Goal: Feedback & Contribution: Contribute content

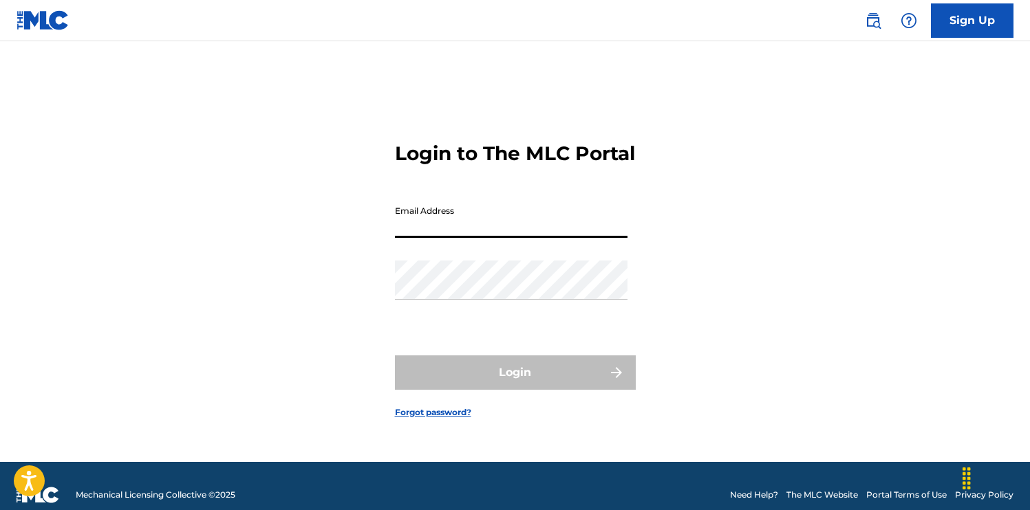
click at [447, 238] on input "Email Address" at bounding box center [511, 218] width 232 height 39
type input "[EMAIL_ADDRESS][DOMAIN_NAME]"
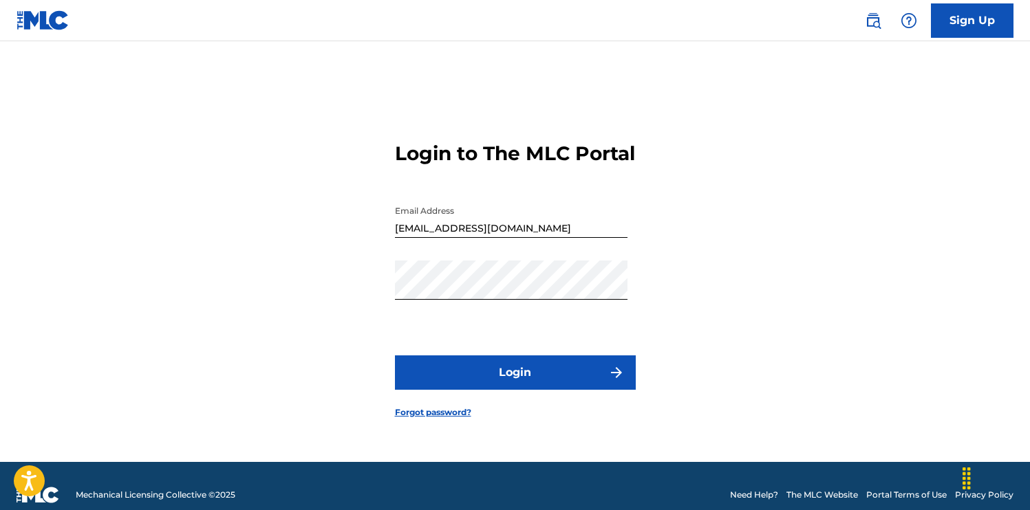
click at [529, 366] on form "Login to The MLC Portal Email Address [EMAIL_ADDRESS][DOMAIN_NAME] Password Log…" at bounding box center [515, 269] width 241 height 387
click at [536, 387] on button "Login" at bounding box center [515, 373] width 241 height 34
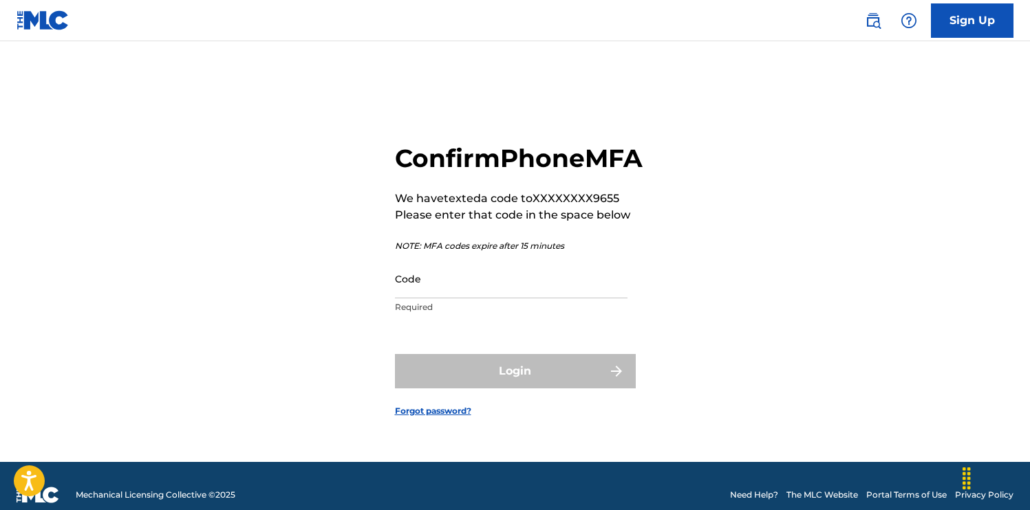
click at [494, 298] on input "Code" at bounding box center [511, 278] width 232 height 39
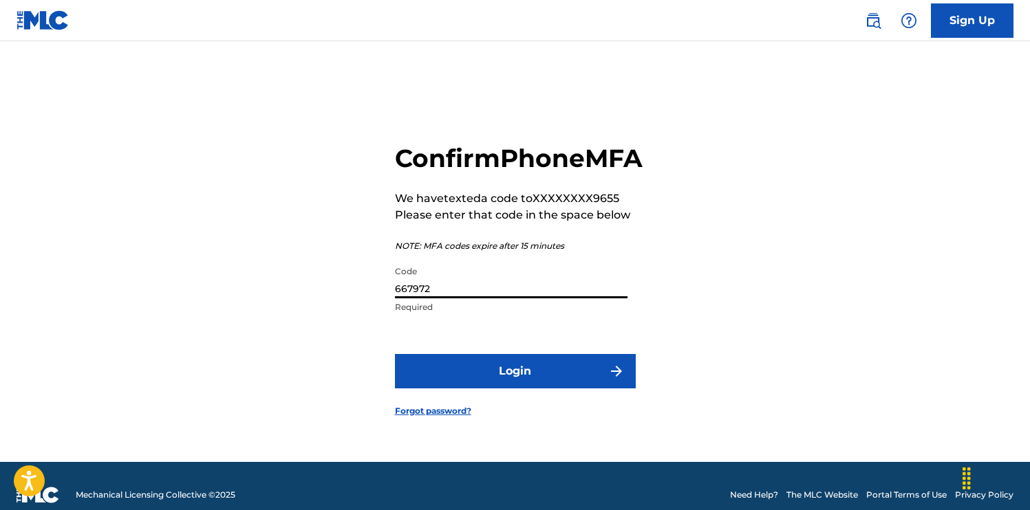
type input "667972"
click at [510, 382] on button "Login" at bounding box center [515, 371] width 241 height 34
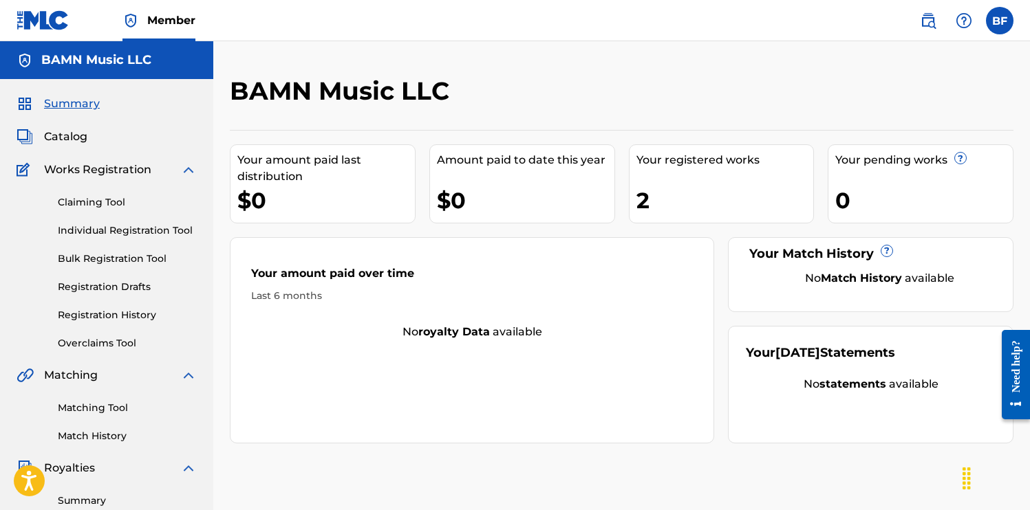
click at [101, 315] on link "Registration History" at bounding box center [127, 315] width 139 height 14
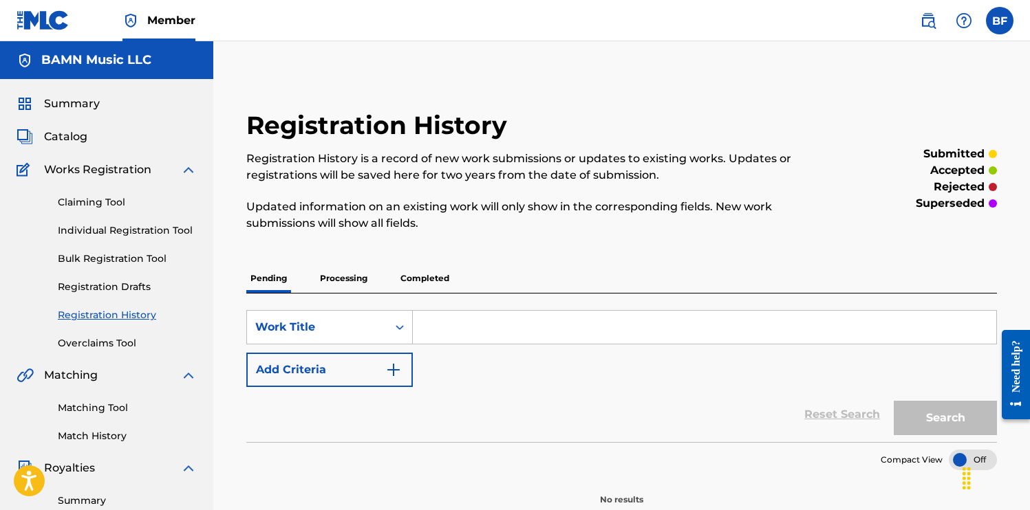
click at [353, 282] on p "Processing" at bounding box center [344, 278] width 56 height 29
click at [412, 279] on p "Completed" at bounding box center [424, 278] width 57 height 29
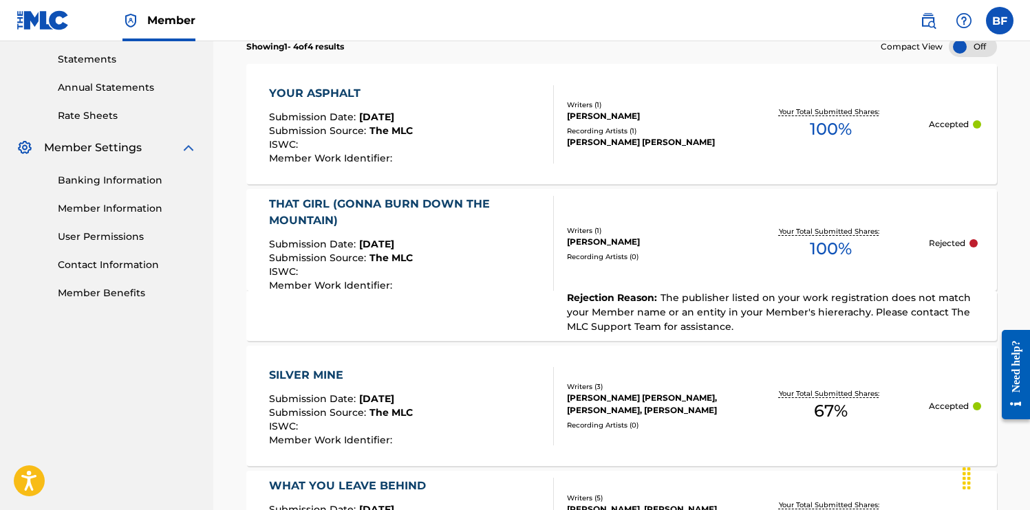
scroll to position [468, 0]
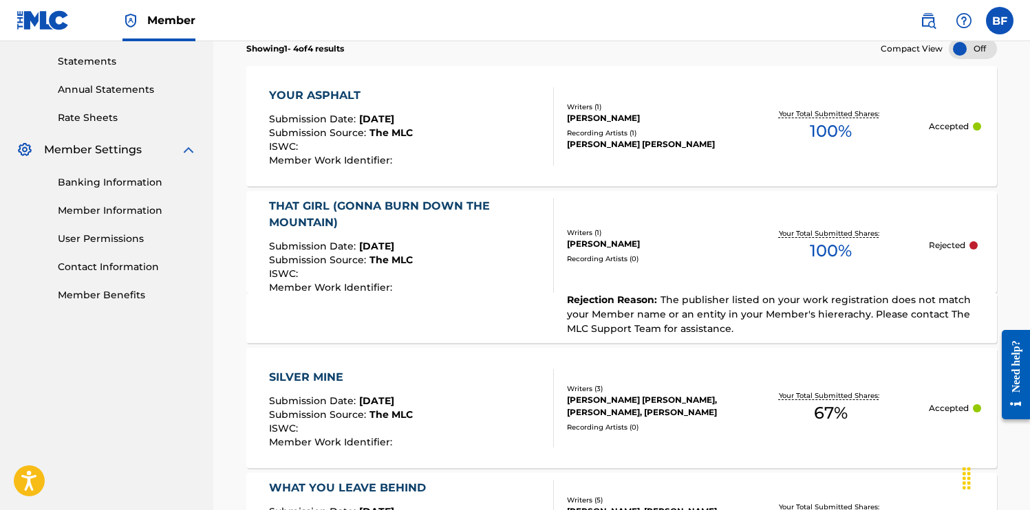
click at [677, 307] on div "Rejection Reason : The publisher listed on your work registration does not matc…" at bounding box center [769, 314] width 431 height 43
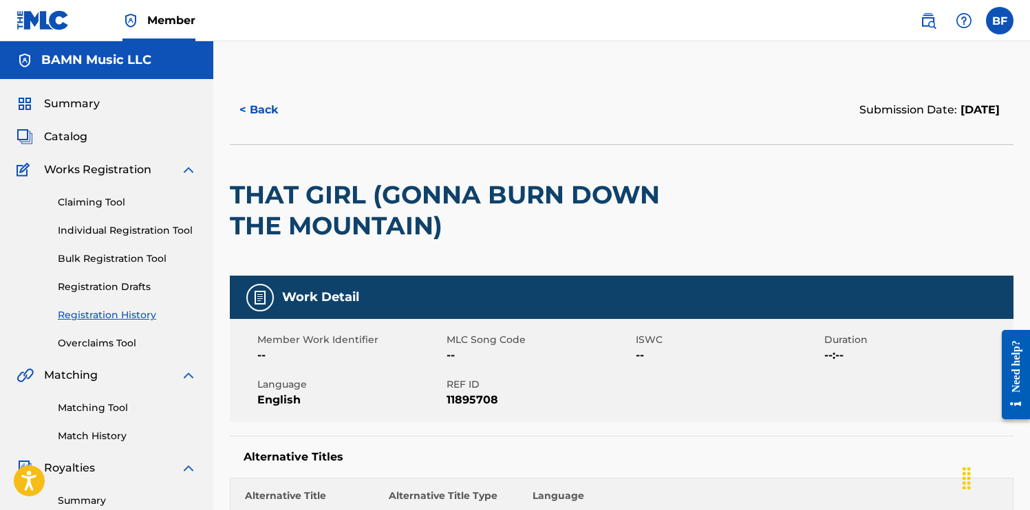
click at [265, 111] on button "< Back" at bounding box center [271, 110] width 83 height 34
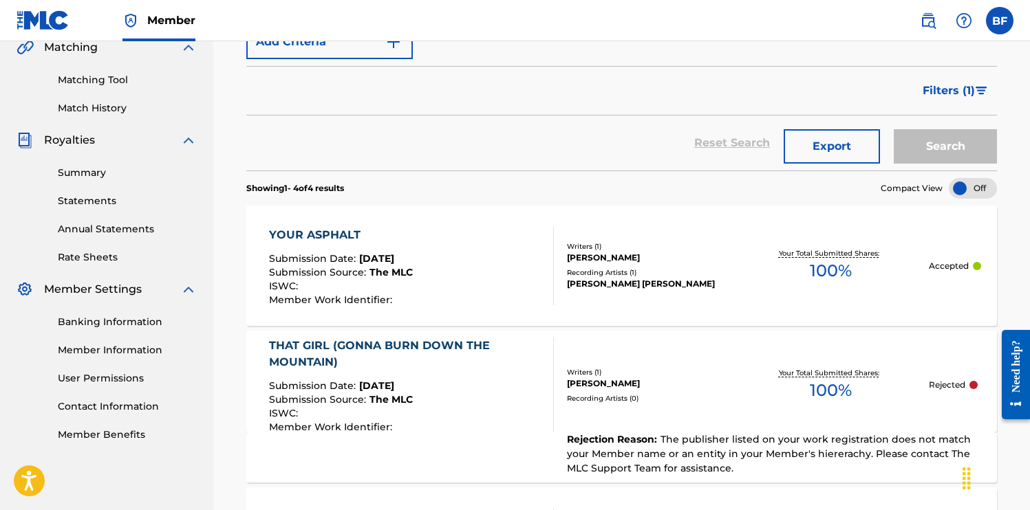
scroll to position [325, 0]
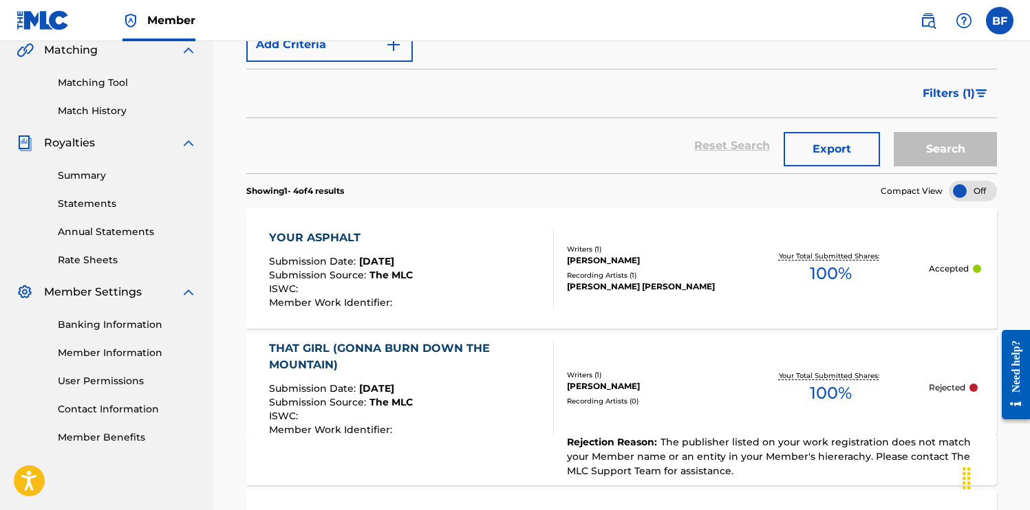
click at [318, 231] on div "YOUR ASPHALT" at bounding box center [341, 238] width 144 height 17
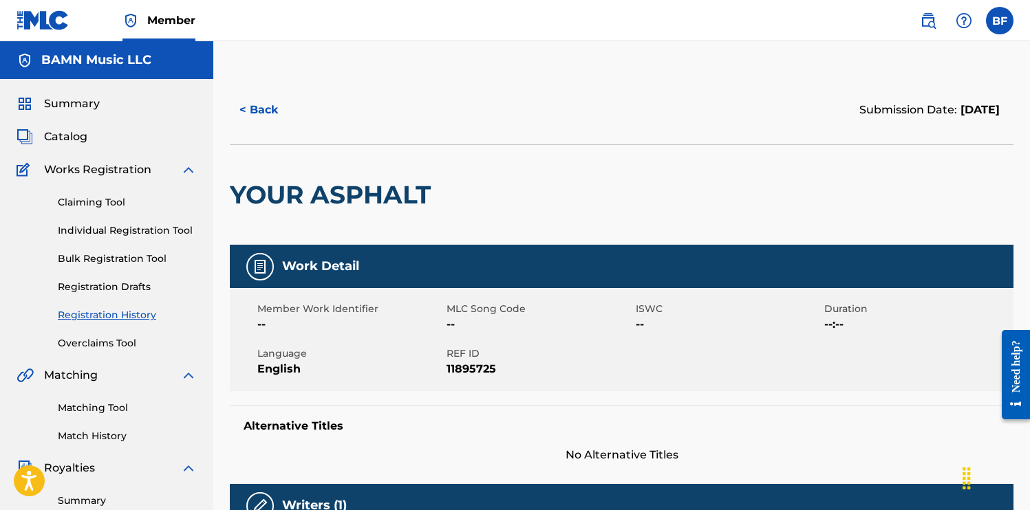
click at [102, 232] on link "Individual Registration Tool" at bounding box center [127, 231] width 139 height 14
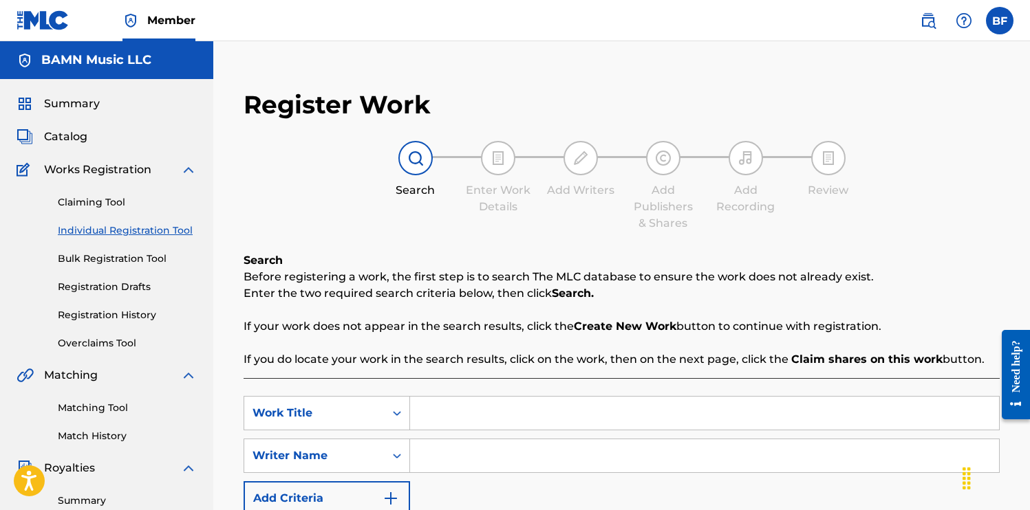
click at [475, 415] on input "Search Form" at bounding box center [704, 413] width 589 height 33
type input "That Girl (Gonna Burn Down The Mountain)"
click at [431, 468] on input "Search Form" at bounding box center [704, 455] width 589 height 33
type input "[PERSON_NAME]"
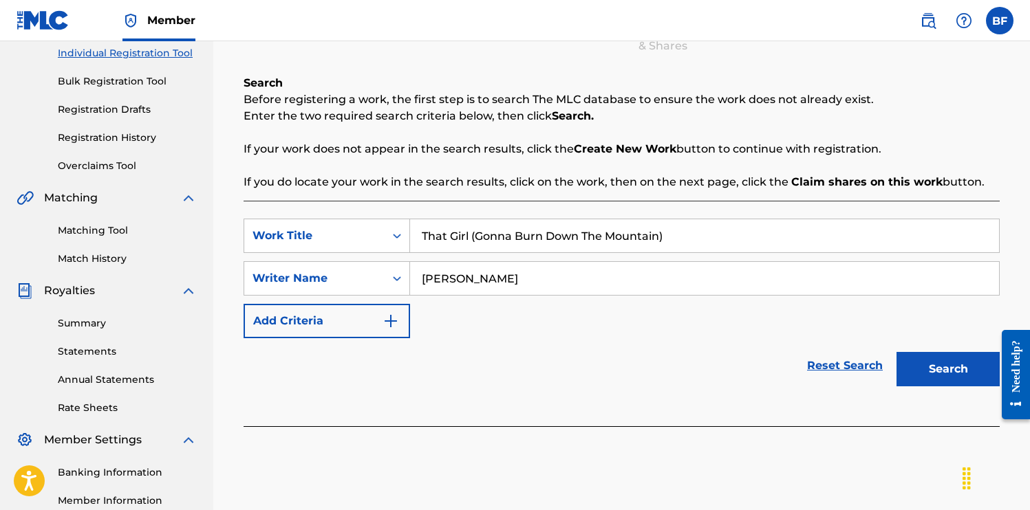
scroll to position [273, 0]
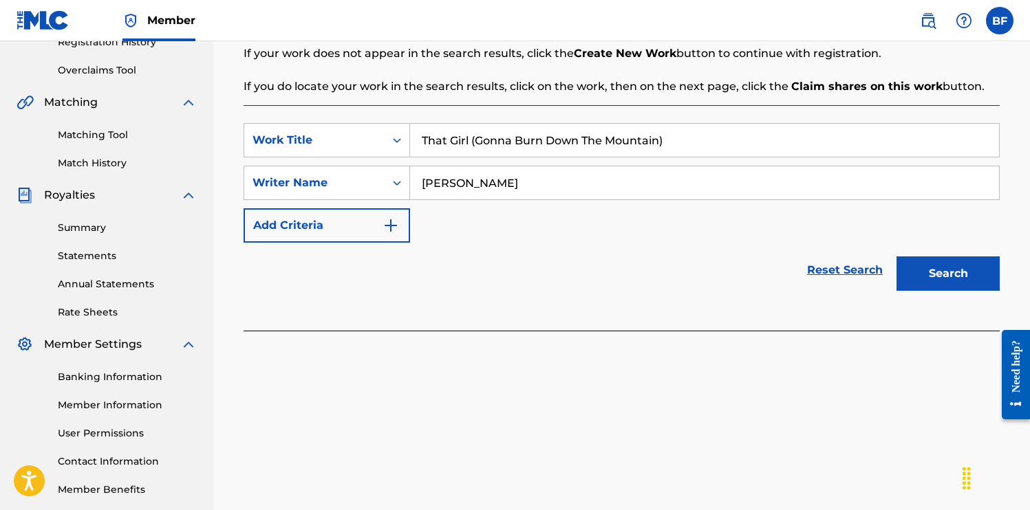
click at [946, 275] on button "Search" at bounding box center [947, 274] width 103 height 34
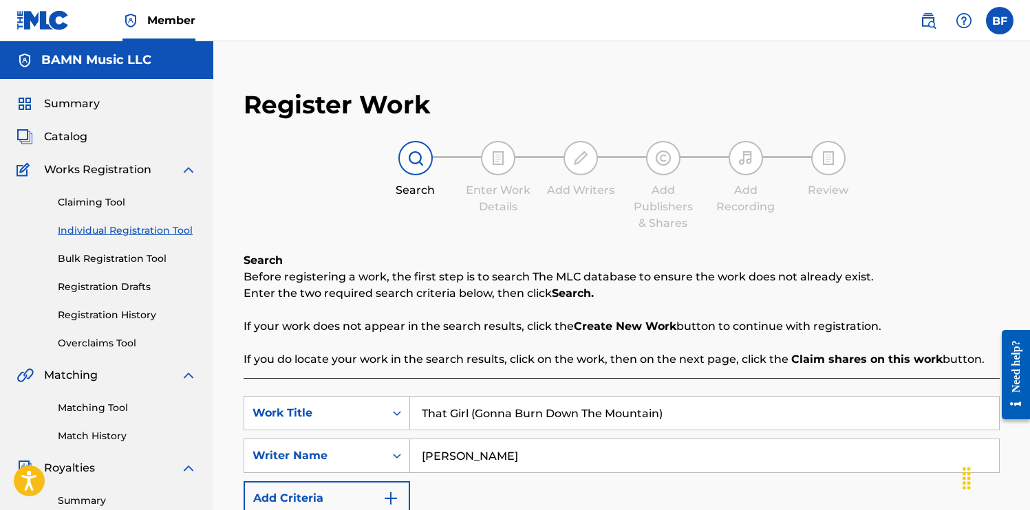
scroll to position [442, 0]
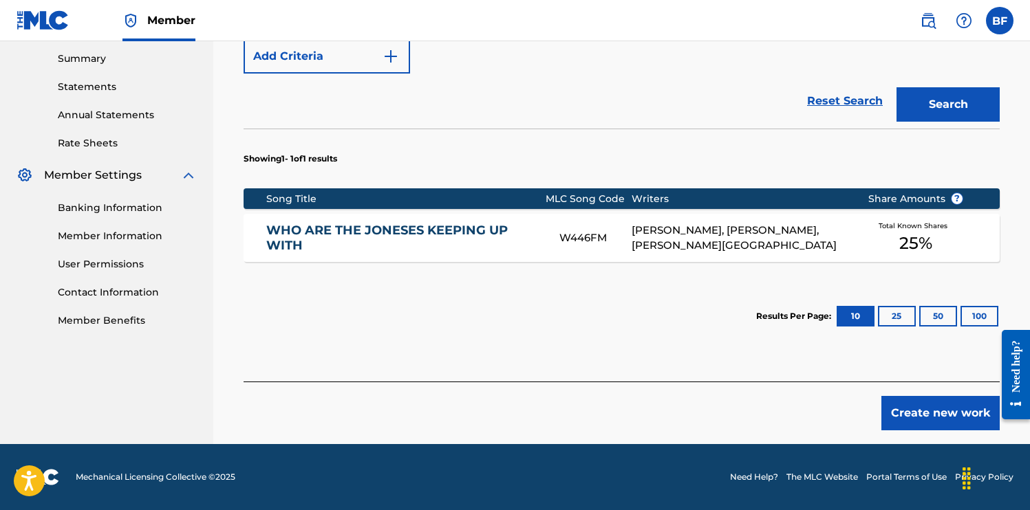
click at [939, 416] on button "Create new work" at bounding box center [940, 413] width 118 height 34
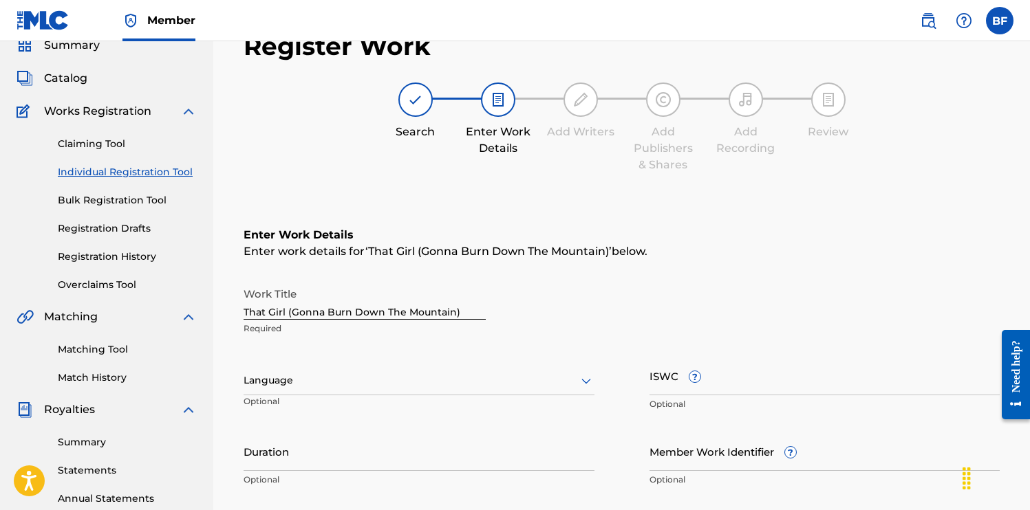
scroll to position [64, 0]
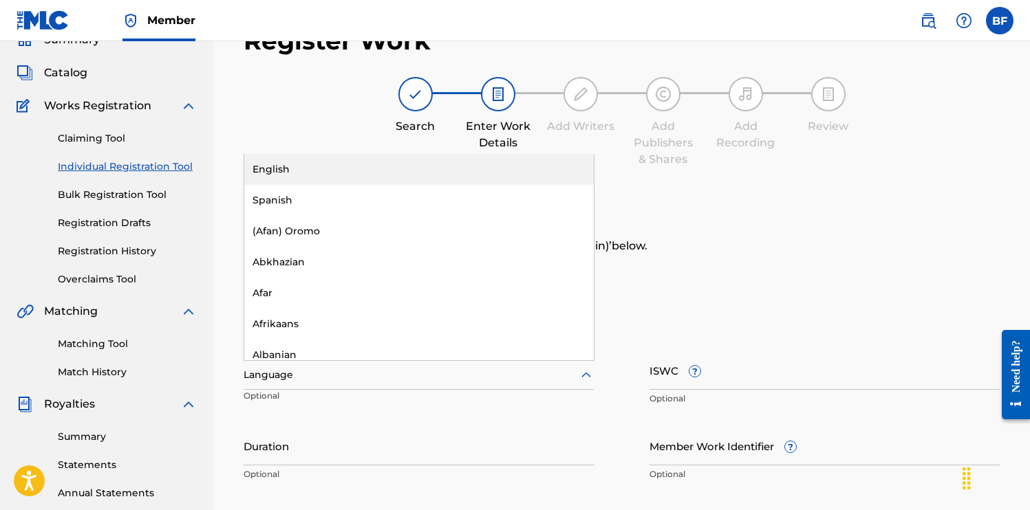
click at [355, 371] on div at bounding box center [418, 375] width 351 height 17
click at [329, 177] on div "English" at bounding box center [418, 169] width 349 height 31
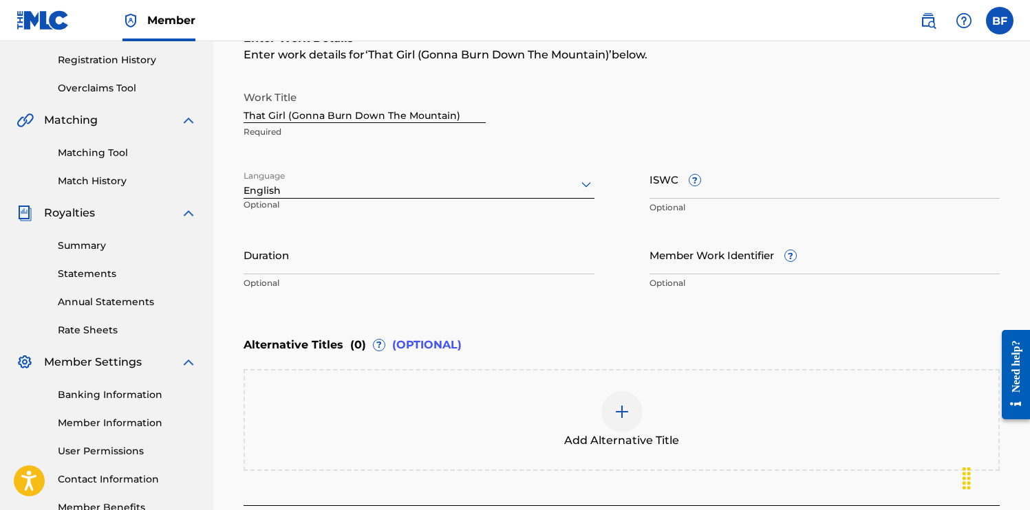
scroll to position [265, 0]
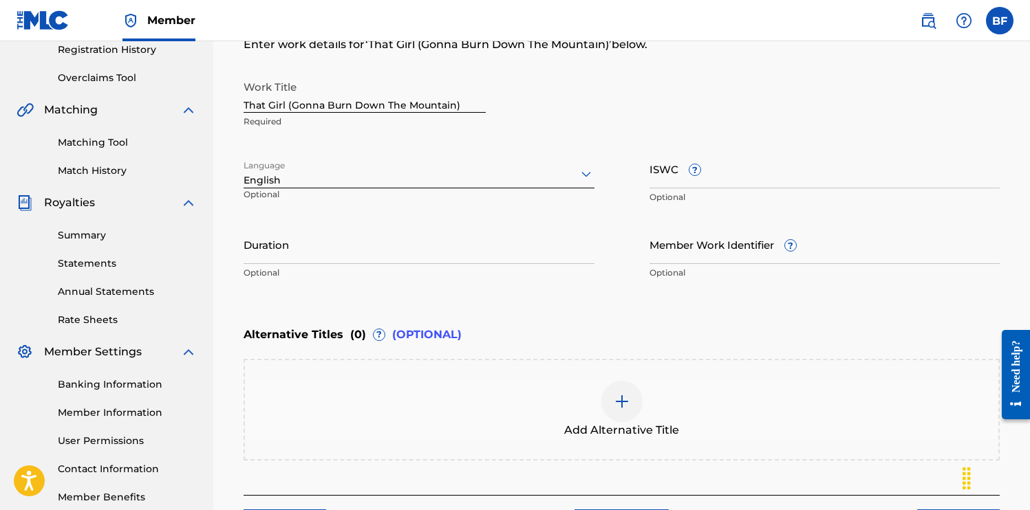
click at [318, 251] on input "Duration" at bounding box center [418, 244] width 351 height 39
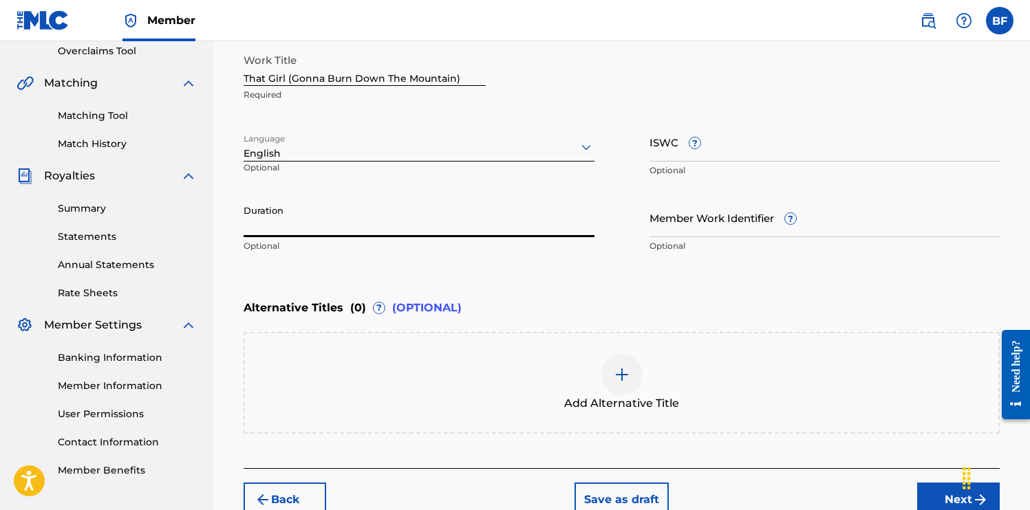
scroll to position [285, 0]
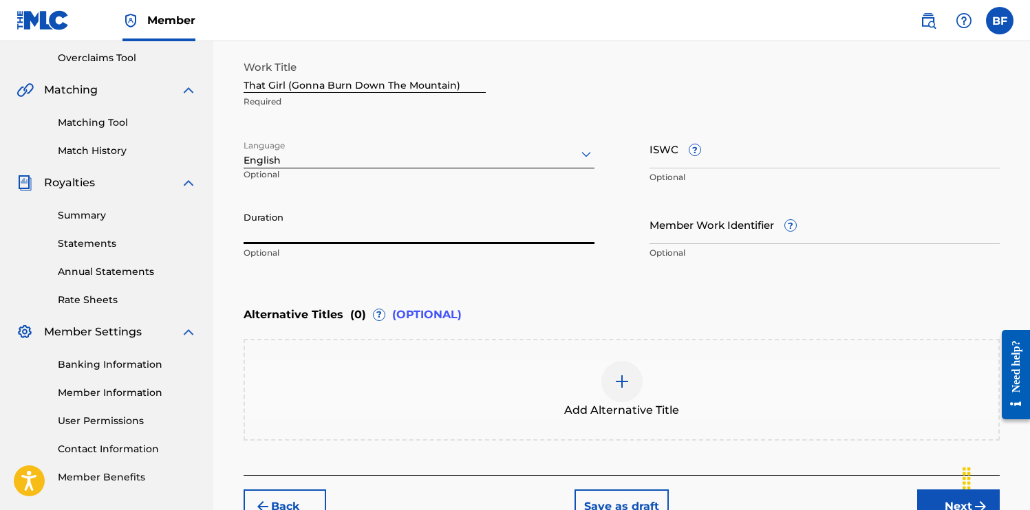
click at [306, 230] on input "Duration" at bounding box center [418, 224] width 351 height 39
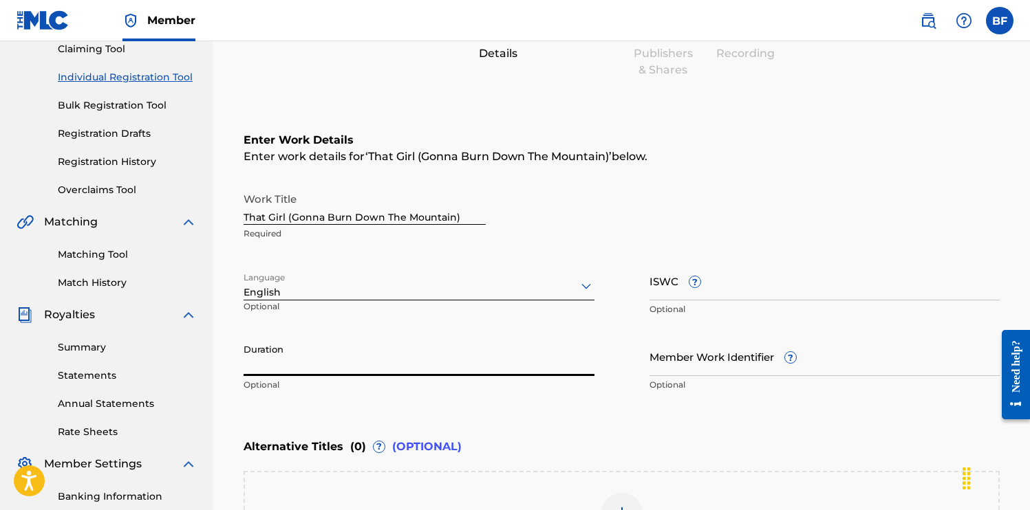
scroll to position [168, 0]
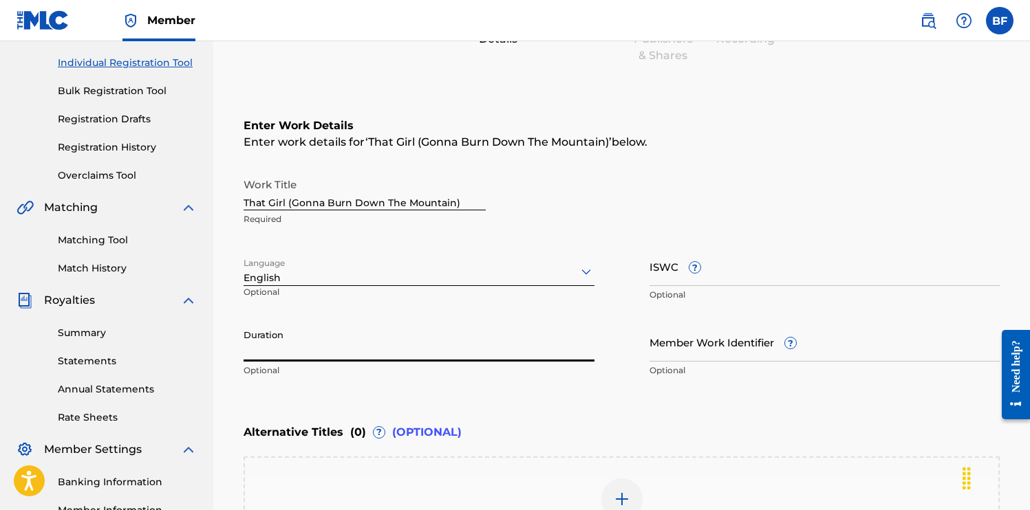
click at [272, 342] on input "Duration" at bounding box center [418, 342] width 351 height 39
type input "2"
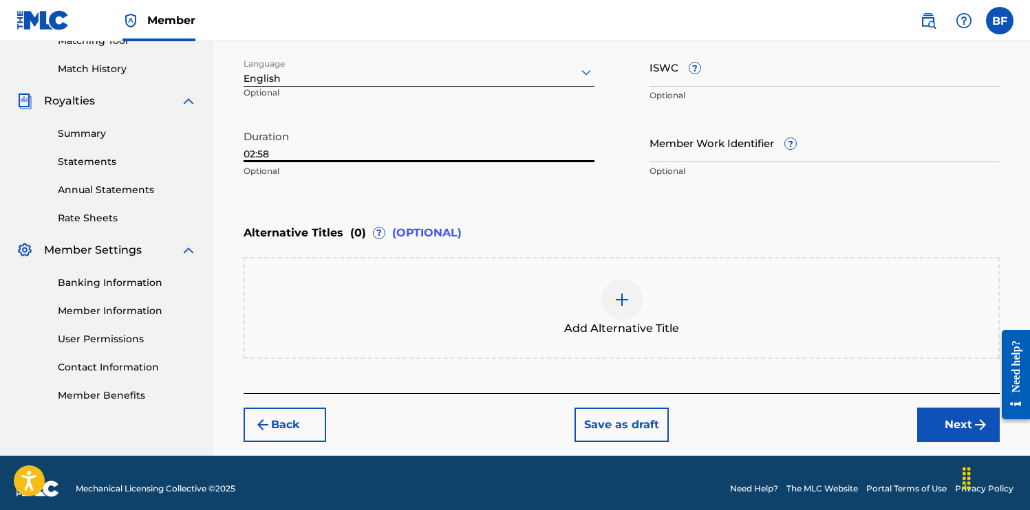
scroll to position [378, 0]
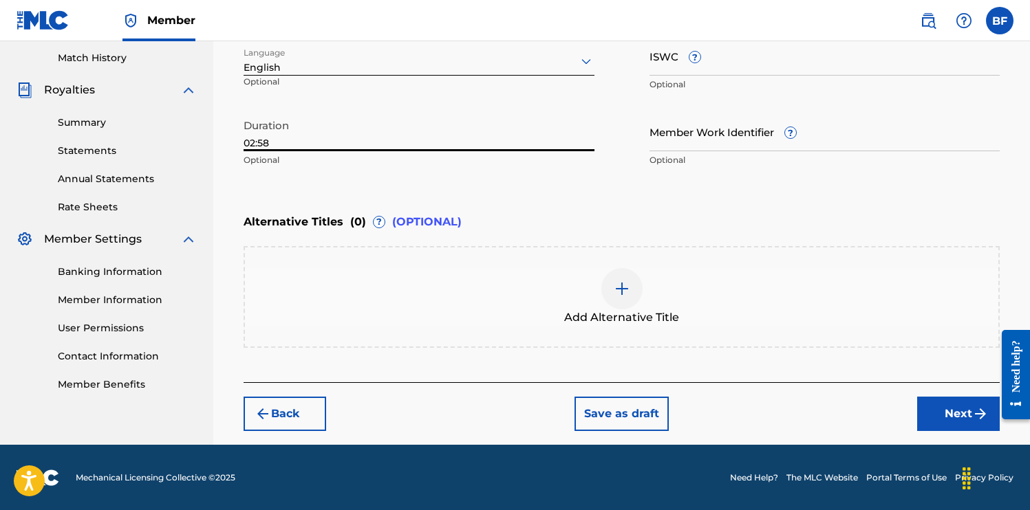
type input "02:58"
click at [623, 290] on img at bounding box center [621, 289] width 17 height 17
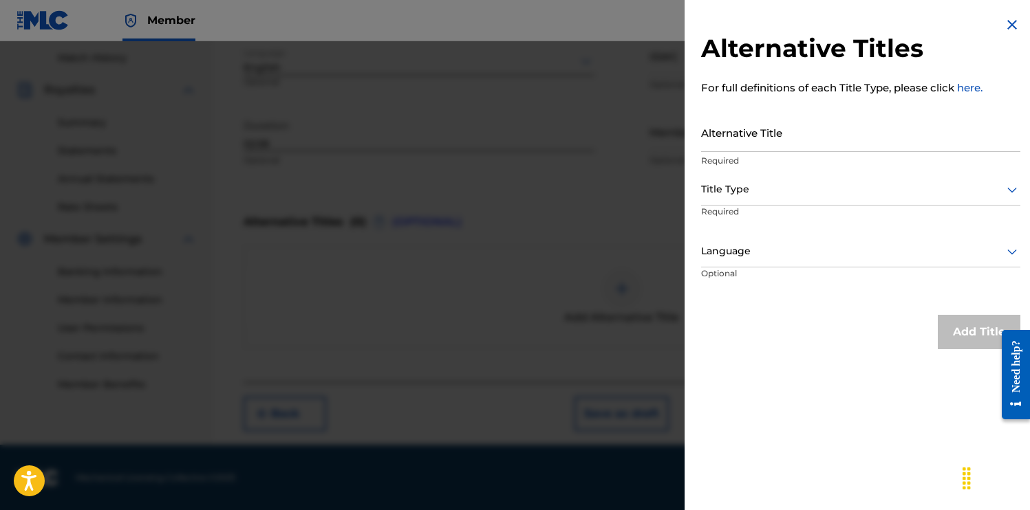
click at [801, 143] on input "Alternative Title" at bounding box center [860, 132] width 319 height 39
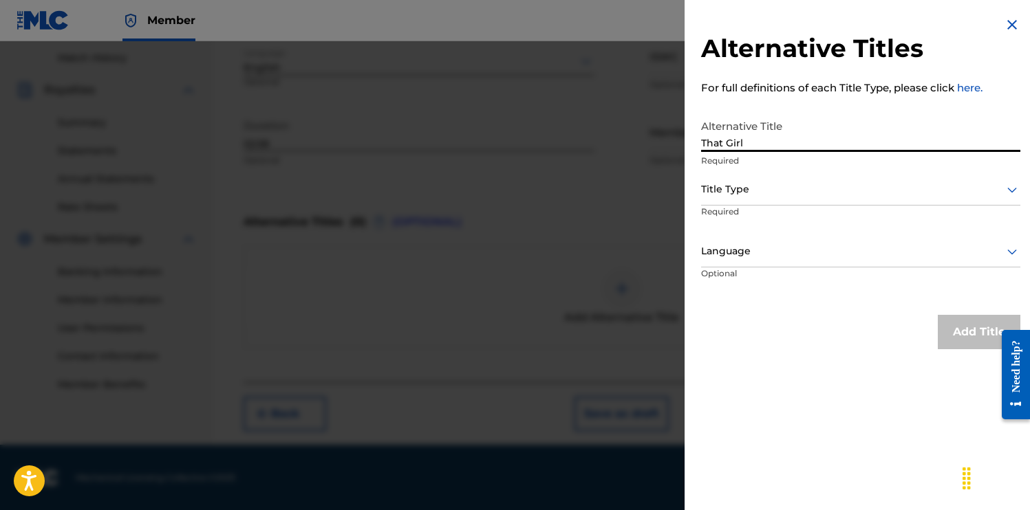
type input "That Girl"
click at [825, 188] on div at bounding box center [860, 189] width 319 height 17
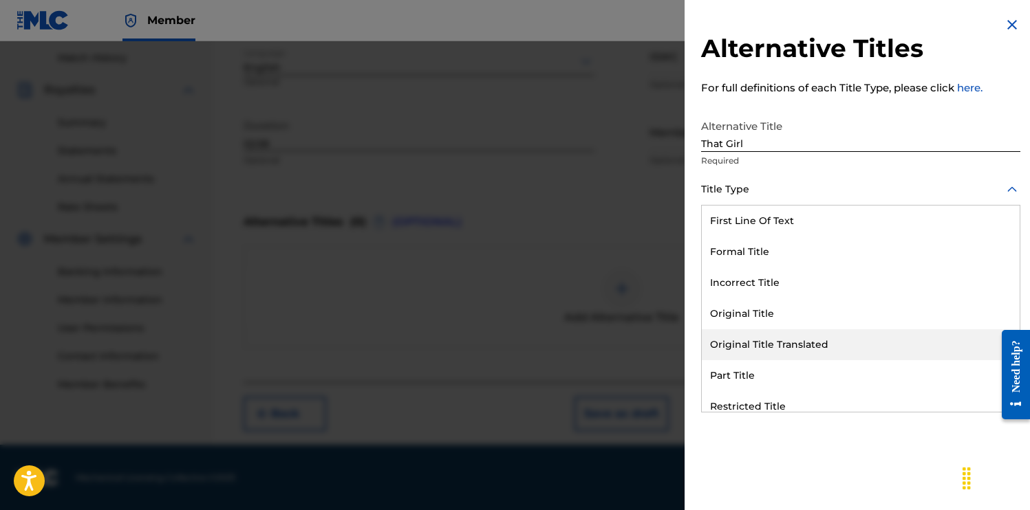
scroll to position [134, 0]
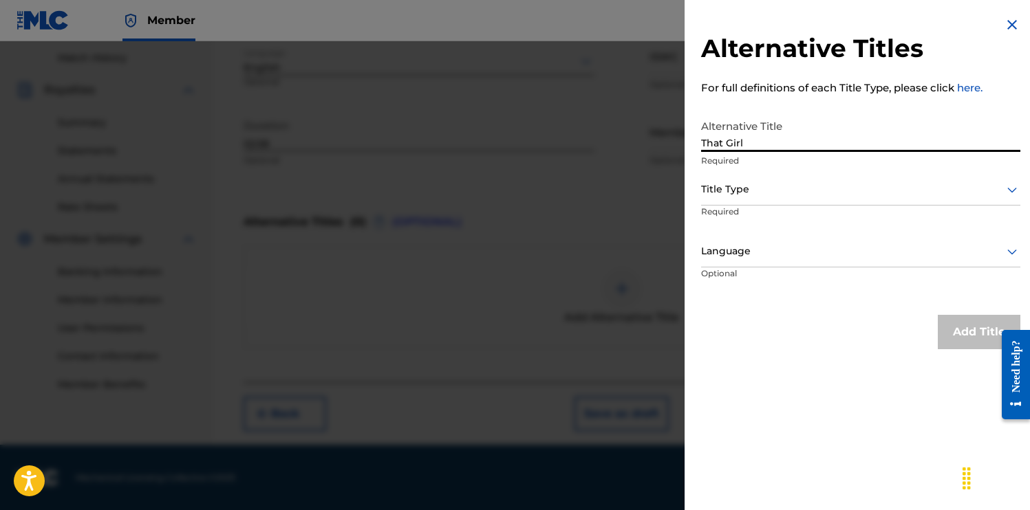
drag, startPoint x: 781, startPoint y: 142, endPoint x: 645, endPoint y: 138, distance: 136.2
click at [645, 138] on div "Alternative Titles For full definitions of each Title Type, please click here. …" at bounding box center [515, 275] width 1030 height 469
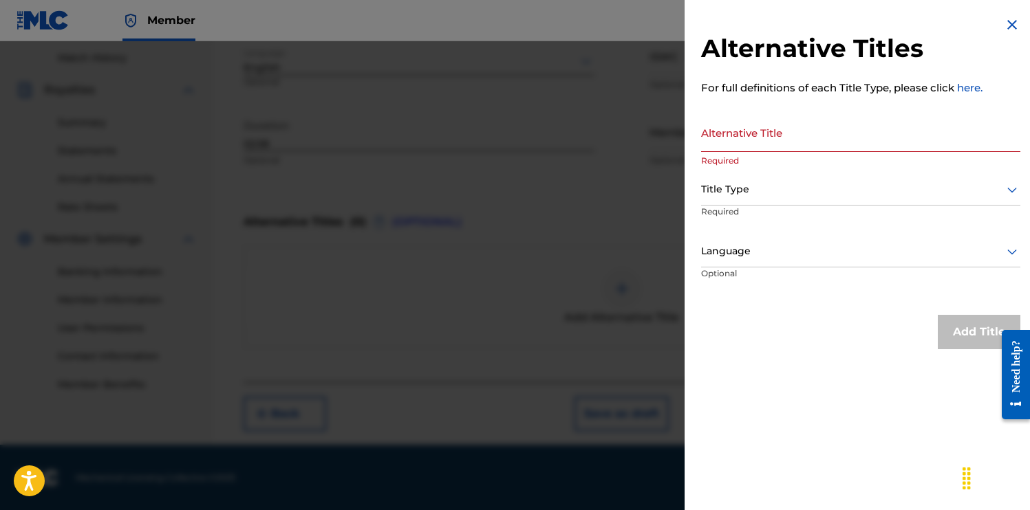
click at [1008, 21] on img at bounding box center [1011, 25] width 17 height 17
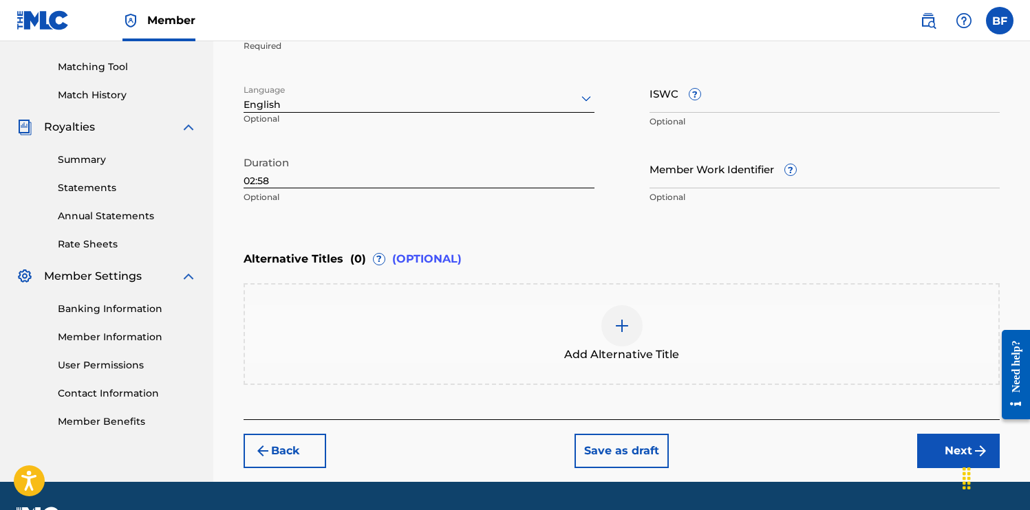
scroll to position [378, 0]
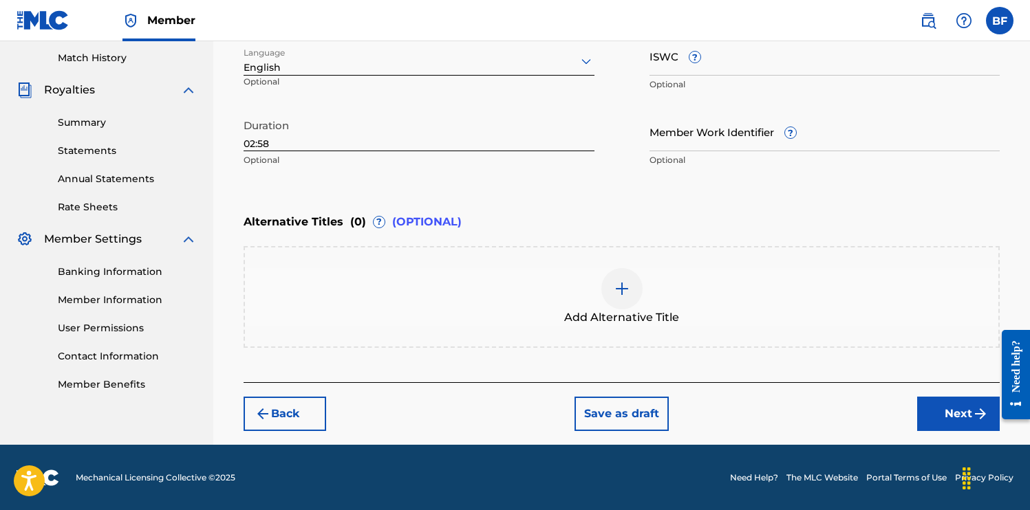
click at [959, 424] on button "Next" at bounding box center [958, 414] width 83 height 34
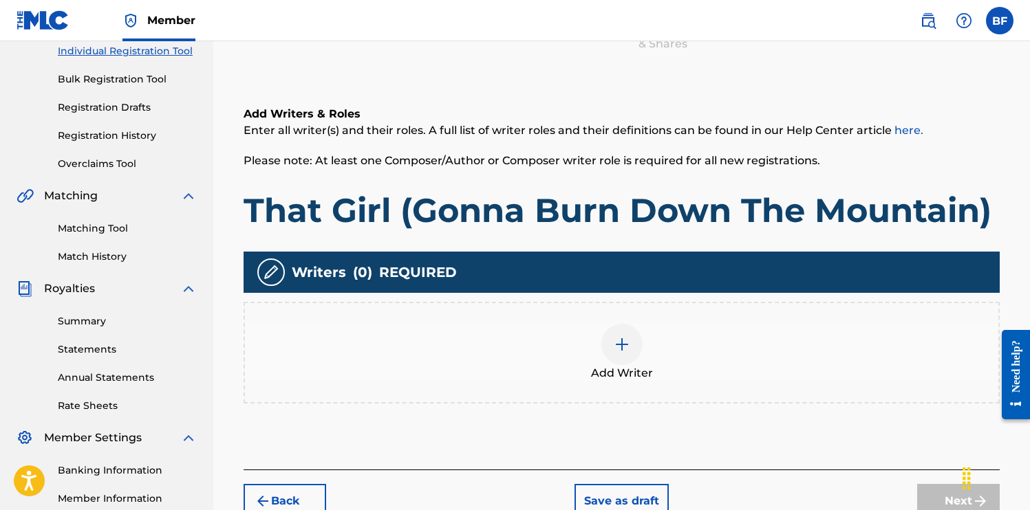
scroll to position [198, 0]
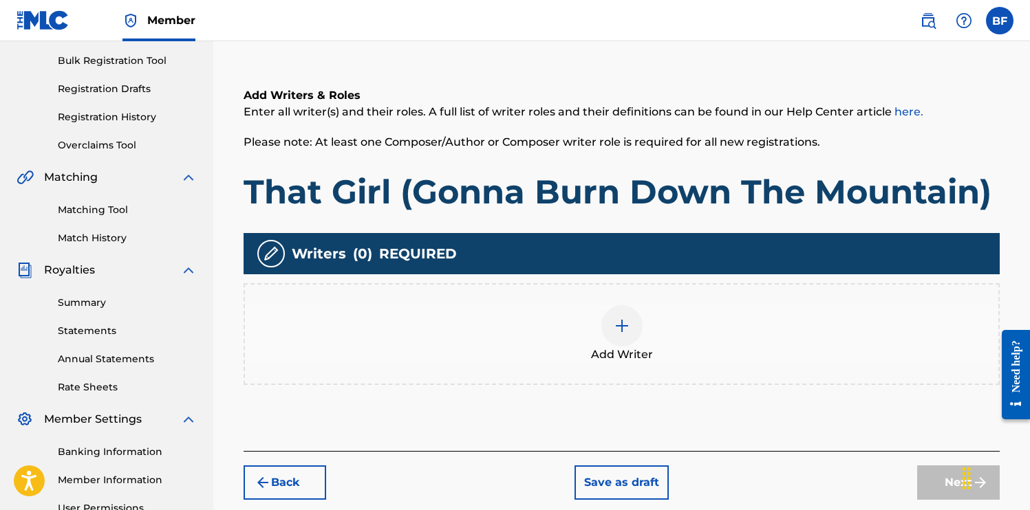
click at [621, 318] on img at bounding box center [621, 326] width 17 height 17
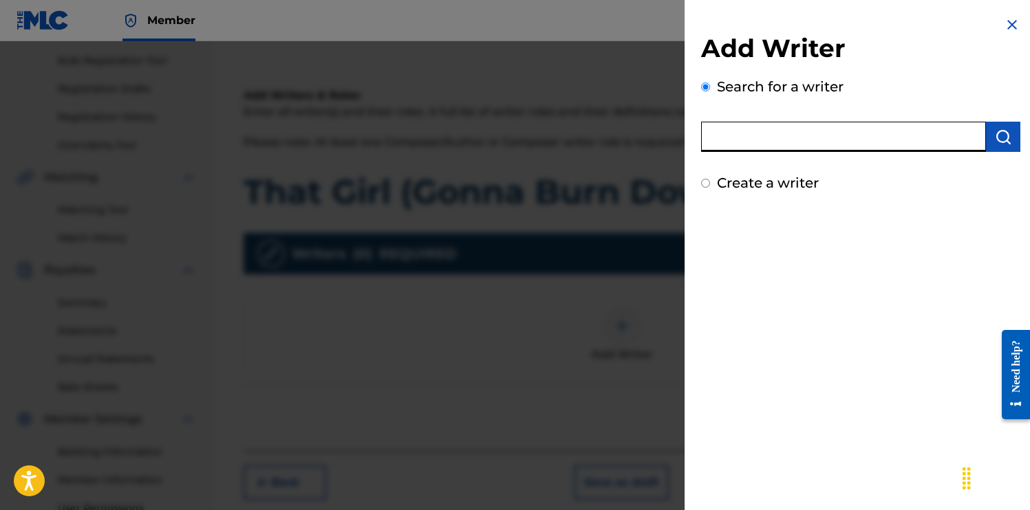
click at [759, 144] on input "text" at bounding box center [843, 137] width 285 height 30
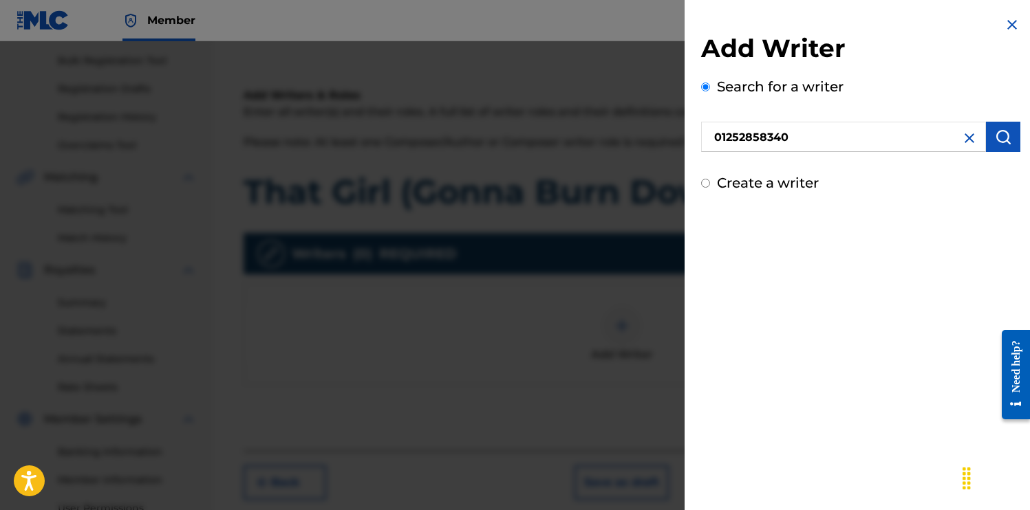
click at [1005, 134] on img "submit" at bounding box center [1002, 137] width 17 height 17
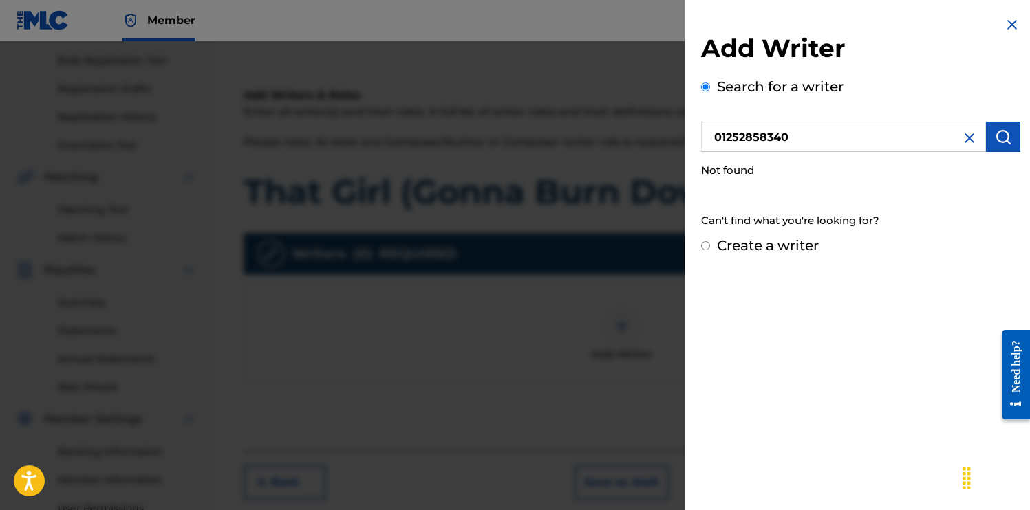
click at [719, 140] on input "01252858340" at bounding box center [843, 137] width 285 height 30
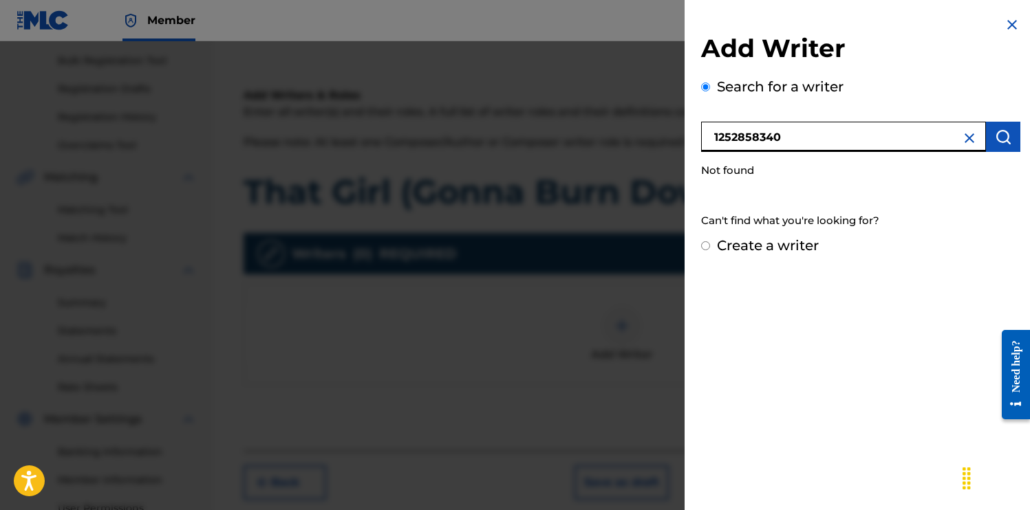
type input "1252858340"
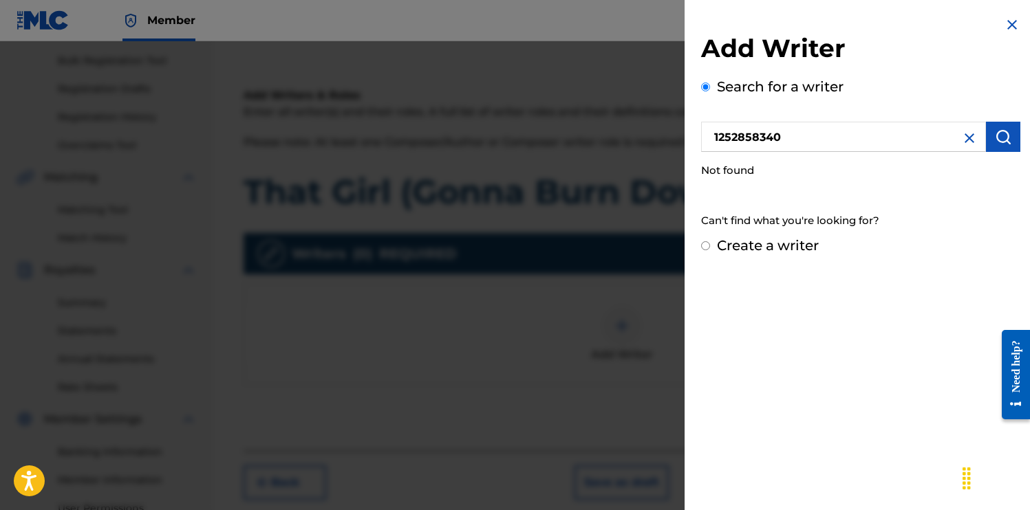
click at [997, 132] on img "submit" at bounding box center [1002, 137] width 17 height 17
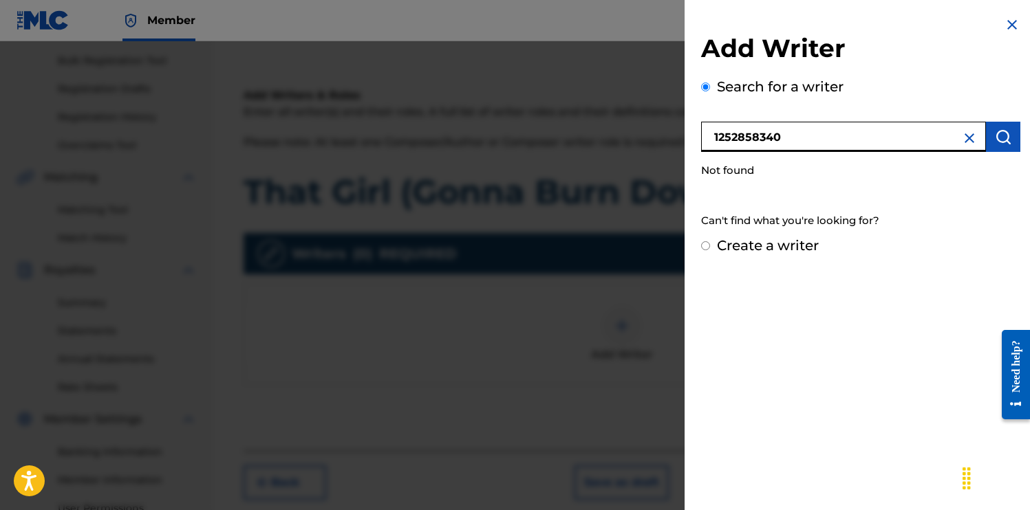
drag, startPoint x: 786, startPoint y: 142, endPoint x: 671, endPoint y: 141, distance: 114.9
click at [671, 141] on div "Add Writer Search for a writer 1252858340 Not found Can't find what you're look…" at bounding box center [515, 275] width 1030 height 469
type input "[PERSON_NAME]"
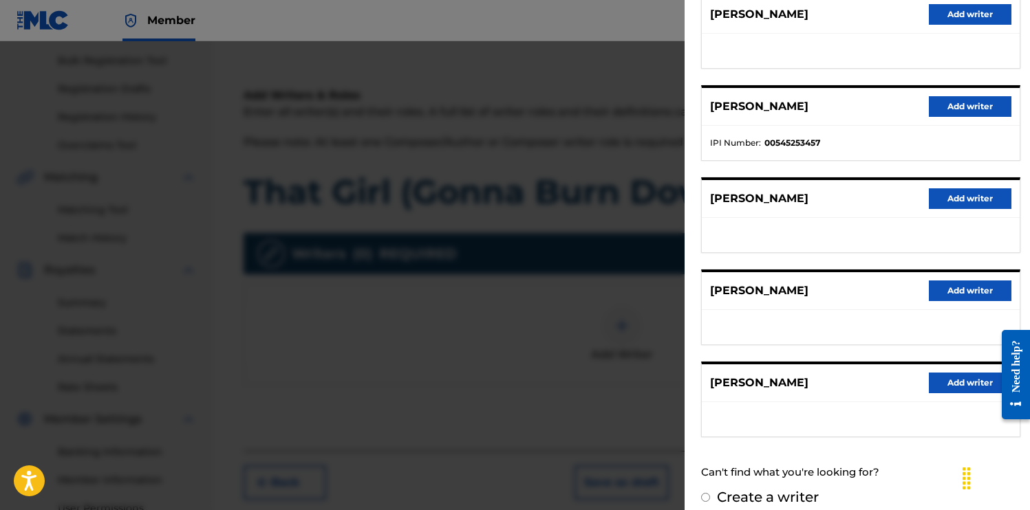
scroll to position [206, 0]
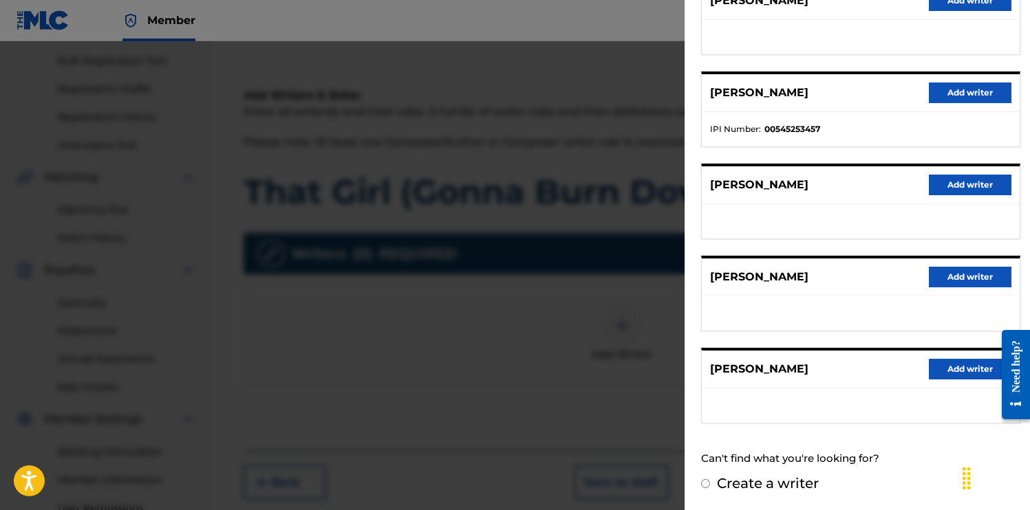
click at [917, 160] on div "[PERSON_NAME] Add writer [PERSON_NAME] Add writer IPI Number : 00545253457 [PER…" at bounding box center [860, 201] width 319 height 444
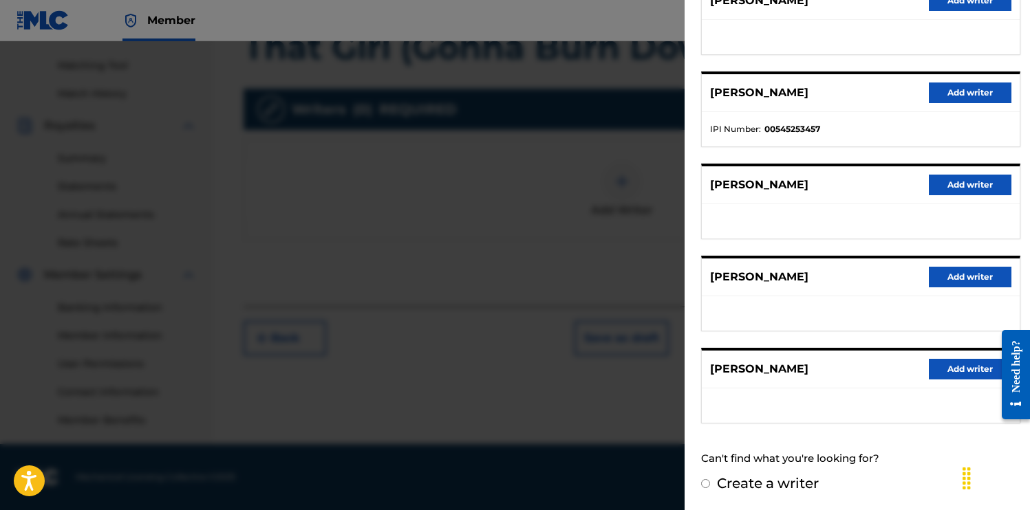
click at [961, 368] on button "Add writer" at bounding box center [969, 369] width 83 height 21
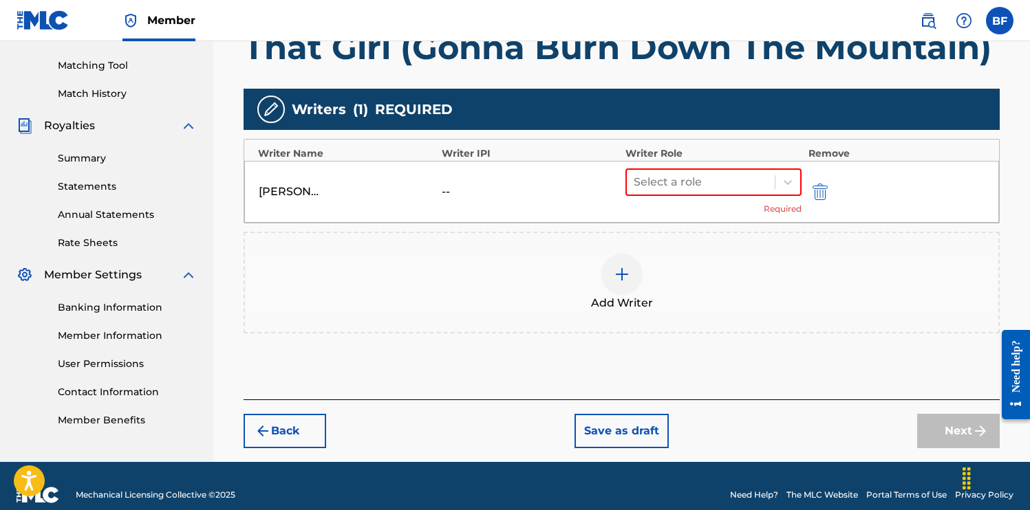
click at [452, 193] on div "--" at bounding box center [473, 192] width 62 height 17
click at [746, 179] on div at bounding box center [700, 182] width 134 height 19
click at [823, 189] on img "submit" at bounding box center [819, 192] width 15 height 17
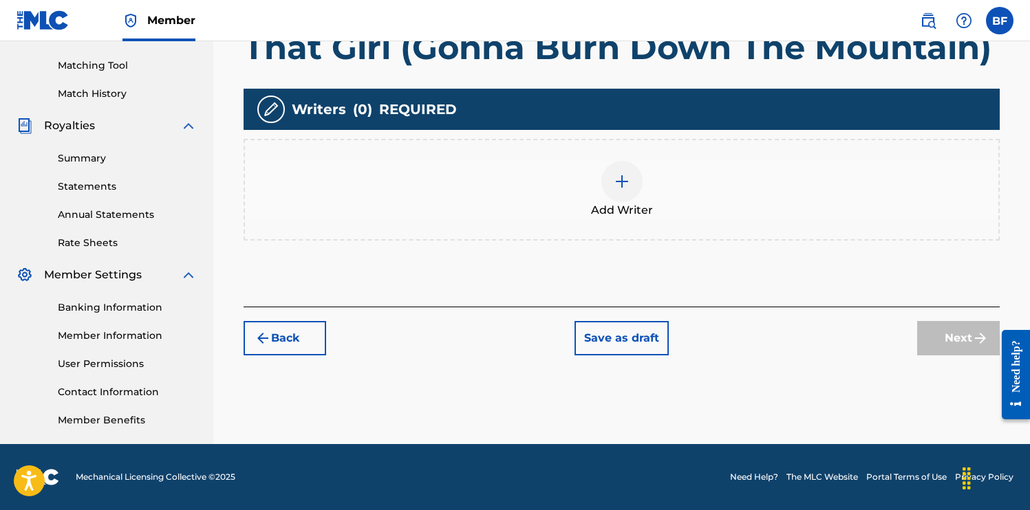
click at [620, 181] on img at bounding box center [621, 181] width 17 height 17
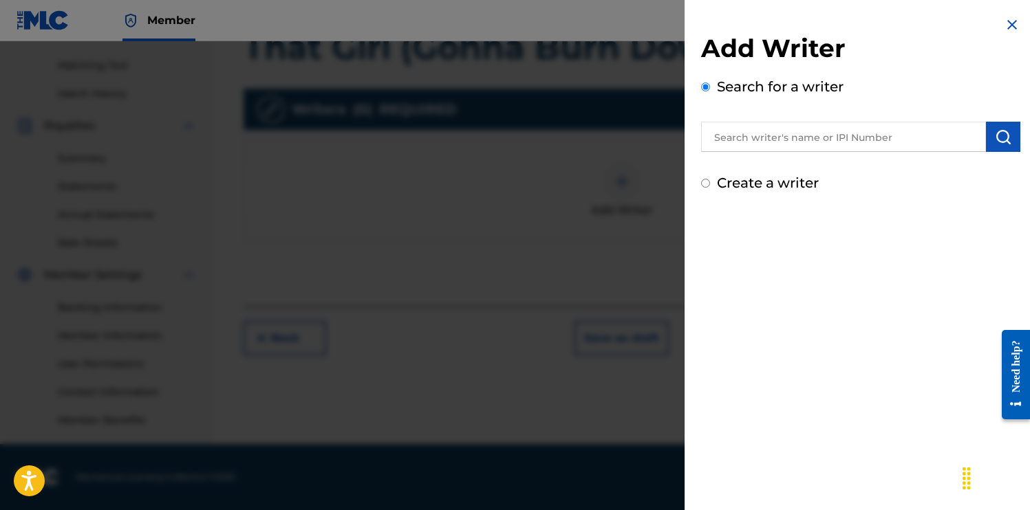
click at [747, 182] on label "Create a writer" at bounding box center [768, 183] width 102 height 17
radio input "true"
click at [710, 182] on input "Create a writer" at bounding box center [705, 183] width 9 height 9
radio input "false"
radio input "true"
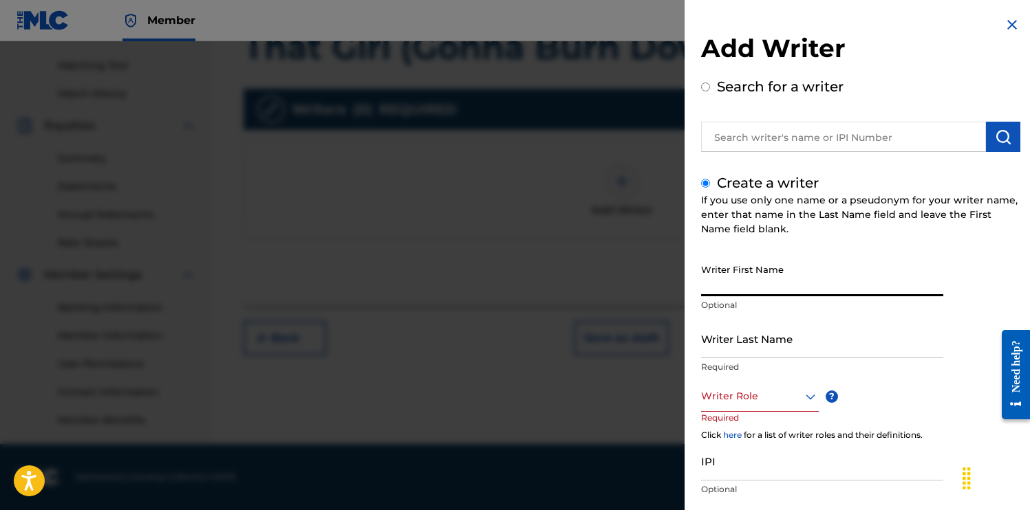
click at [719, 279] on input "Writer First Name" at bounding box center [822, 276] width 242 height 39
type input "[PERSON_NAME]"
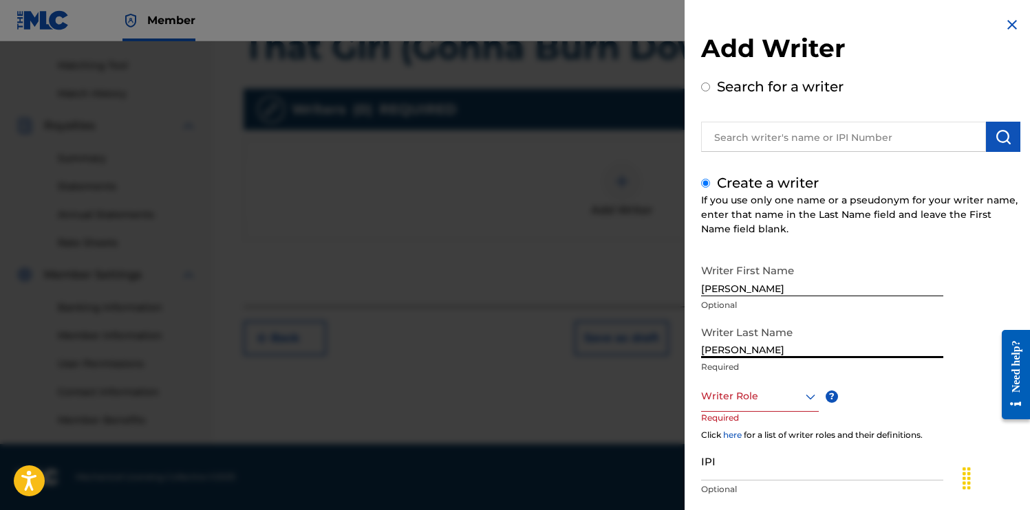
type input "[PERSON_NAME]"
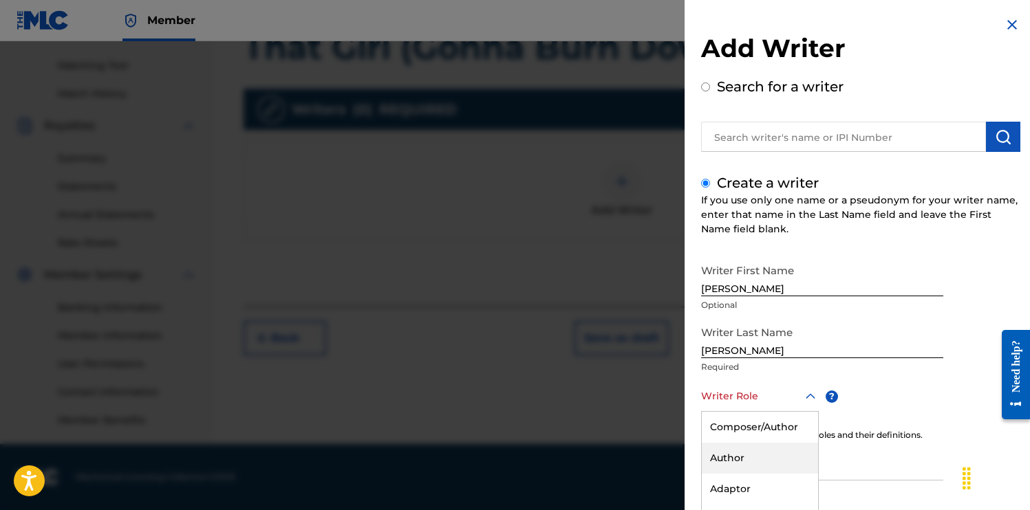
click at [753, 400] on div "Author, 2 of 8. 8 results available. Use Up and Down to choose options, press E…" at bounding box center [760, 396] width 118 height 31
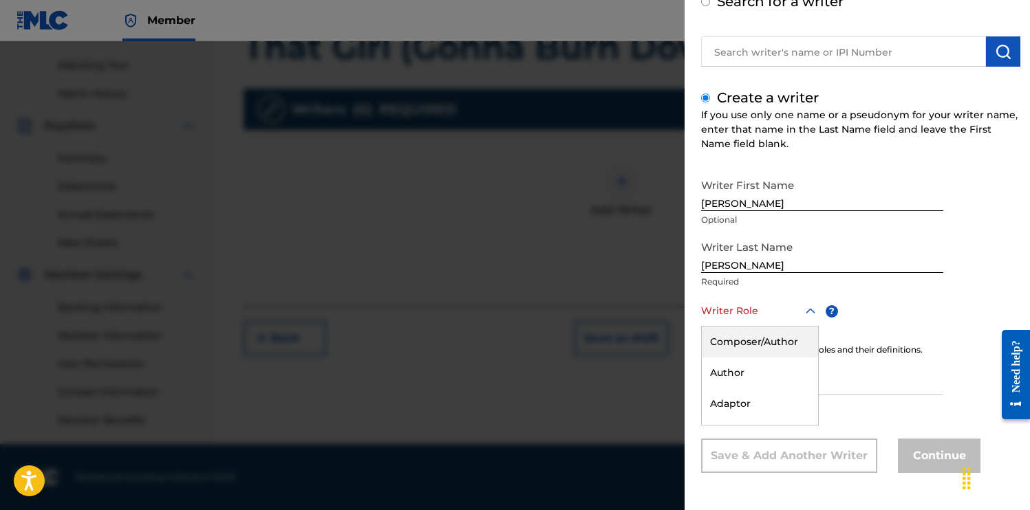
click at [761, 342] on div "Composer/Author" at bounding box center [759, 342] width 116 height 31
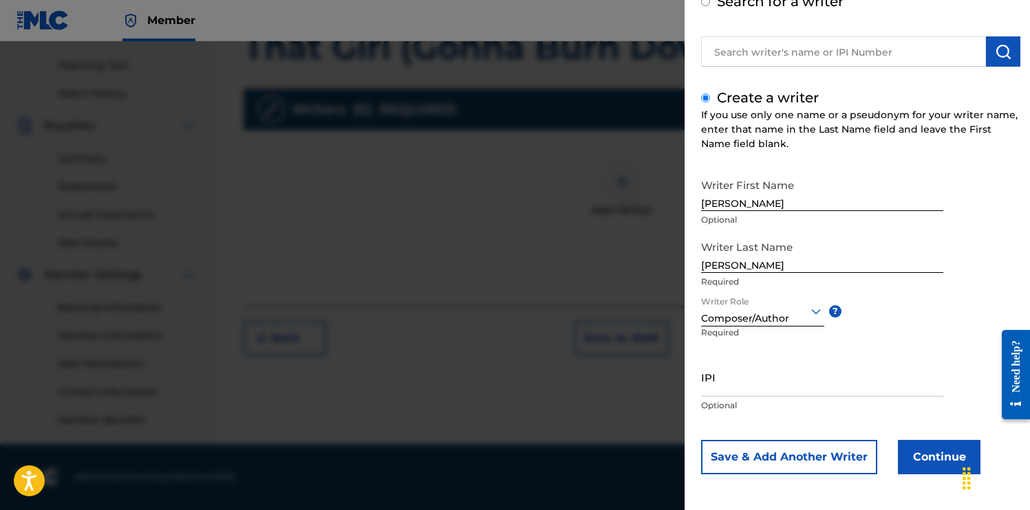
click at [725, 390] on input "IPI" at bounding box center [822, 377] width 242 height 39
type input "01252858340"
click at [928, 457] on button "Continue" at bounding box center [938, 457] width 83 height 34
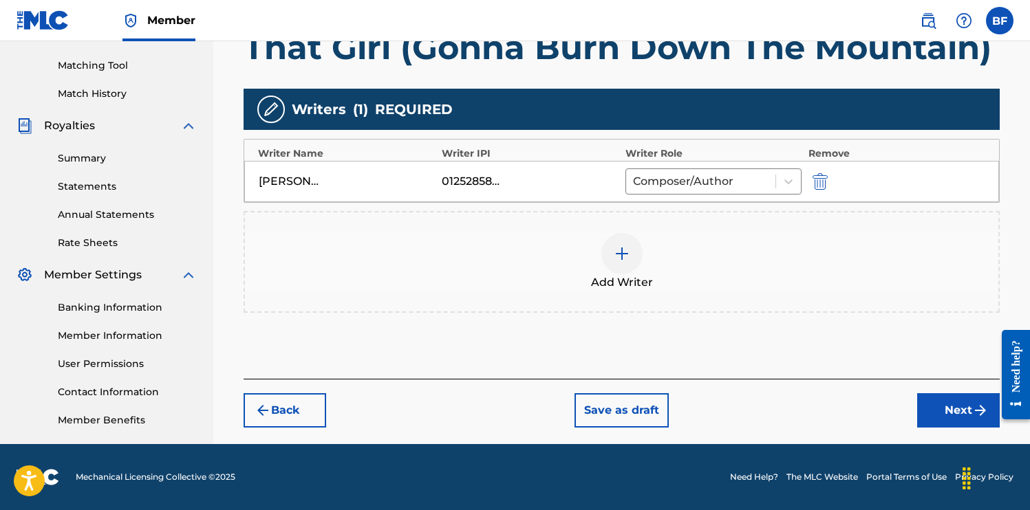
click at [945, 402] on button "Next" at bounding box center [958, 410] width 83 height 34
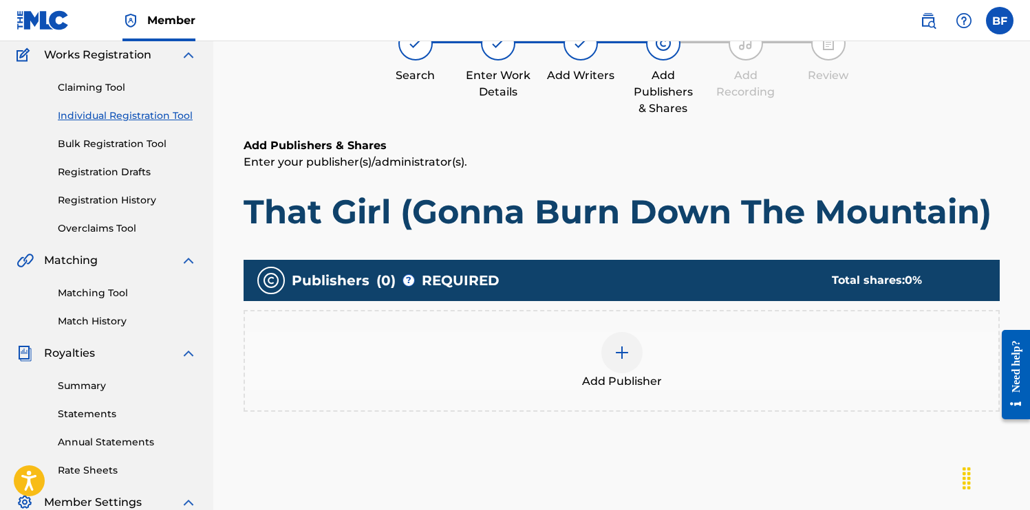
scroll to position [62, 0]
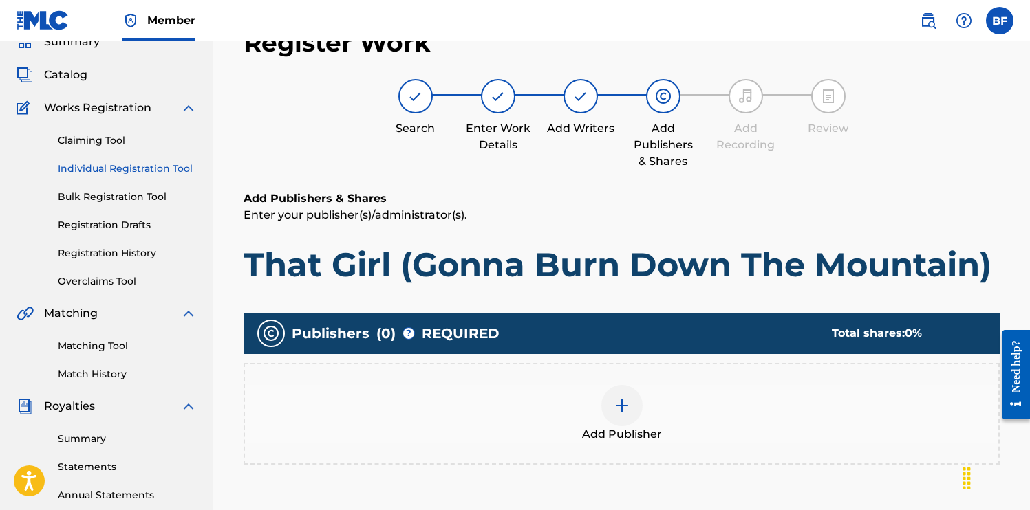
click at [627, 398] on img at bounding box center [621, 406] width 17 height 17
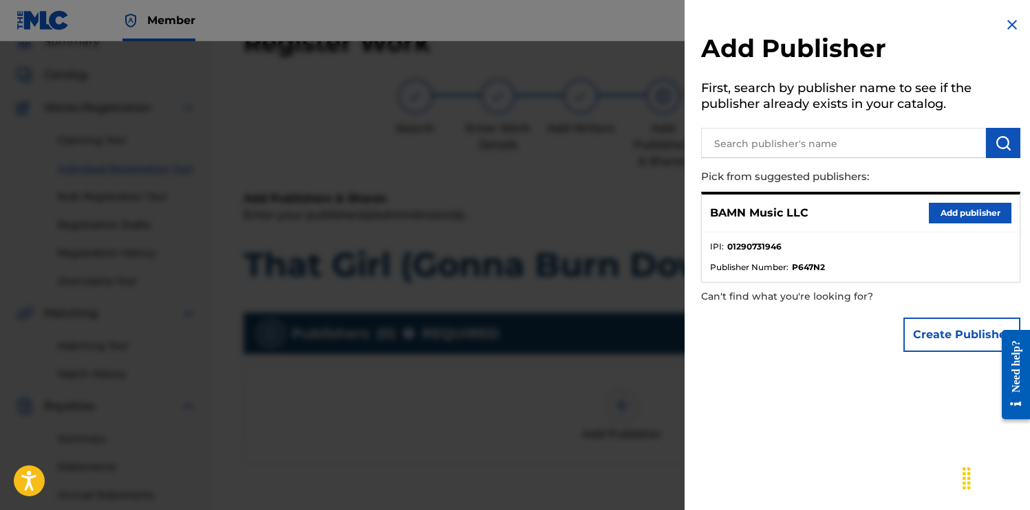
click at [948, 213] on button "Add publisher" at bounding box center [969, 213] width 83 height 21
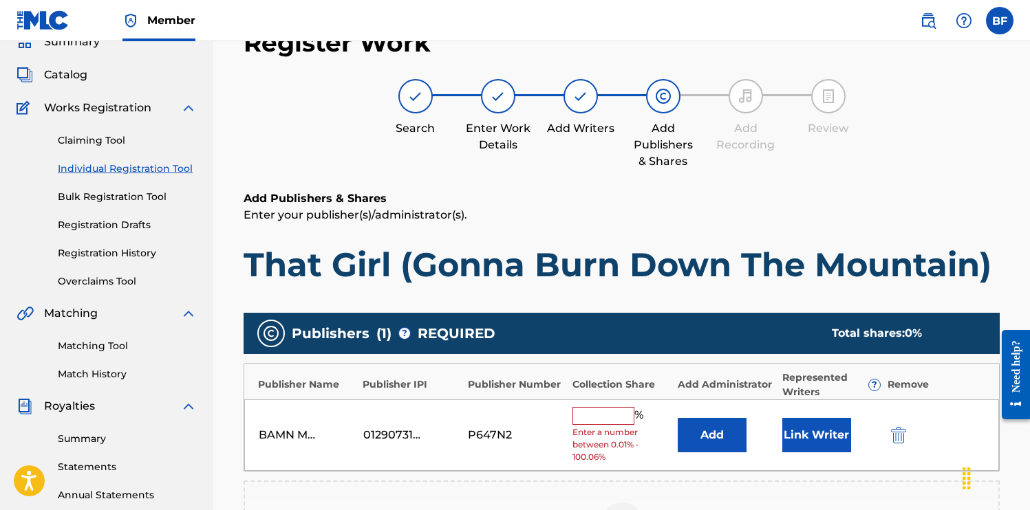
click at [601, 419] on input "text" at bounding box center [603, 416] width 62 height 18
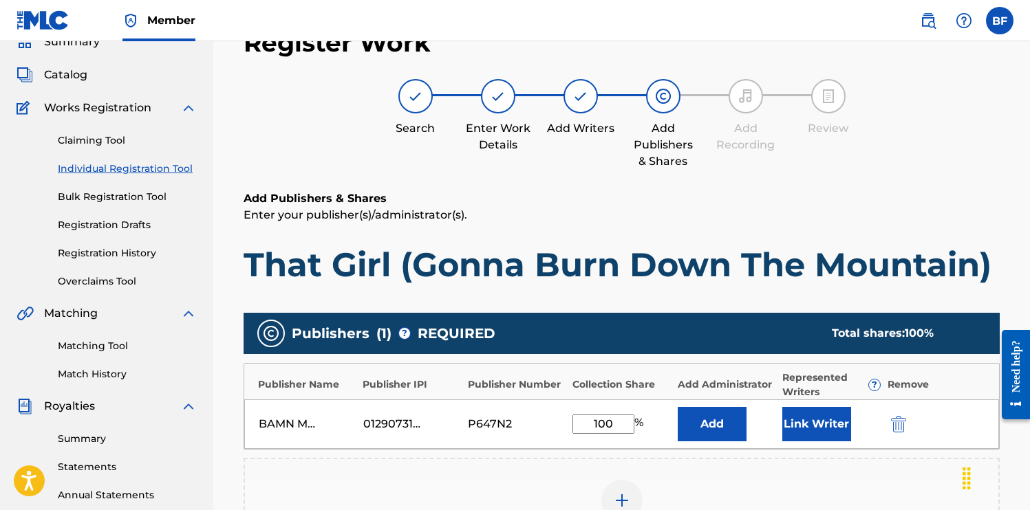
type input "100"
click at [820, 427] on button "Link Writer" at bounding box center [816, 424] width 69 height 34
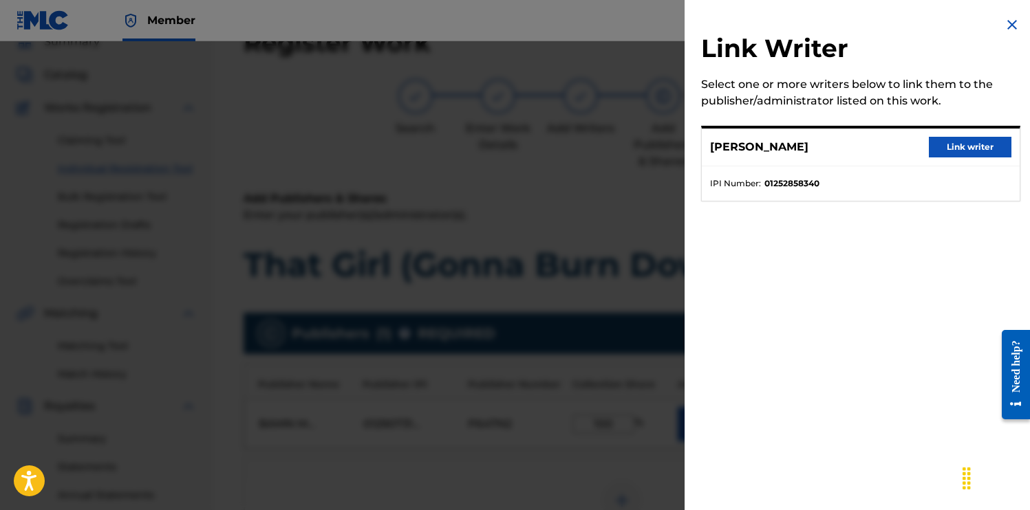
click at [963, 145] on button "Link writer" at bounding box center [969, 147] width 83 height 21
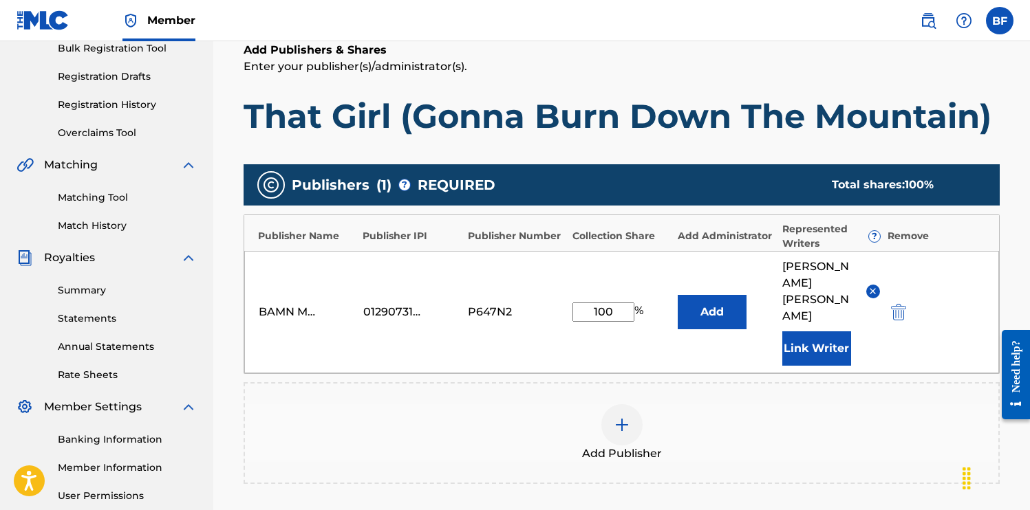
scroll to position [371, 0]
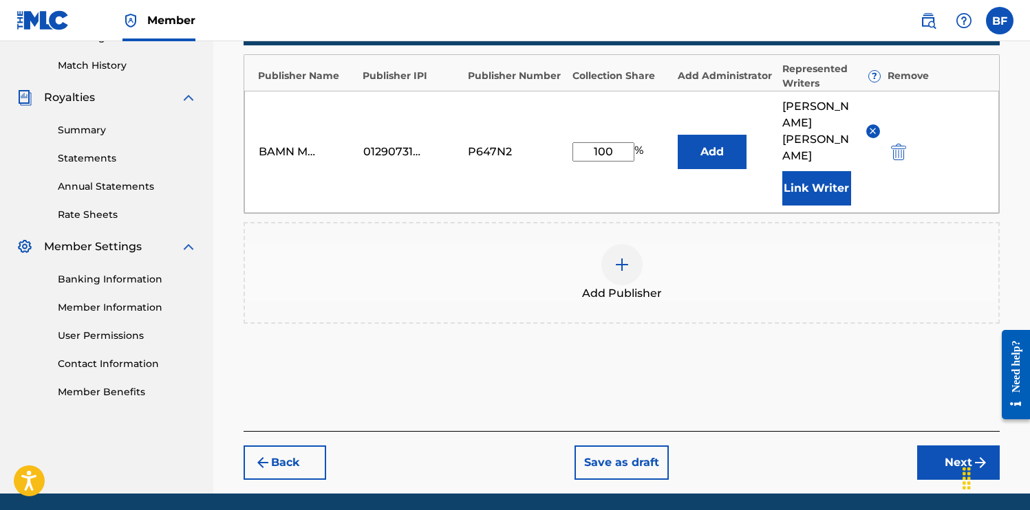
click at [947, 446] on button "Next" at bounding box center [958, 463] width 83 height 34
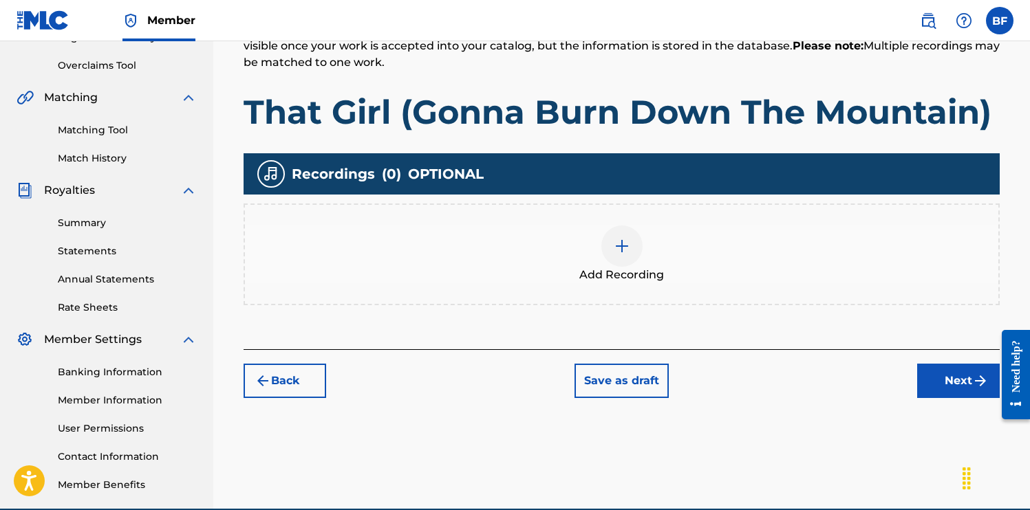
scroll to position [342, 0]
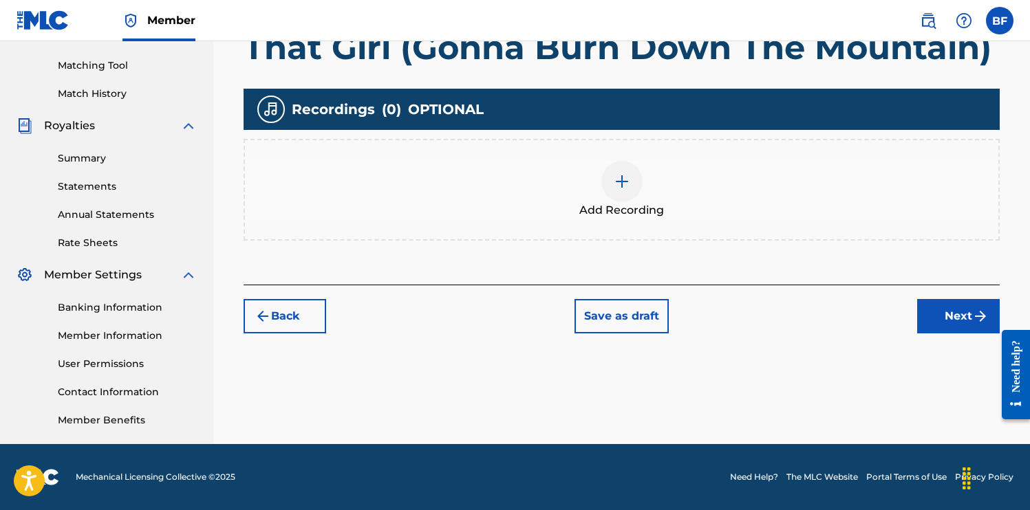
click at [629, 184] on img at bounding box center [621, 181] width 17 height 17
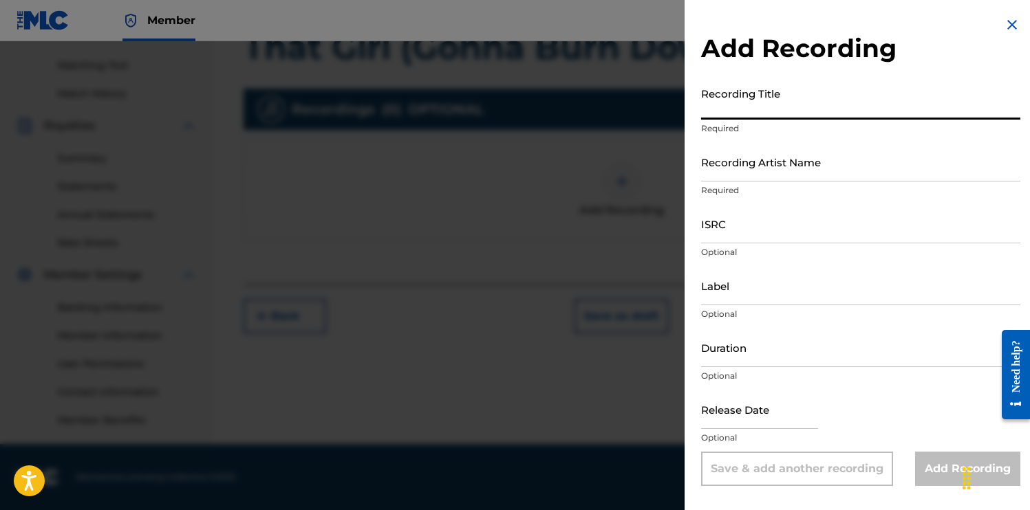
click at [808, 105] on input "Recording Title" at bounding box center [860, 99] width 319 height 39
type input "That Girl (Gonna Burn Down The Mountain)"
click at [771, 173] on input "Recording Artist Name" at bounding box center [860, 161] width 319 height 39
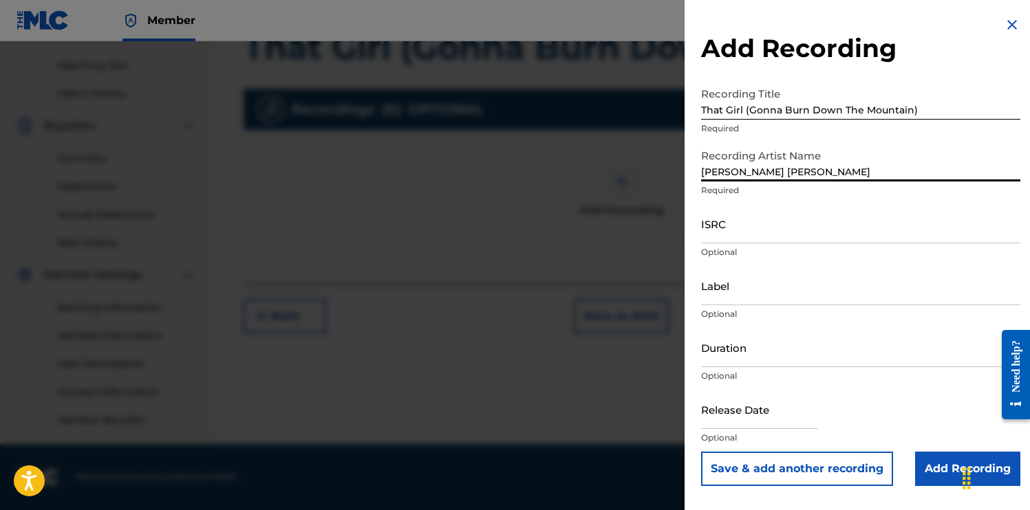
type input "[PERSON_NAME] [PERSON_NAME]"
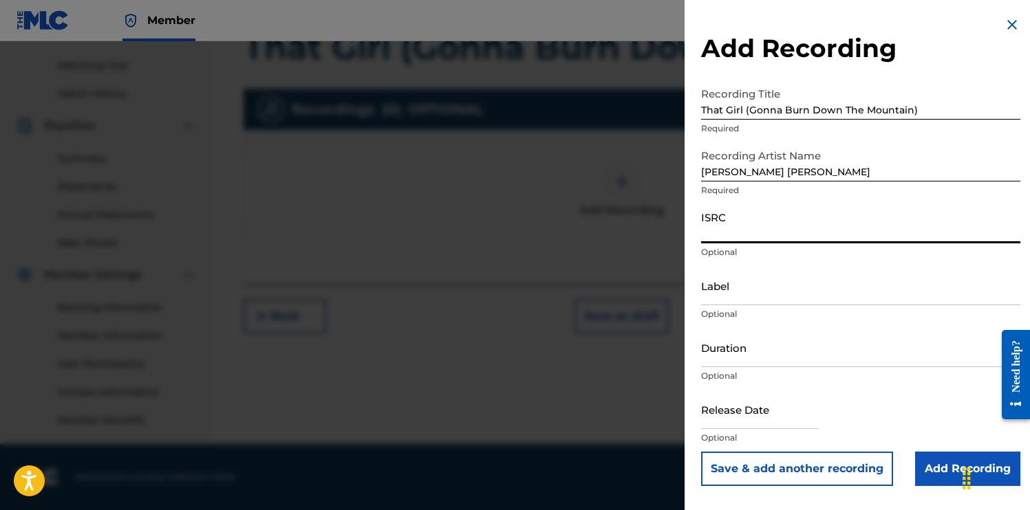
paste input "QZFYX2507091"
type input "QZFYX2507091"
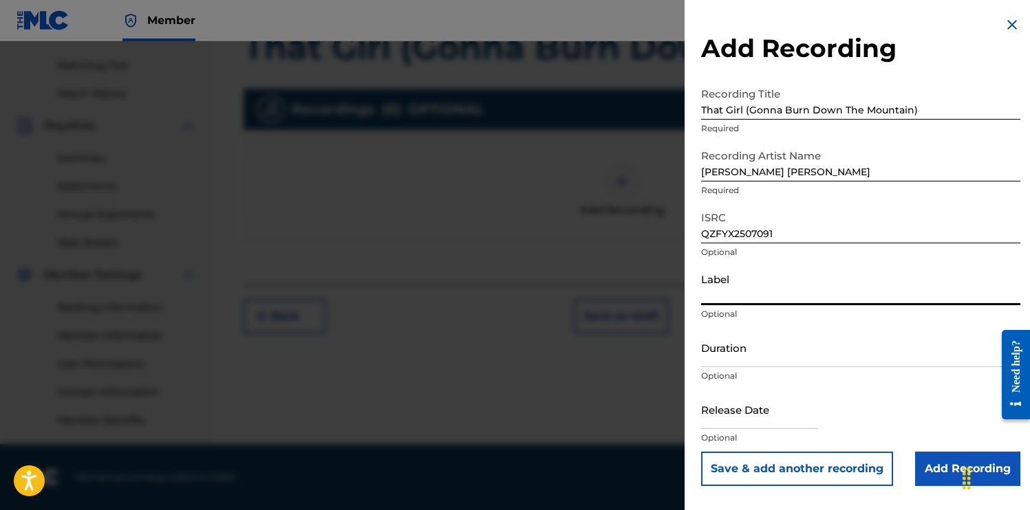
click at [807, 302] on input "Label" at bounding box center [860, 285] width 319 height 39
type input "BAMN Music"
click at [800, 339] on input "Duration" at bounding box center [860, 347] width 319 height 39
click at [790, 421] on input "text" at bounding box center [759, 409] width 117 height 39
select select "7"
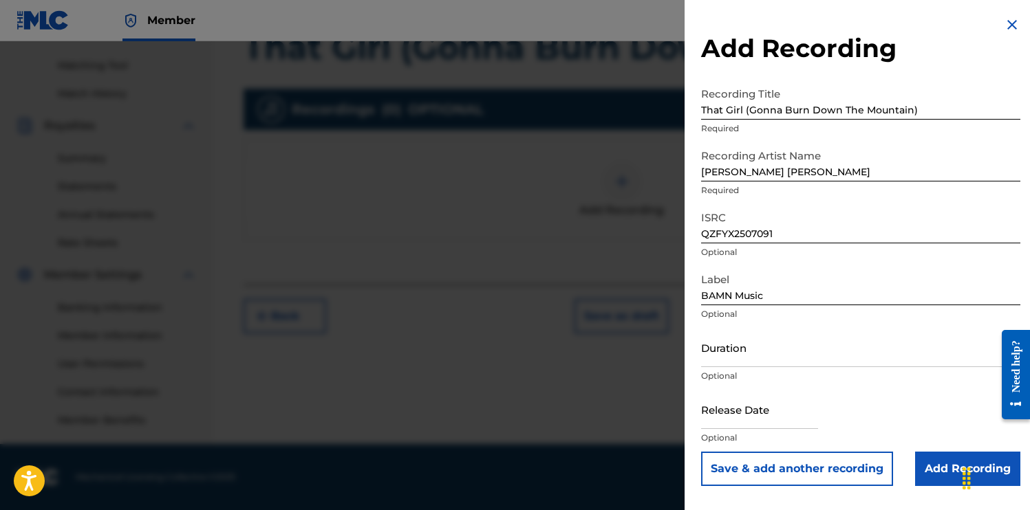
select select "2025"
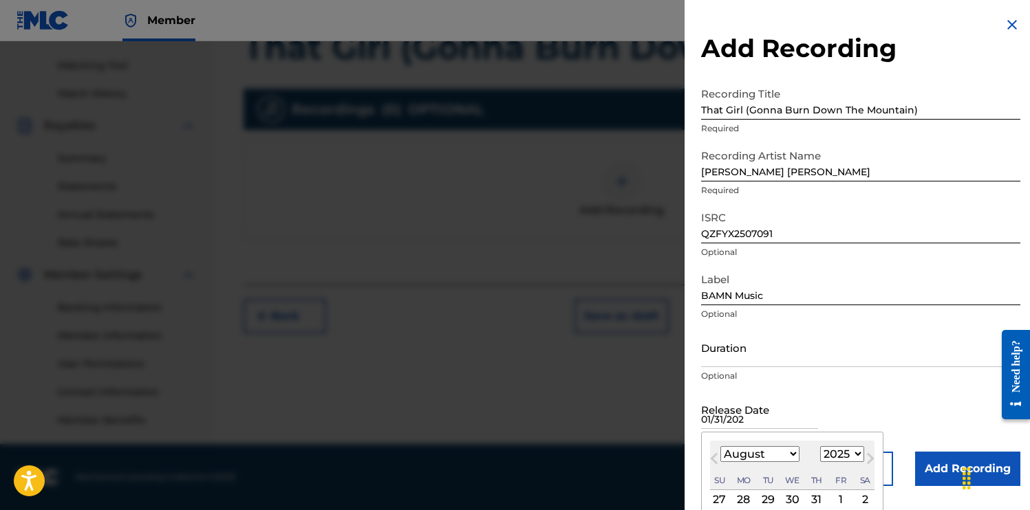
type input "[DATE]"
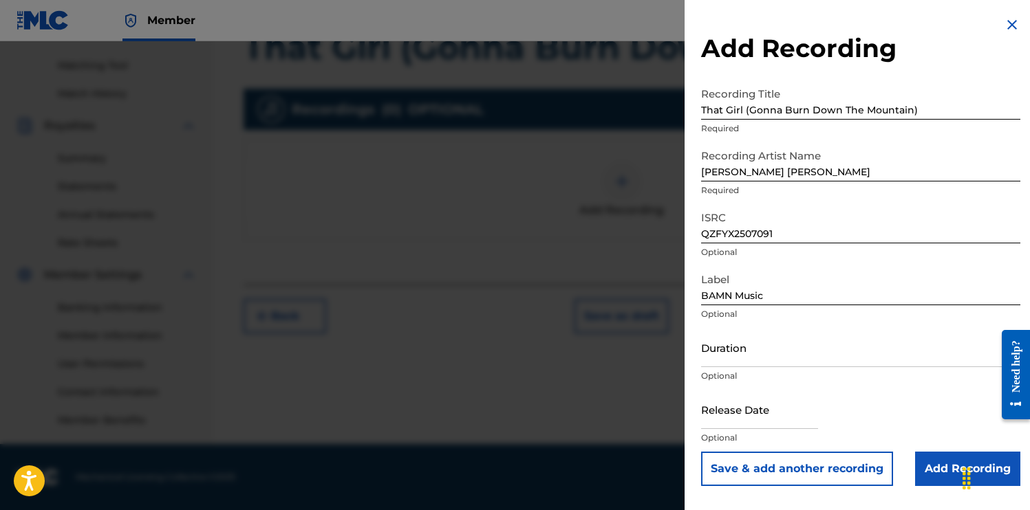
select select "7"
select select "2025"
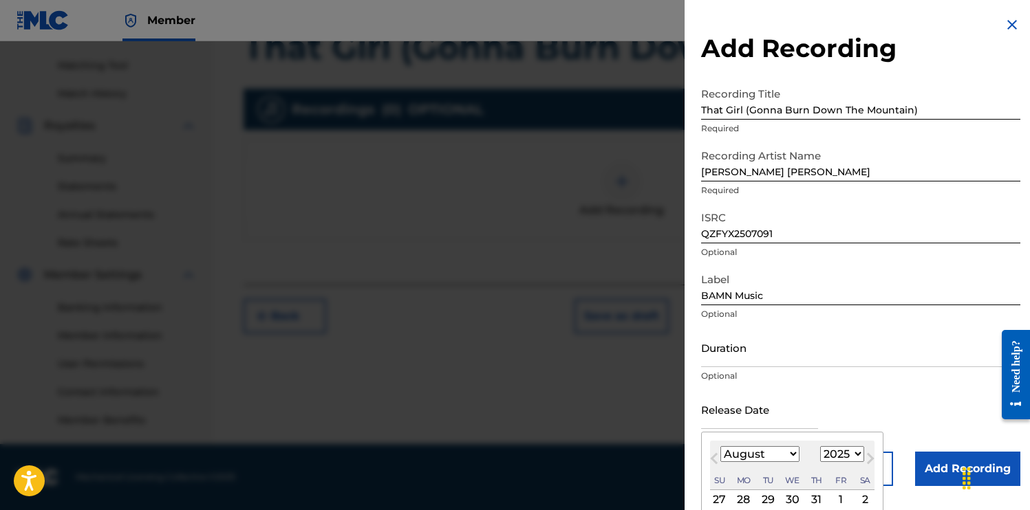
click at [768, 428] on input "text" at bounding box center [759, 409] width 117 height 39
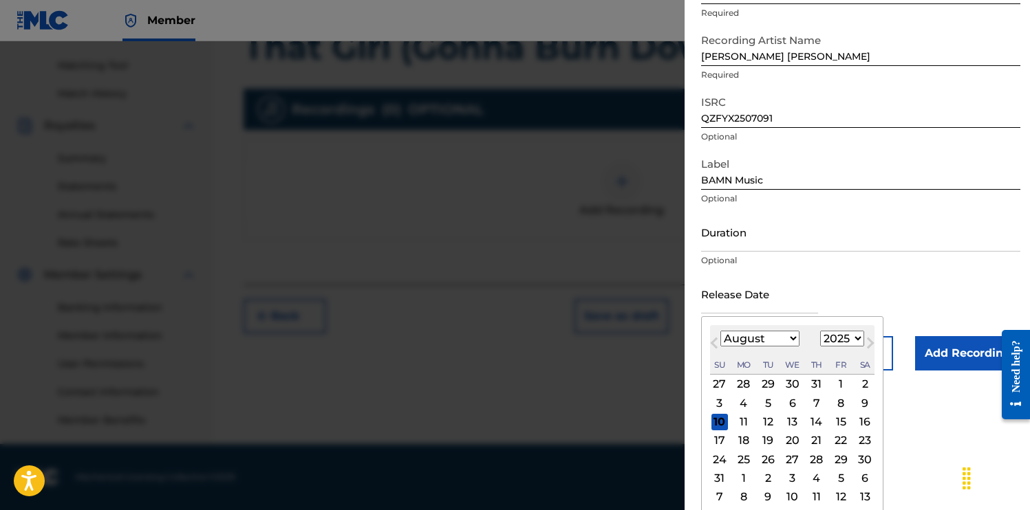
scroll to position [120, 0]
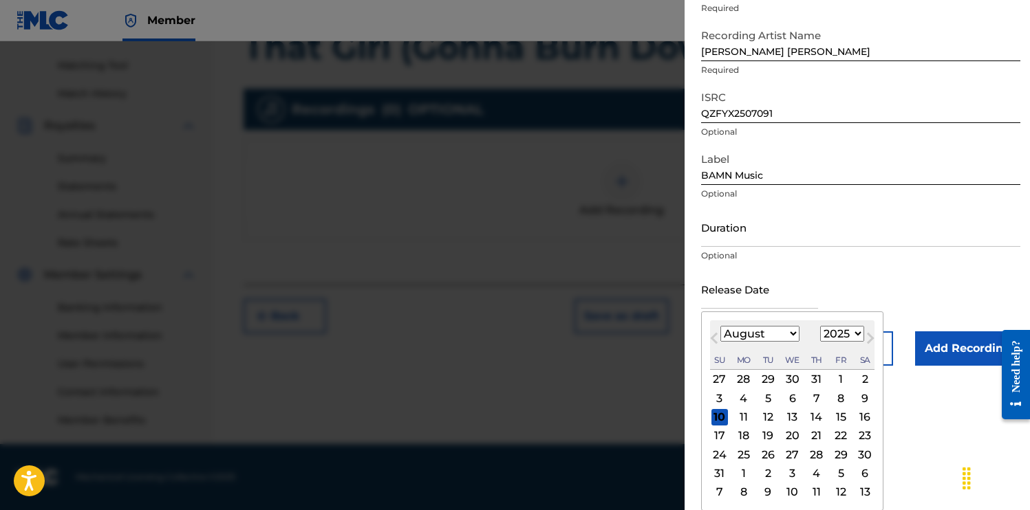
click at [777, 331] on select "January February March April May June July August September October November De…" at bounding box center [759, 334] width 79 height 16
select select "0"
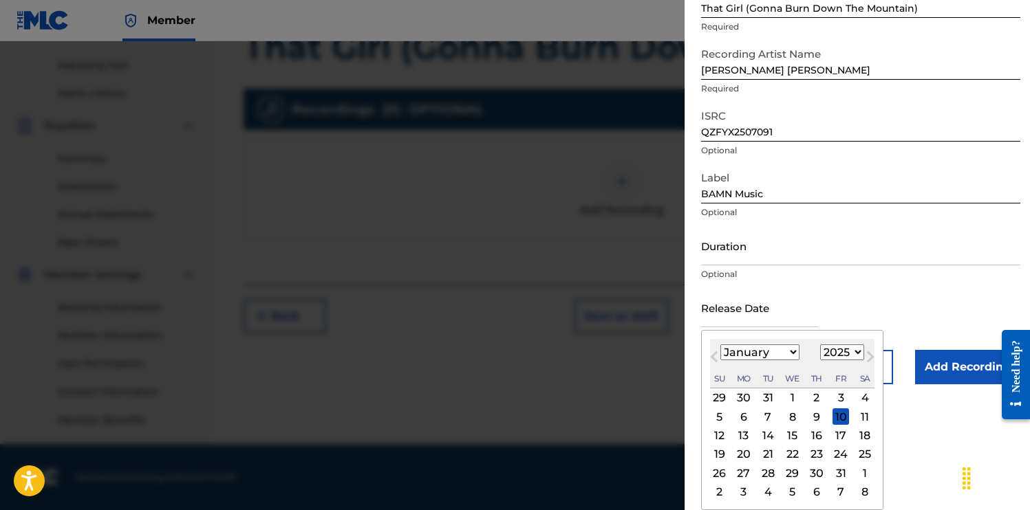
scroll to position [102, 0]
click at [837, 473] on div "31" at bounding box center [840, 473] width 17 height 17
type input "[DATE]"
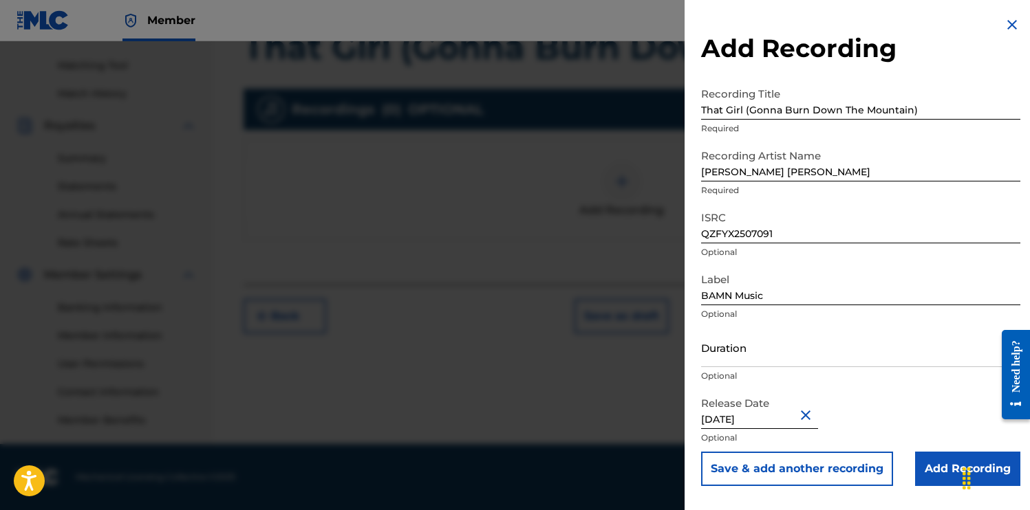
scroll to position [0, 0]
click at [948, 455] on input "Add Recording" at bounding box center [967, 469] width 105 height 34
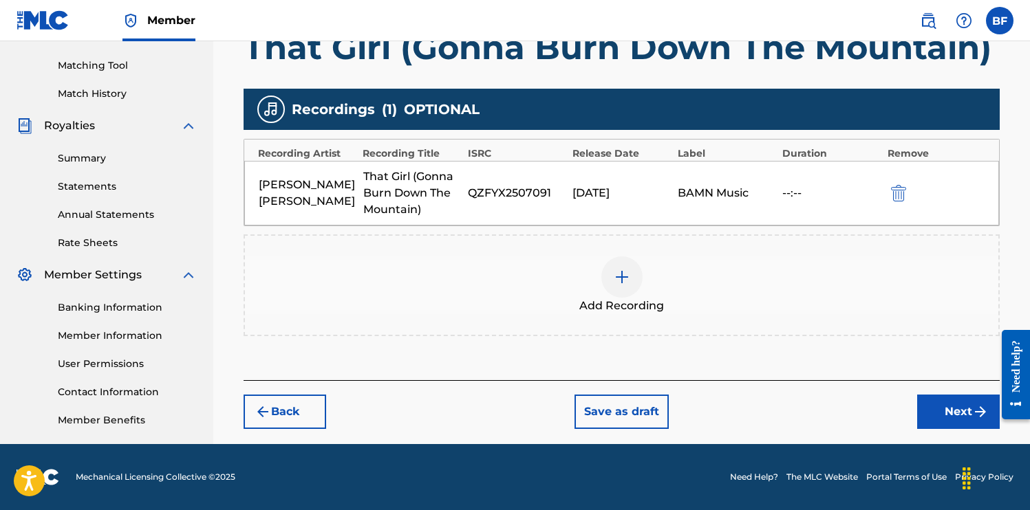
click at [936, 412] on button "Next" at bounding box center [958, 412] width 83 height 34
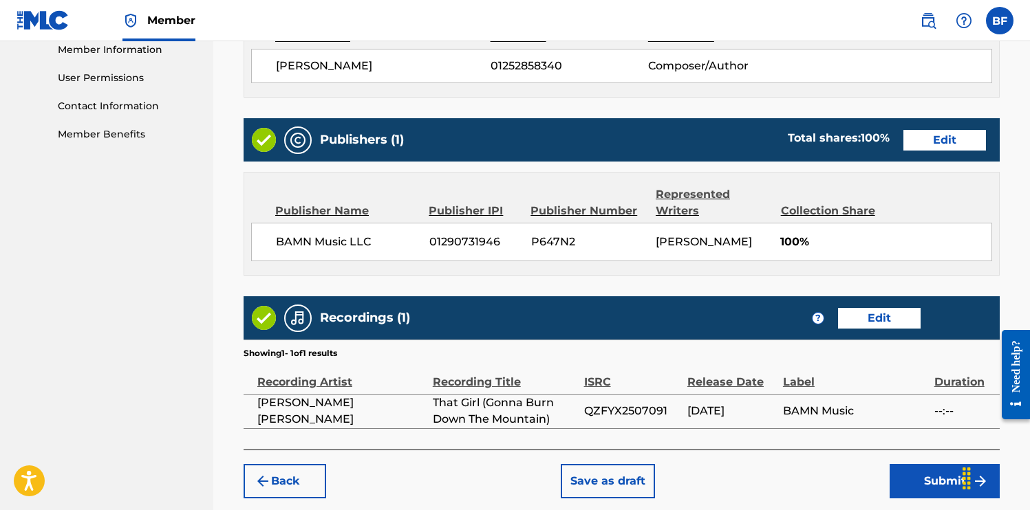
scroll to position [695, 0]
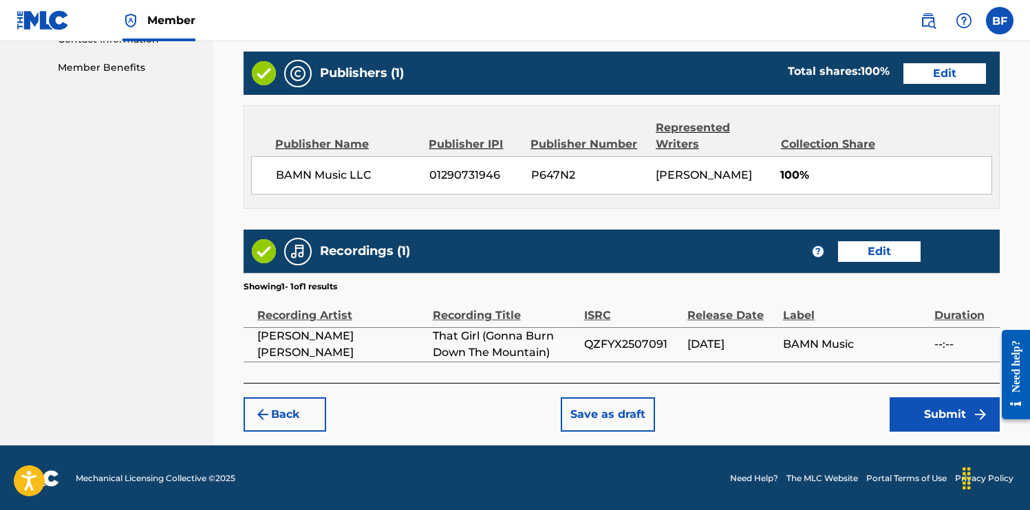
click at [942, 402] on button "Submit" at bounding box center [944, 415] width 110 height 34
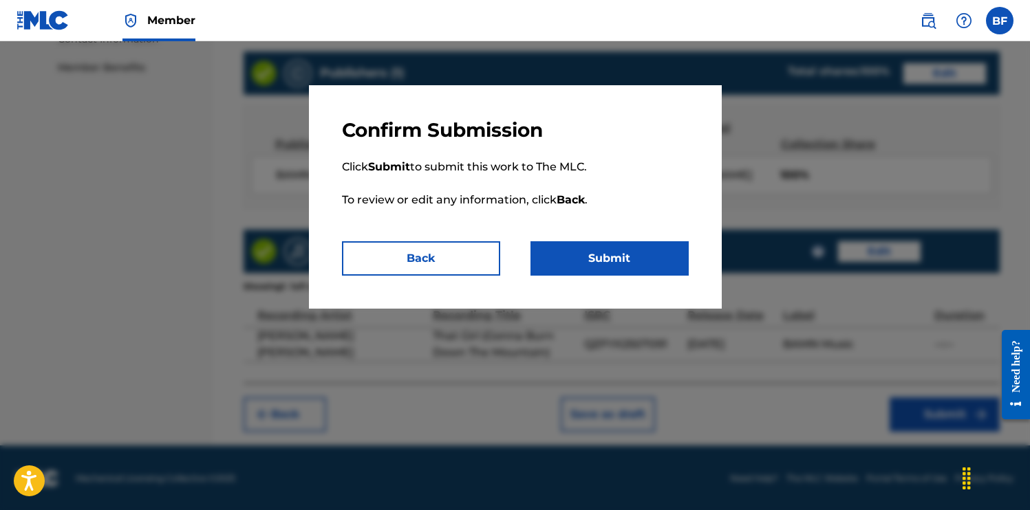
click at [609, 249] on button "Submit" at bounding box center [609, 258] width 158 height 34
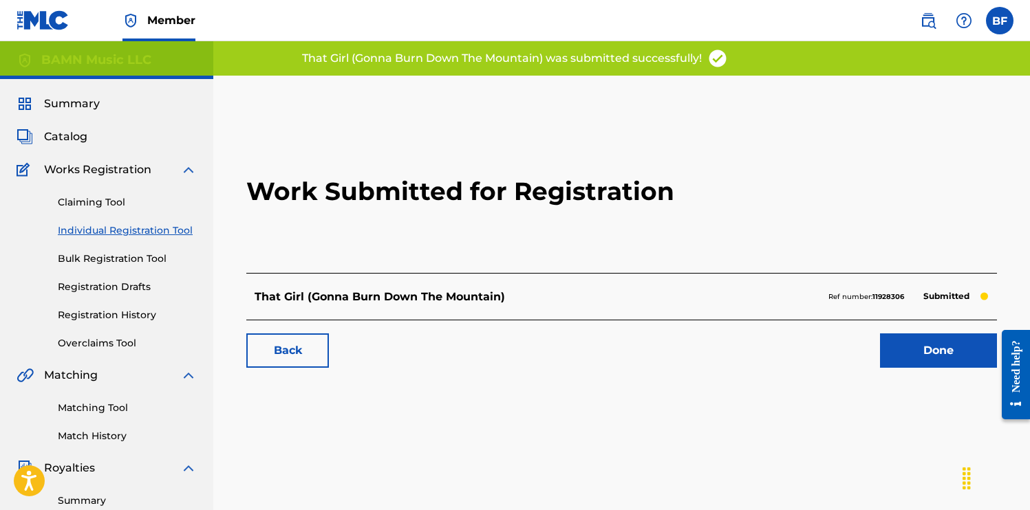
click at [935, 364] on link "Done" at bounding box center [938, 351] width 117 height 34
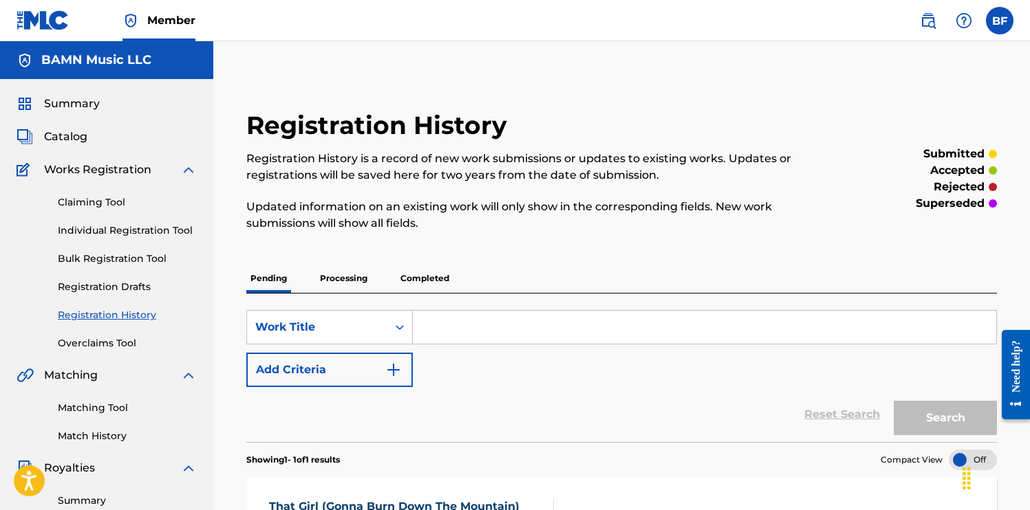
click at [66, 144] on span "Catalog" at bounding box center [65, 137] width 43 height 17
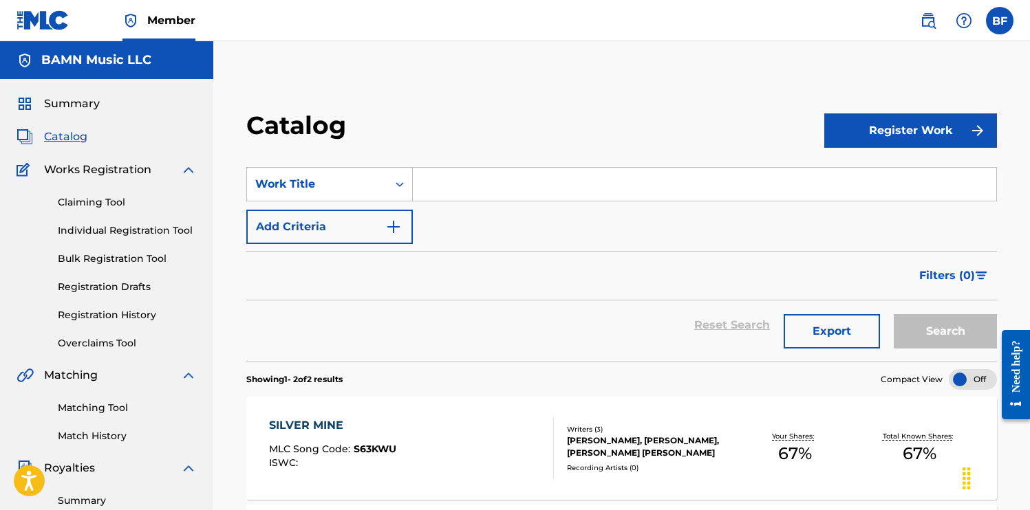
click at [123, 221] on div "Claiming Tool Individual Registration Tool Bulk Registration Tool Registration …" at bounding box center [107, 264] width 180 height 173
click at [135, 230] on link "Individual Registration Tool" at bounding box center [127, 231] width 139 height 14
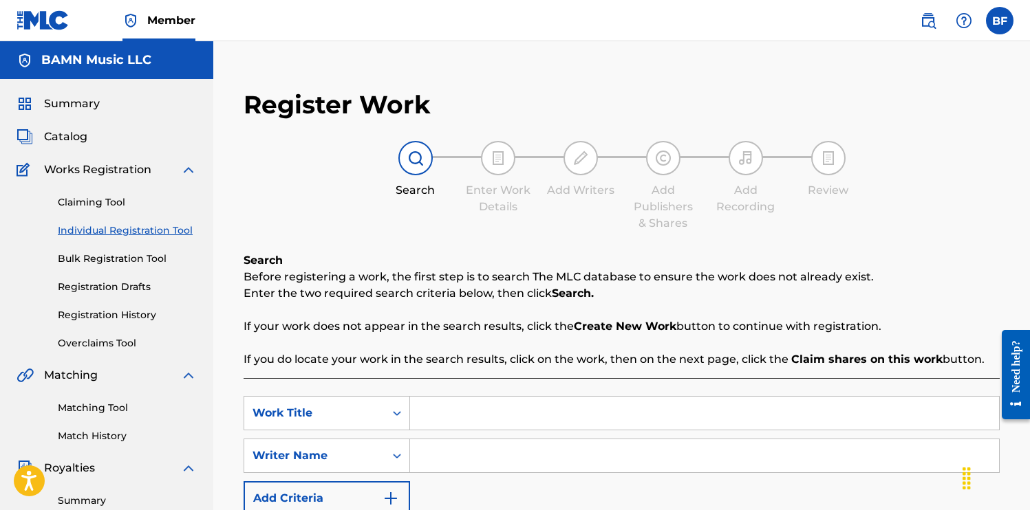
drag, startPoint x: 514, startPoint y: 408, endPoint x: 547, endPoint y: 408, distance: 33.0
click at [547, 408] on input "Search Form" at bounding box center [704, 413] width 589 height 33
type input "What You Leave Behind"
click at [558, 457] on input "Search Form" at bounding box center [704, 455] width 589 height 33
type input "[PERSON_NAME]"
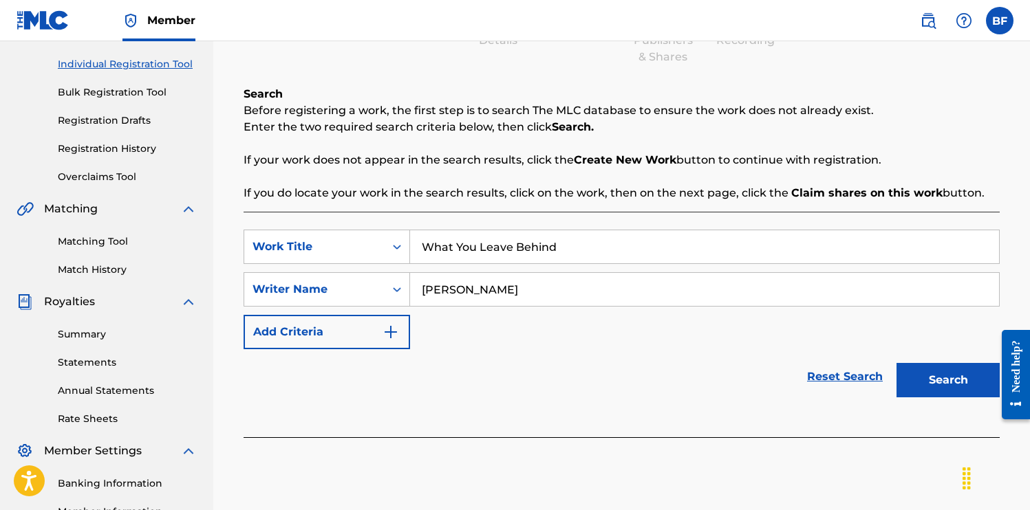
scroll to position [342, 0]
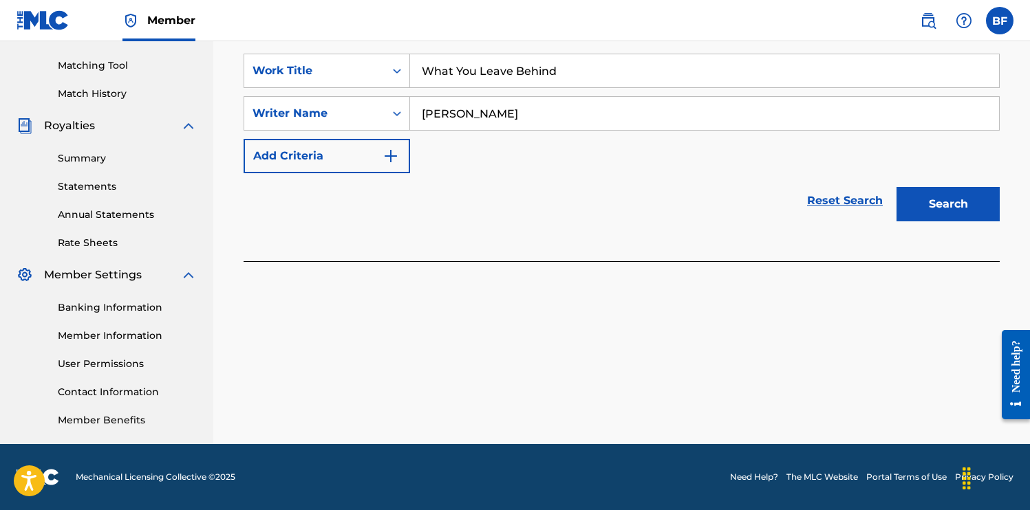
click at [977, 182] on div "Search" at bounding box center [944, 200] width 110 height 55
click at [961, 206] on button "Search" at bounding box center [947, 204] width 103 height 34
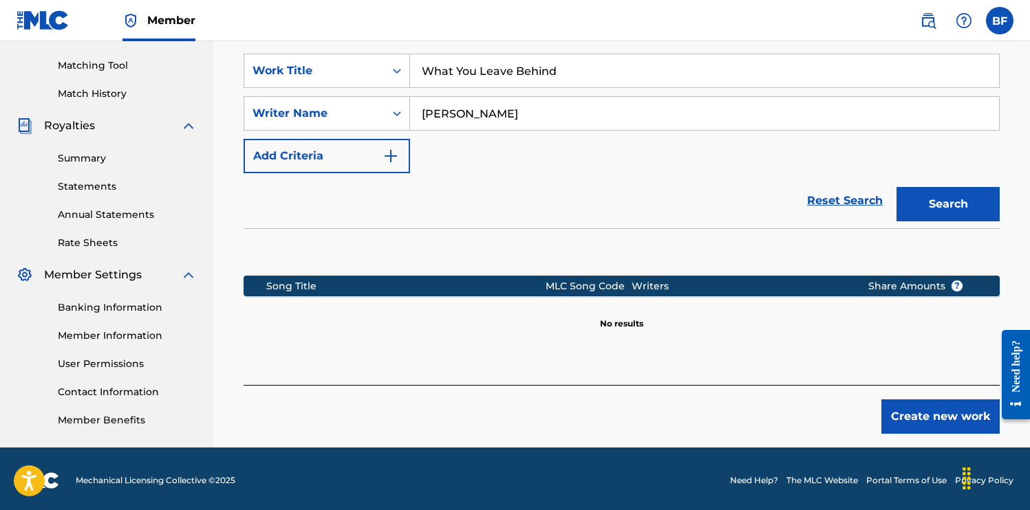
click at [926, 411] on button "Create new work" at bounding box center [940, 417] width 118 height 34
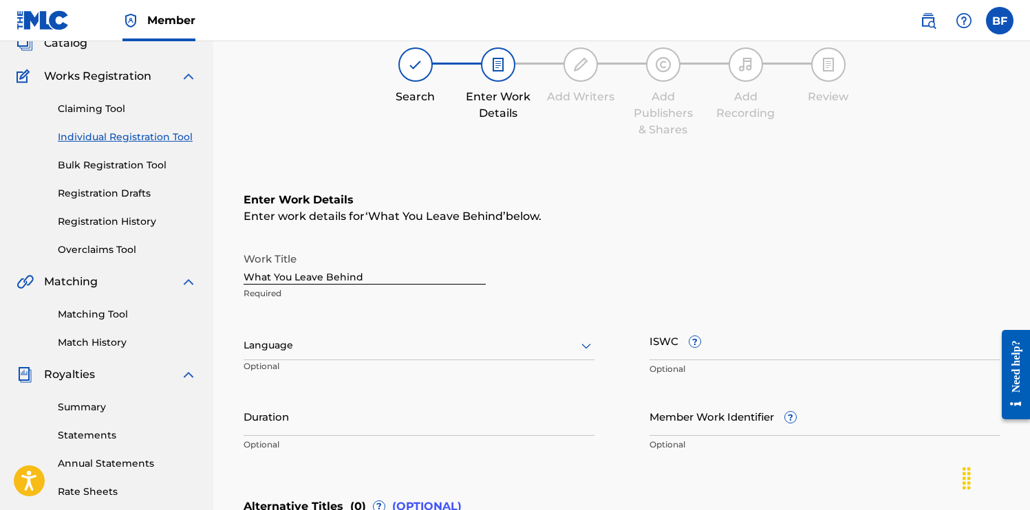
scroll to position [119, 0]
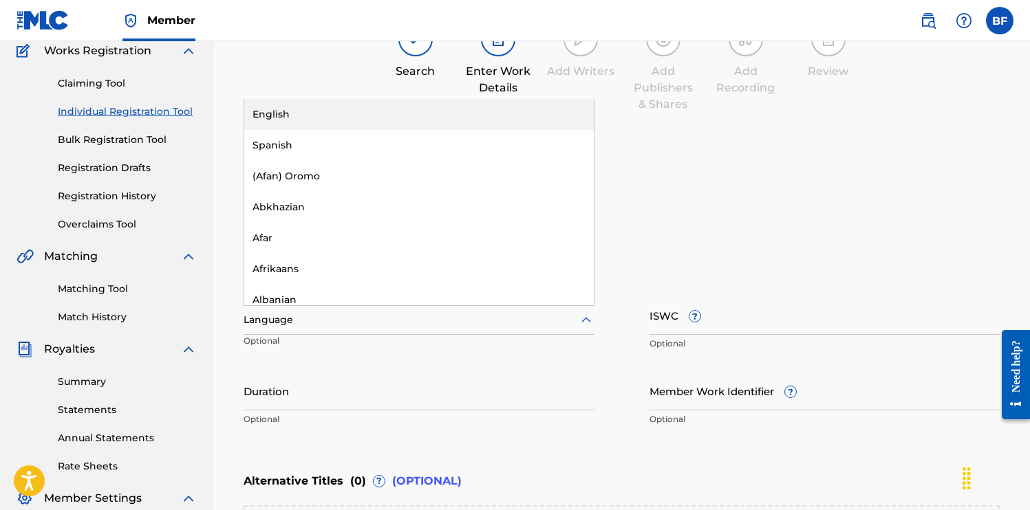
click at [340, 326] on div at bounding box center [418, 320] width 351 height 17
click at [303, 121] on div "English" at bounding box center [418, 114] width 349 height 31
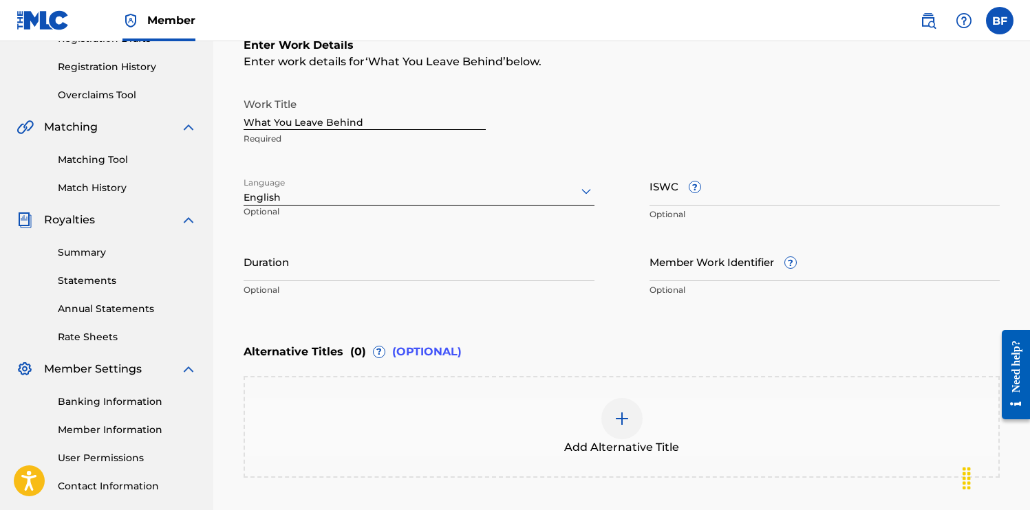
scroll to position [378, 0]
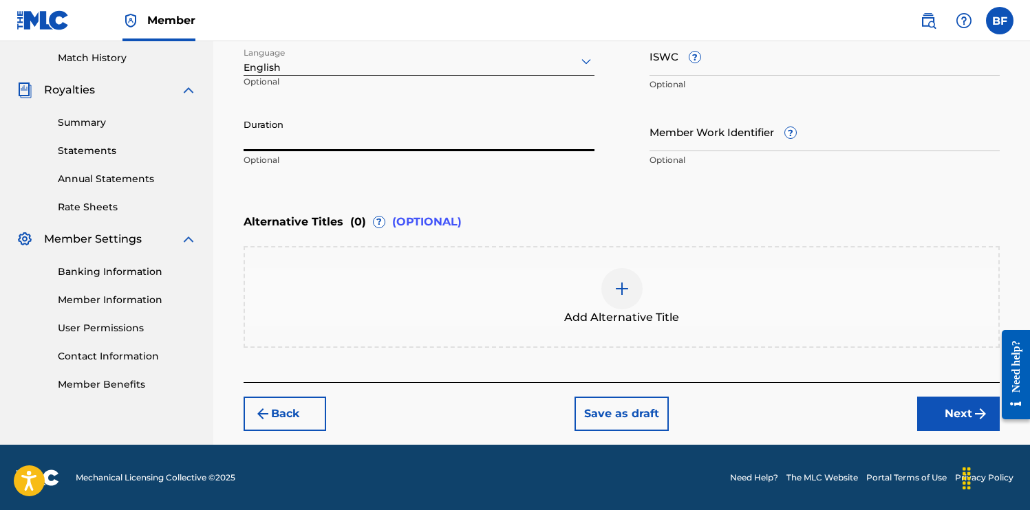
click at [387, 140] on input "Duration" at bounding box center [418, 131] width 351 height 39
type input "03:20"
click at [956, 410] on button "Next" at bounding box center [958, 414] width 83 height 34
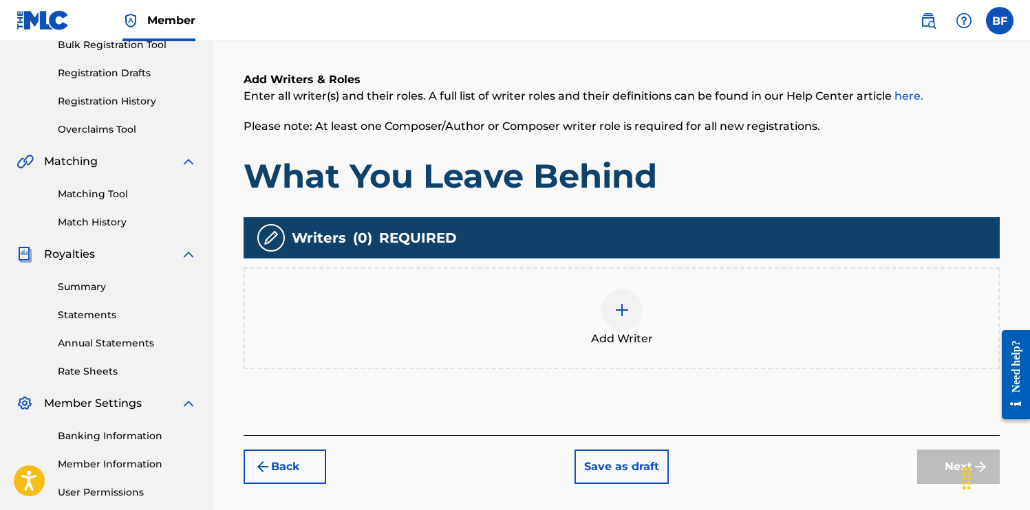
scroll to position [342, 0]
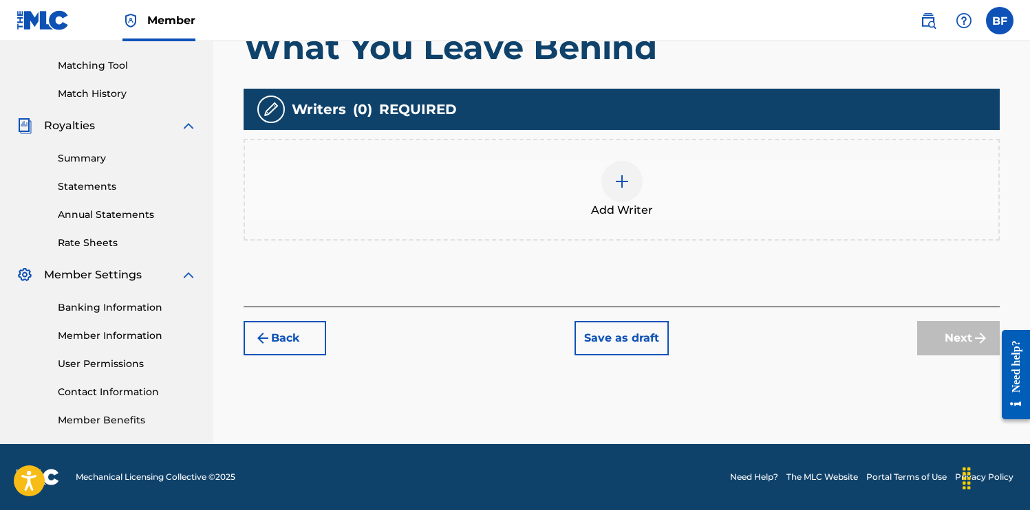
click at [617, 188] on img at bounding box center [621, 181] width 17 height 17
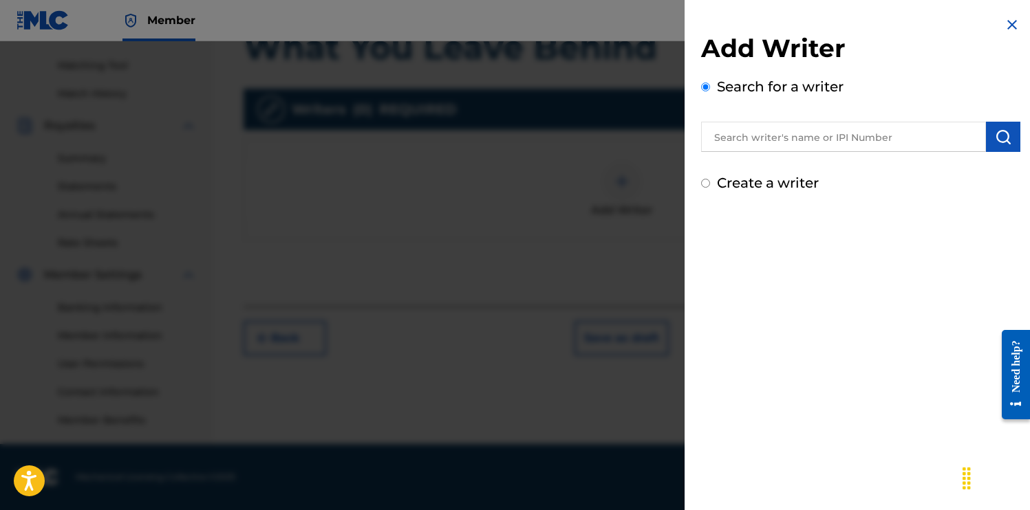
click at [728, 157] on div "Add Writer Search for a writer Create a writer" at bounding box center [860, 113] width 319 height 160
click at [728, 147] on input "text" at bounding box center [843, 137] width 285 height 30
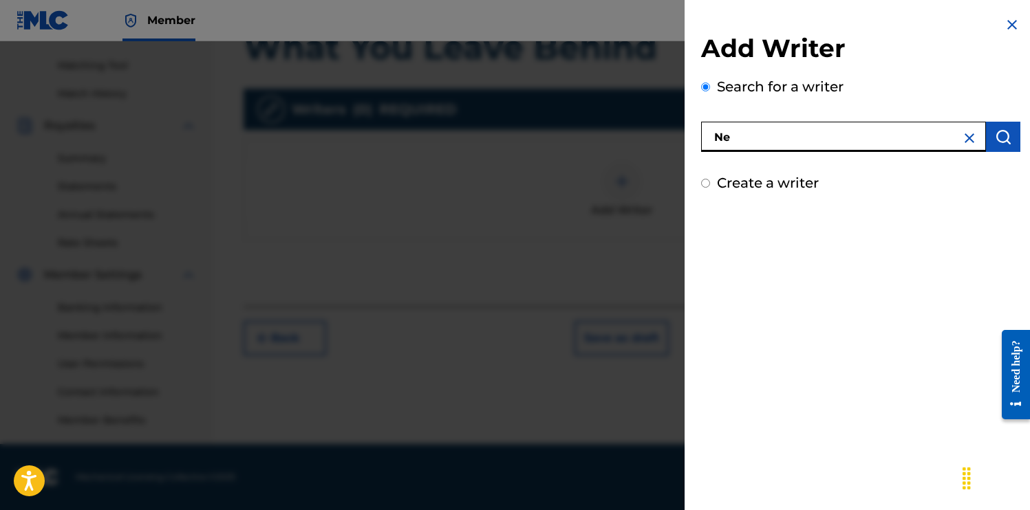
type input "N"
type input "[PERSON_NAME]"
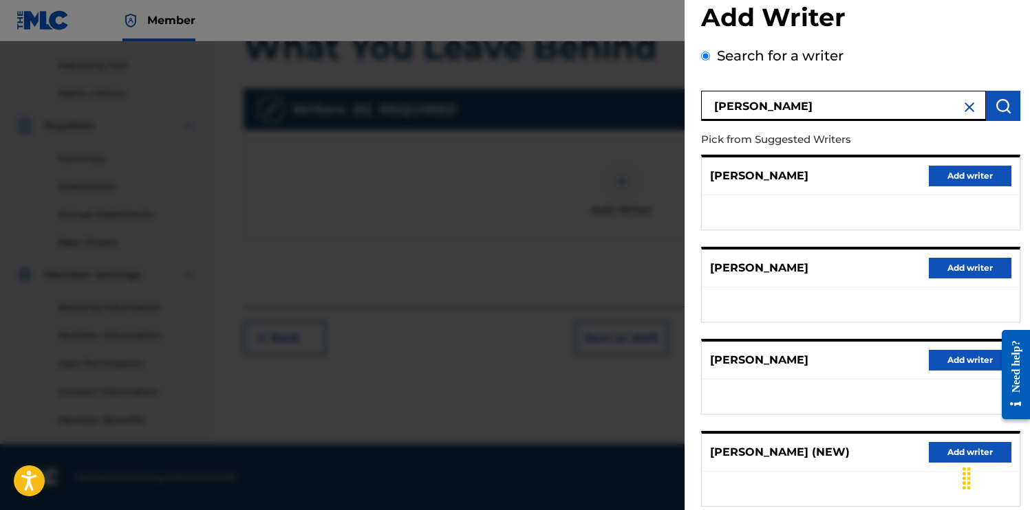
scroll to position [0, 0]
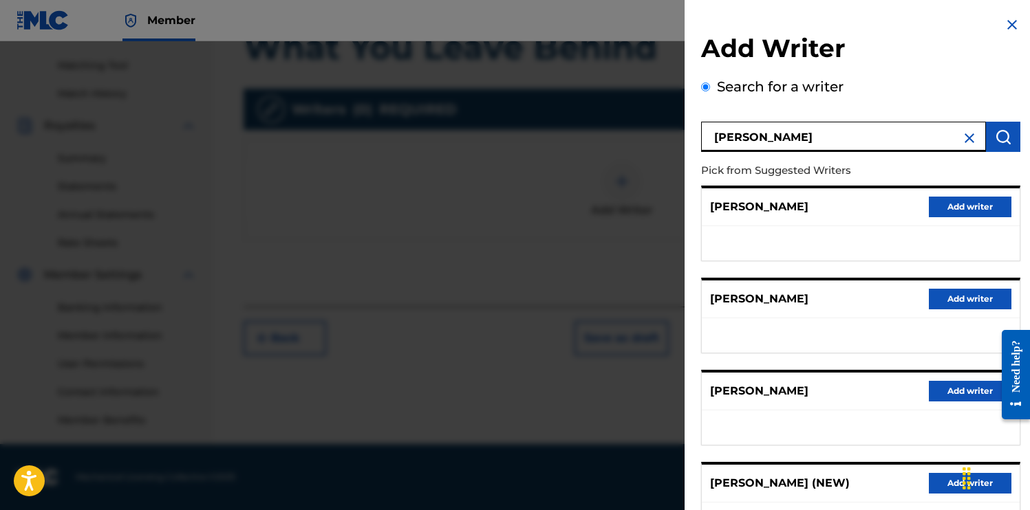
click at [959, 392] on button "Add writer" at bounding box center [969, 391] width 83 height 21
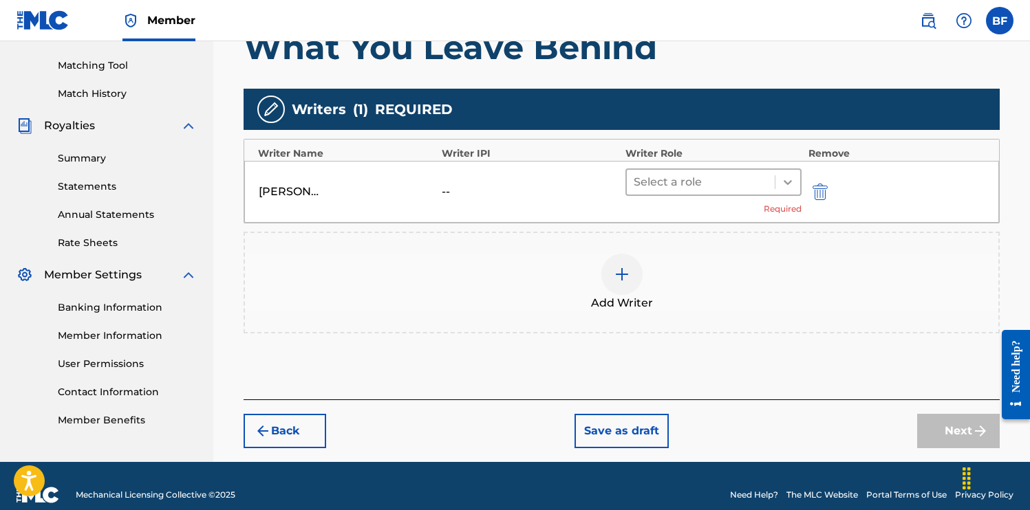
click at [779, 176] on div at bounding box center [787, 182] width 25 height 25
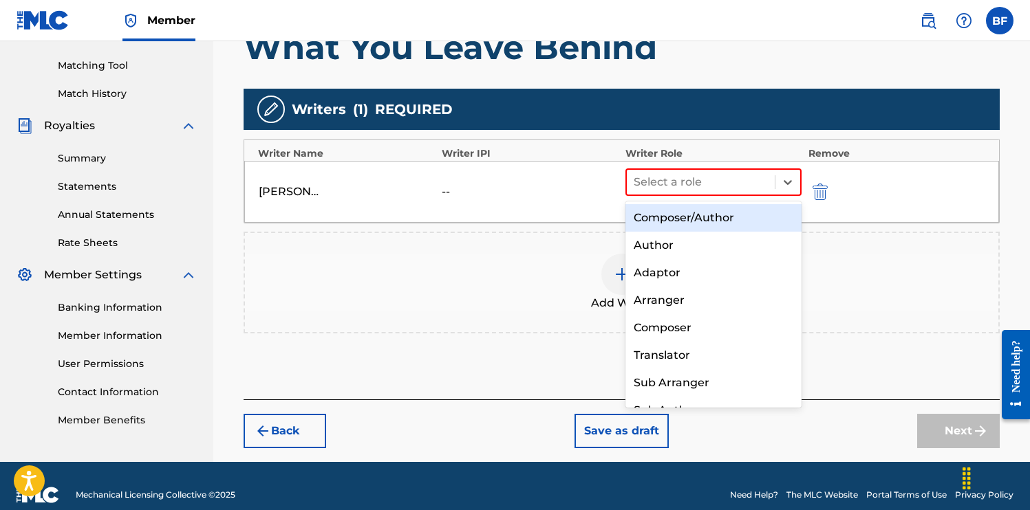
click at [726, 212] on div "Composer/Author" at bounding box center [713, 218] width 176 height 28
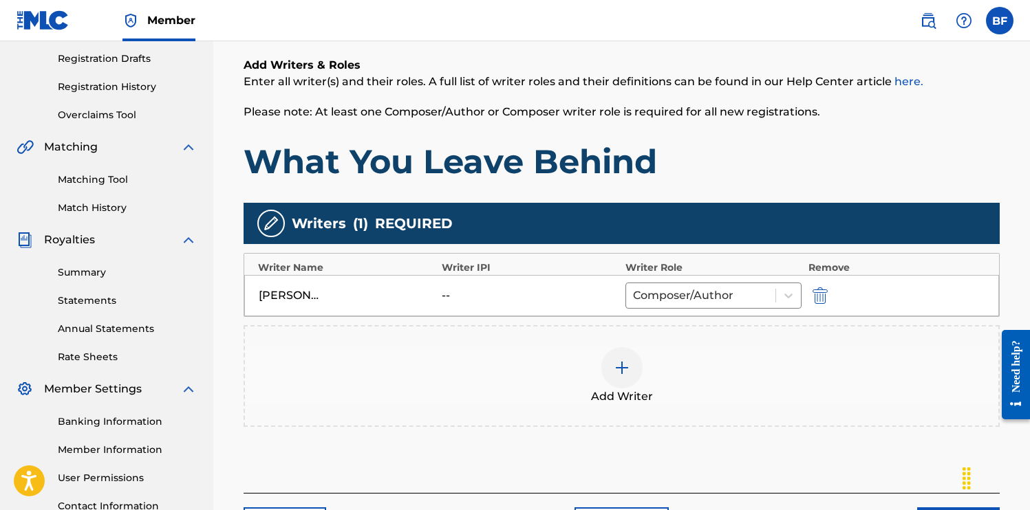
scroll to position [226, 0]
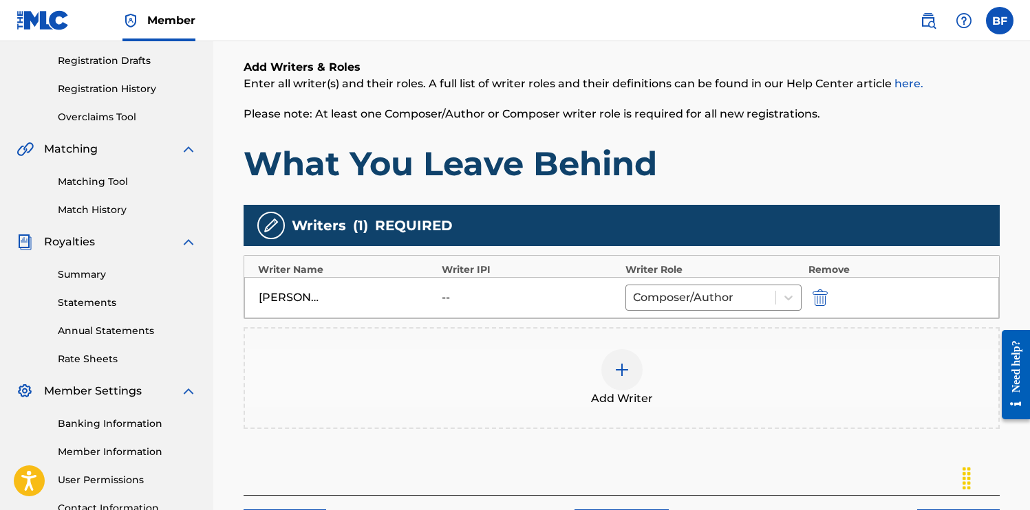
click at [621, 364] on img at bounding box center [621, 370] width 17 height 17
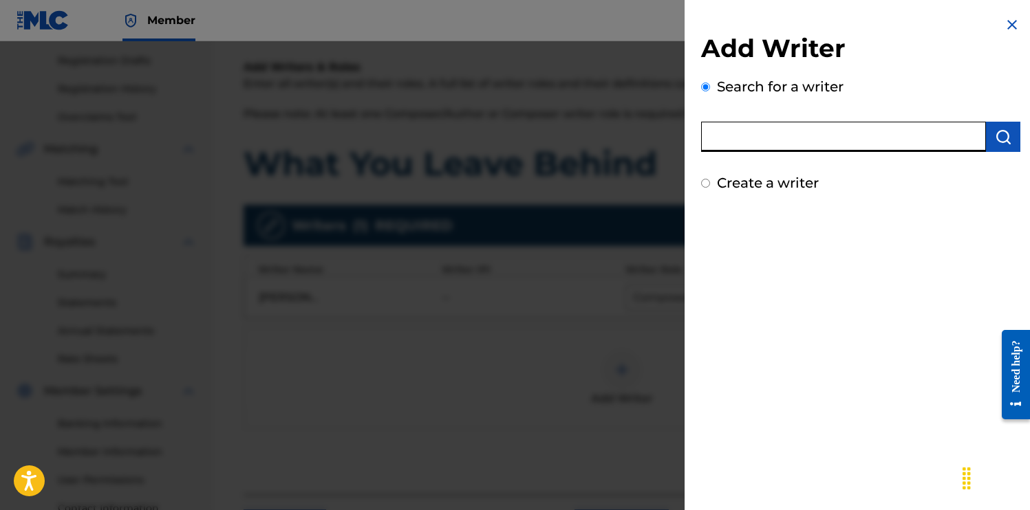
click at [776, 133] on input "text" at bounding box center [843, 137] width 285 height 30
type input "[PERSON_NAME]"
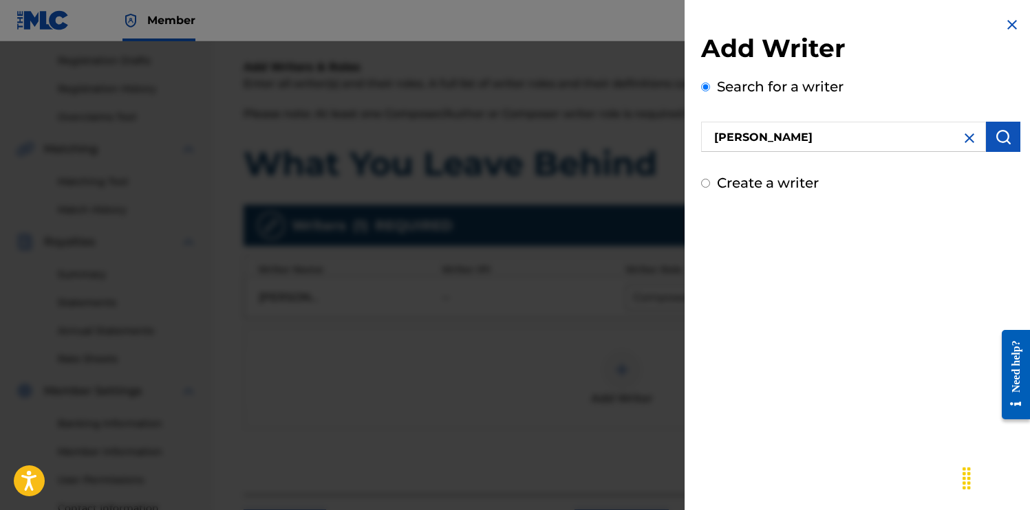
click at [1004, 133] on img "submit" at bounding box center [1002, 137] width 17 height 17
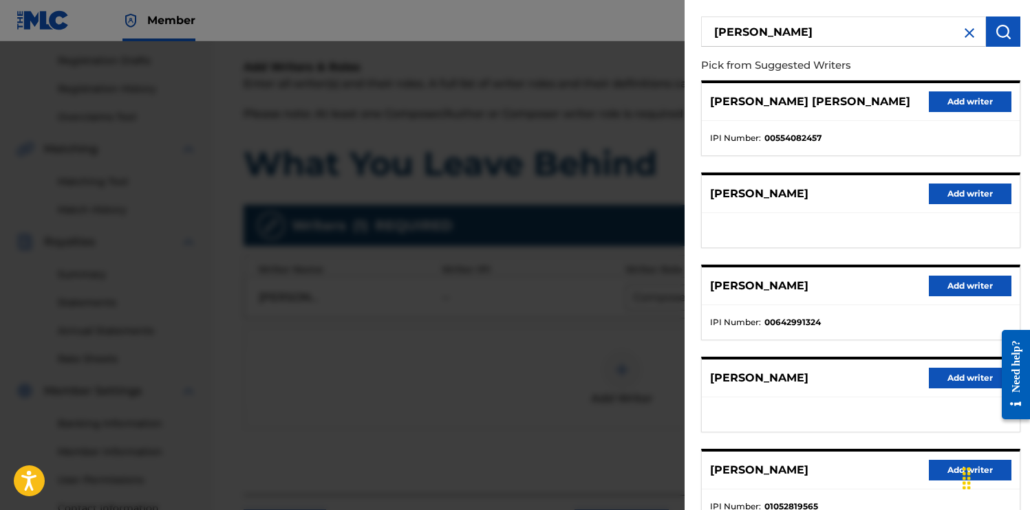
scroll to position [121, 0]
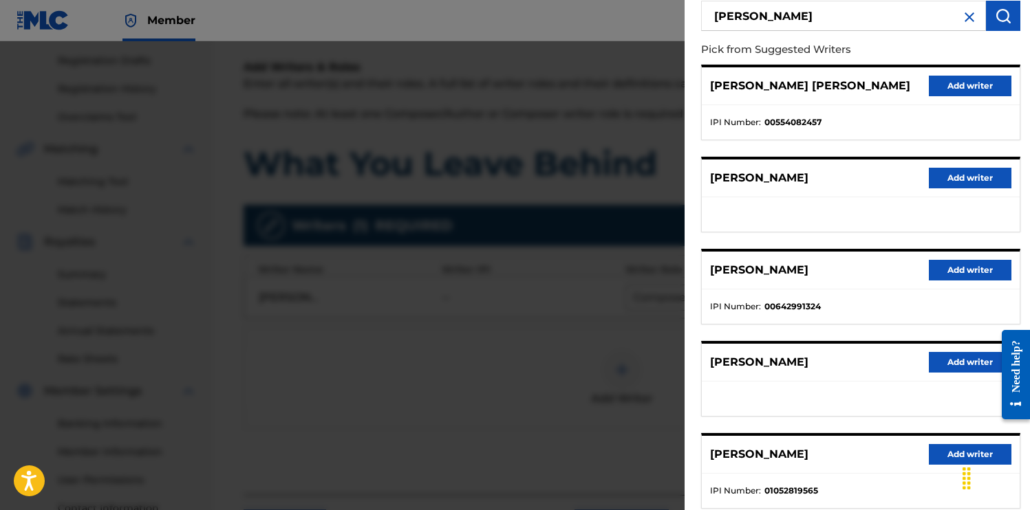
click at [979, 267] on button "Add writer" at bounding box center [969, 270] width 83 height 21
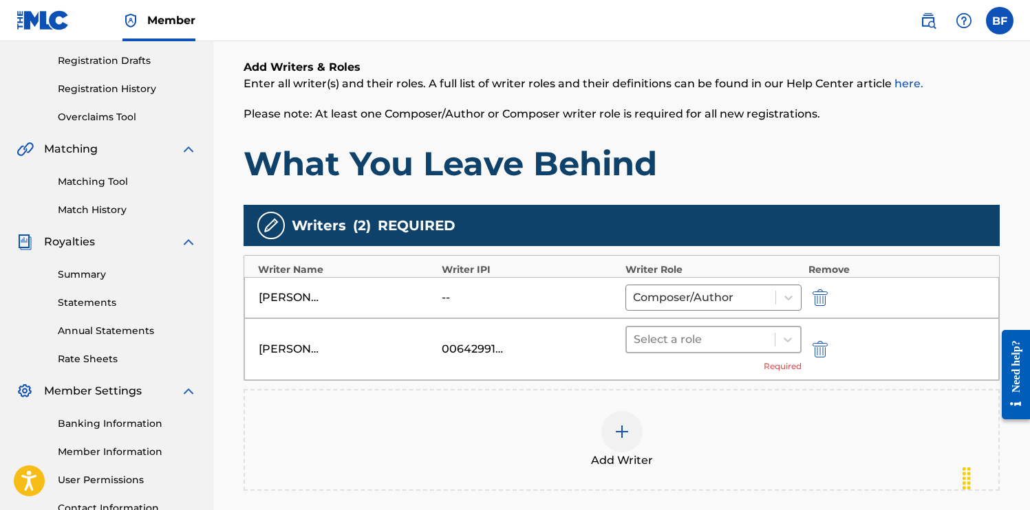
click at [734, 337] on div at bounding box center [700, 339] width 134 height 19
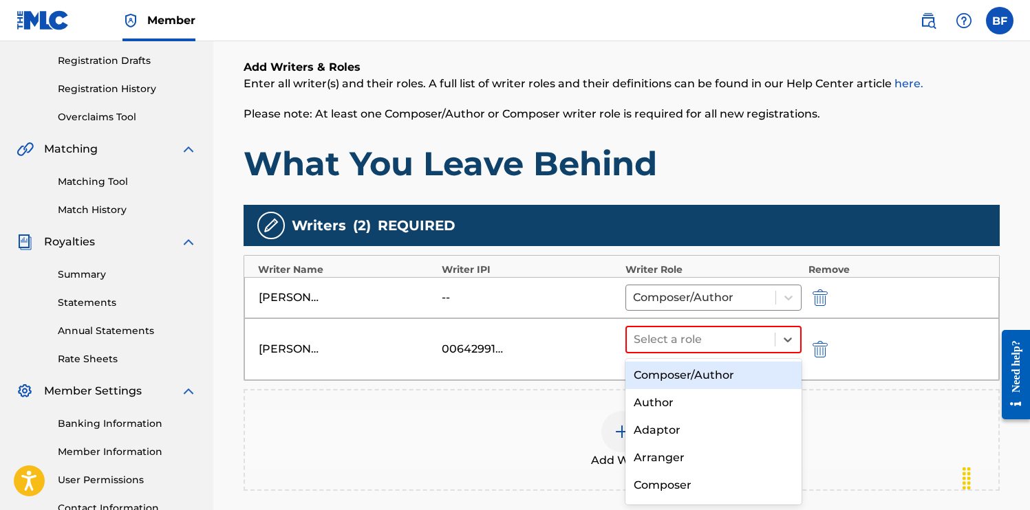
click at [705, 366] on div "Composer/Author" at bounding box center [713, 376] width 176 height 28
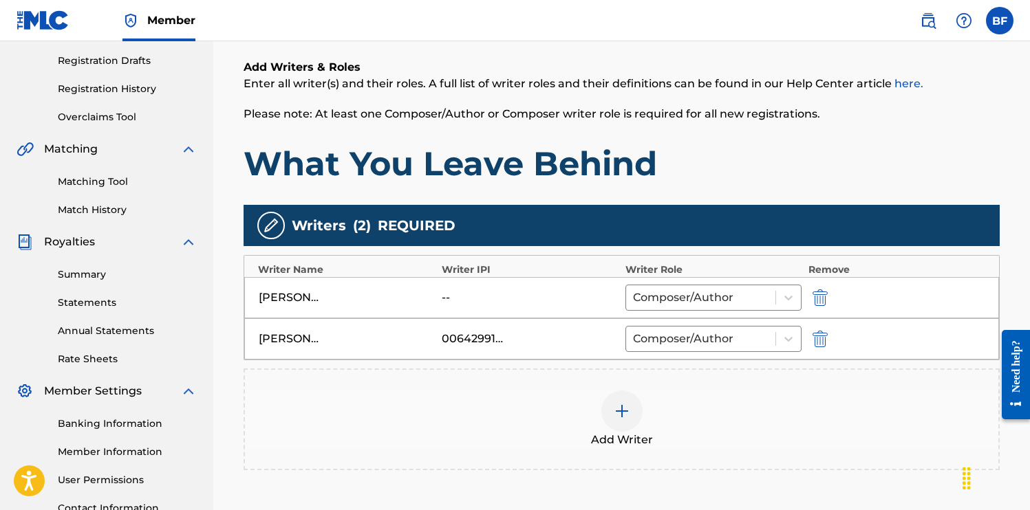
click at [621, 411] on img at bounding box center [621, 411] width 17 height 17
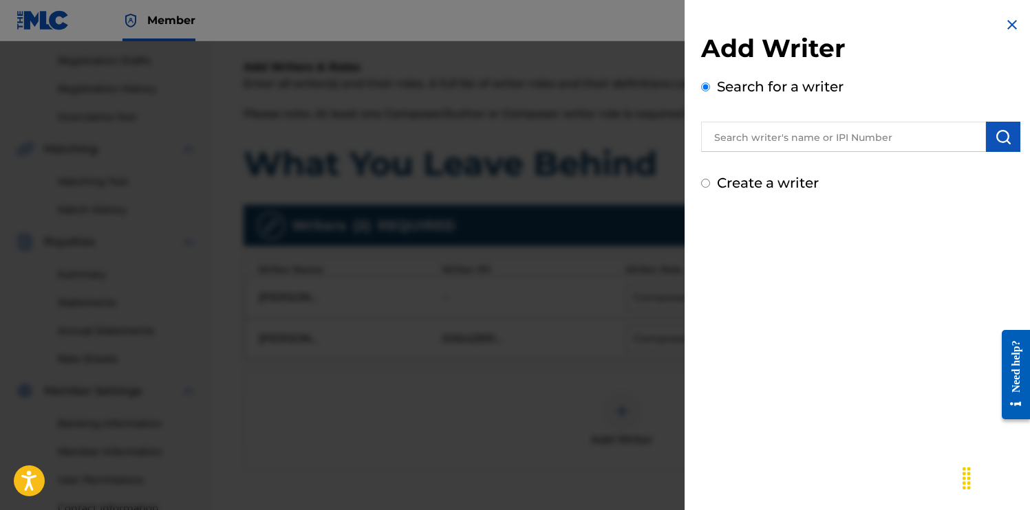
click at [773, 141] on input "text" at bounding box center [843, 137] width 285 height 30
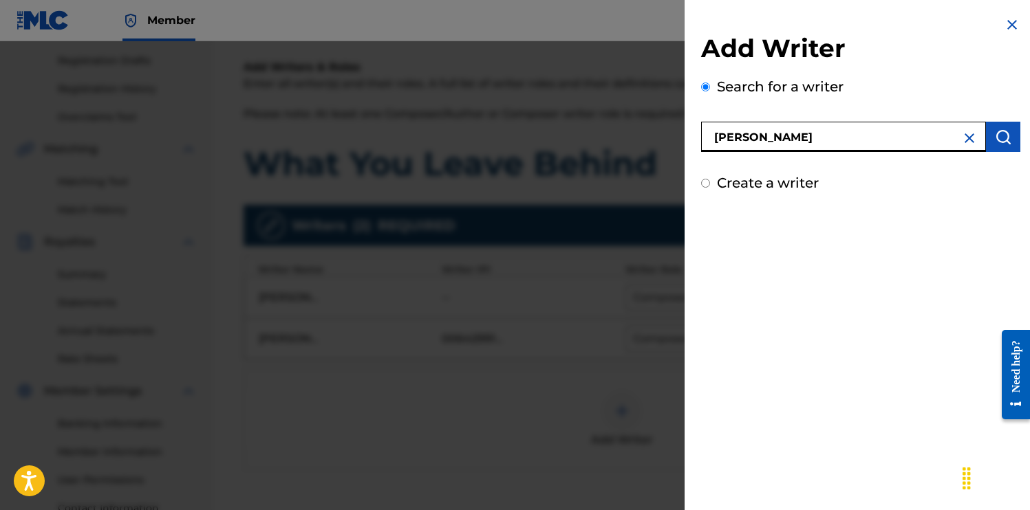
type input "[PERSON_NAME]"
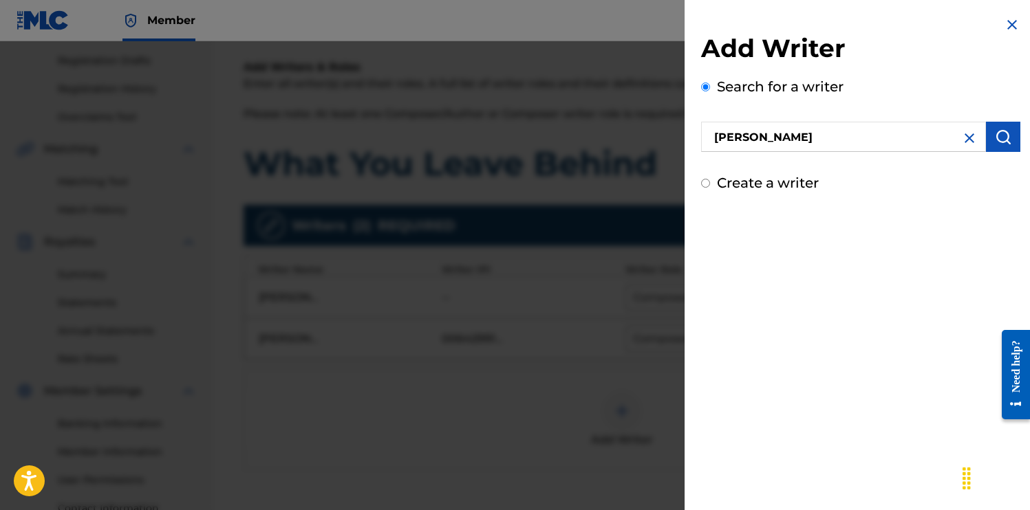
click at [1005, 135] on img "submit" at bounding box center [1002, 137] width 17 height 17
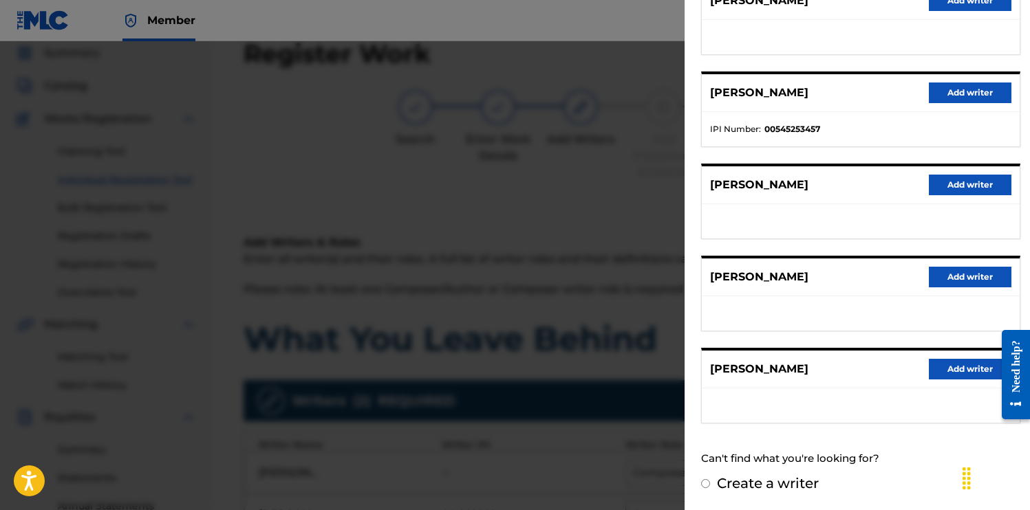
scroll to position [0, 0]
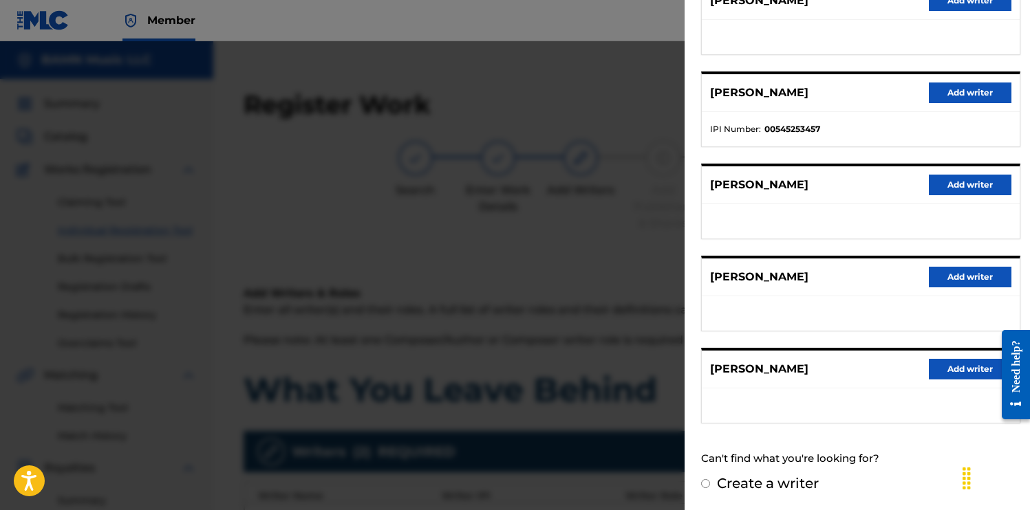
click at [766, 483] on label "Create a writer" at bounding box center [768, 483] width 102 height 17
radio input "true"
click at [710, 483] on input "Create a writer" at bounding box center [705, 483] width 9 height 9
radio input "false"
radio input "true"
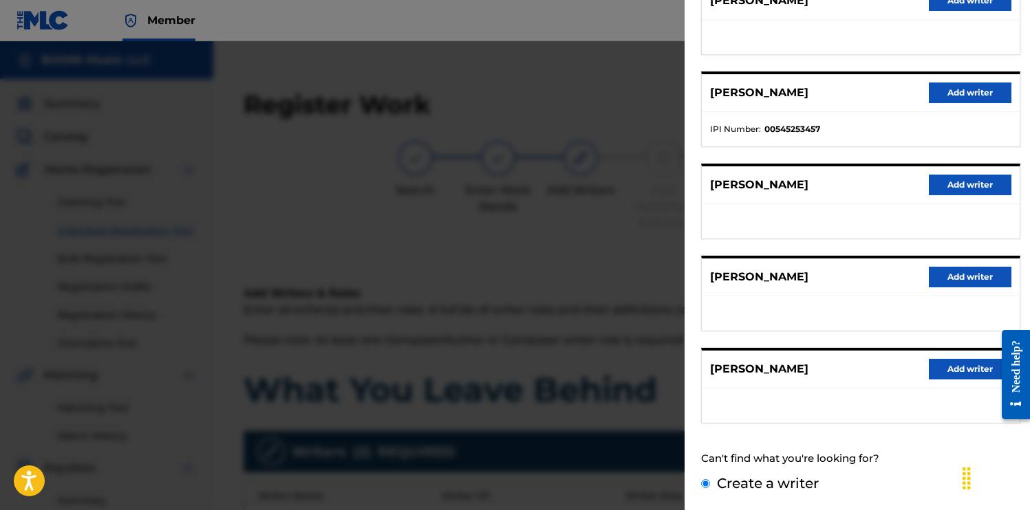
scroll to position [42, 0]
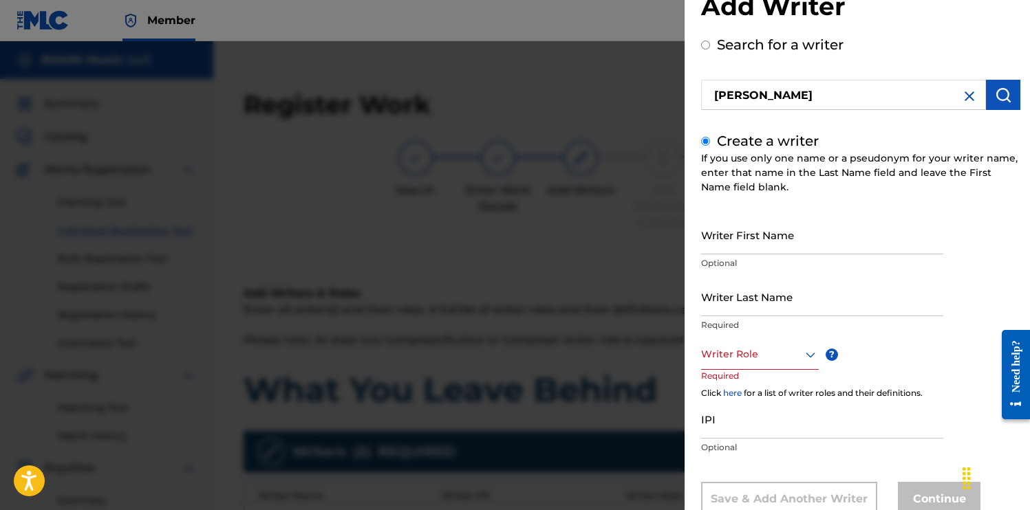
click at [741, 238] on input "Writer First Name" at bounding box center [822, 234] width 242 height 39
type input "[PERSON_NAME]"
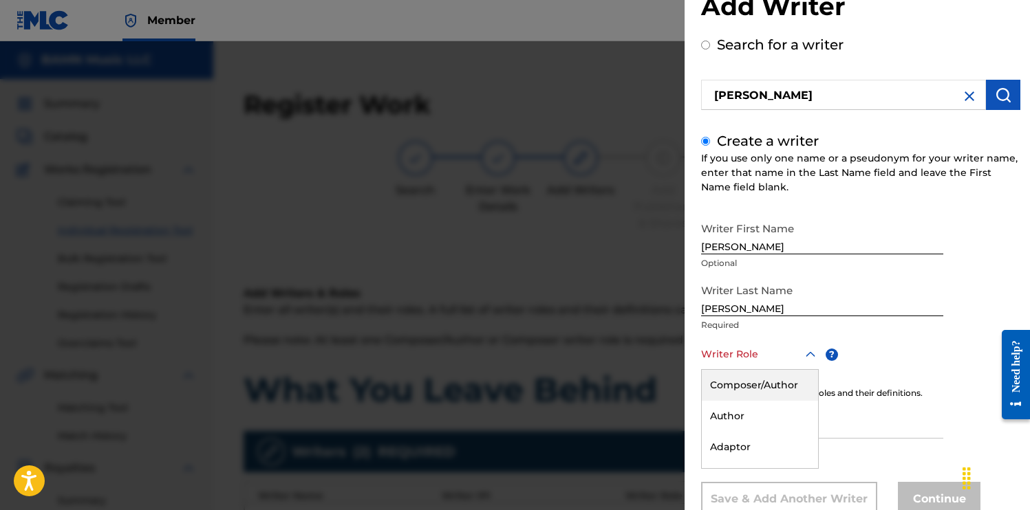
scroll to position [85, 0]
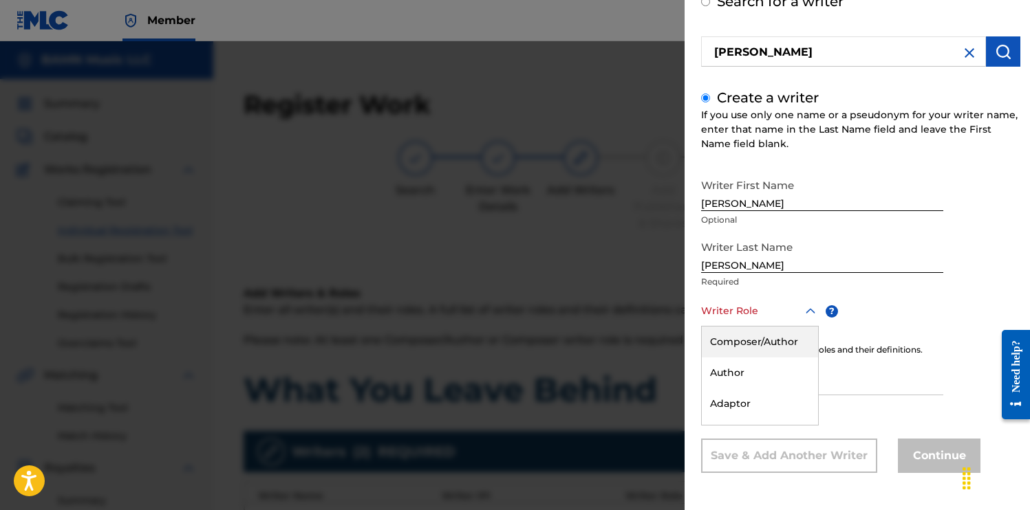
click at [800, 327] on div "Composer/Author, 1 of 8. 8 results available. Use Up and Down to choose options…" at bounding box center [760, 311] width 118 height 31
click at [785, 343] on div "Composer/Author" at bounding box center [759, 342] width 116 height 31
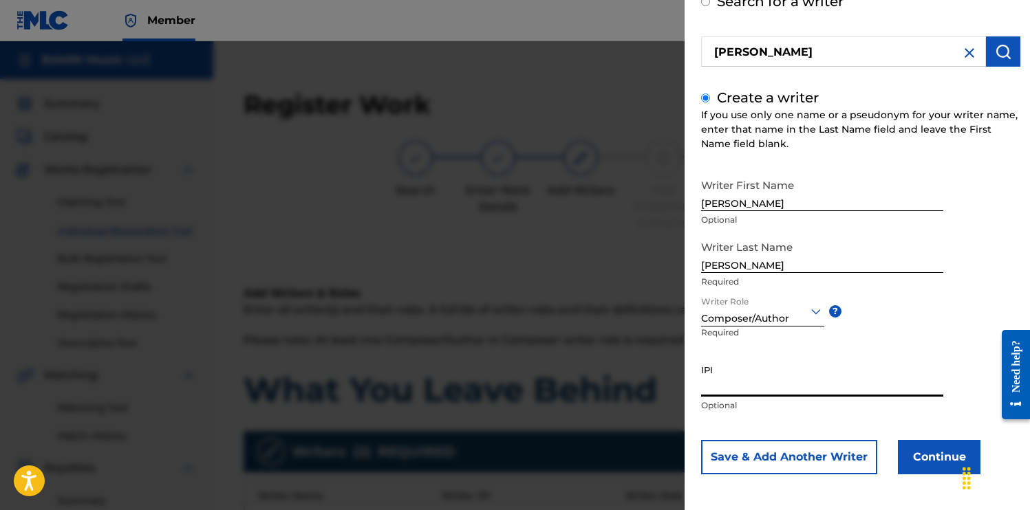
click at [741, 387] on input "IPI" at bounding box center [822, 377] width 242 height 39
type input "01252858340"
click at [811, 463] on button "Save & Add Another Writer" at bounding box center [789, 457] width 176 height 34
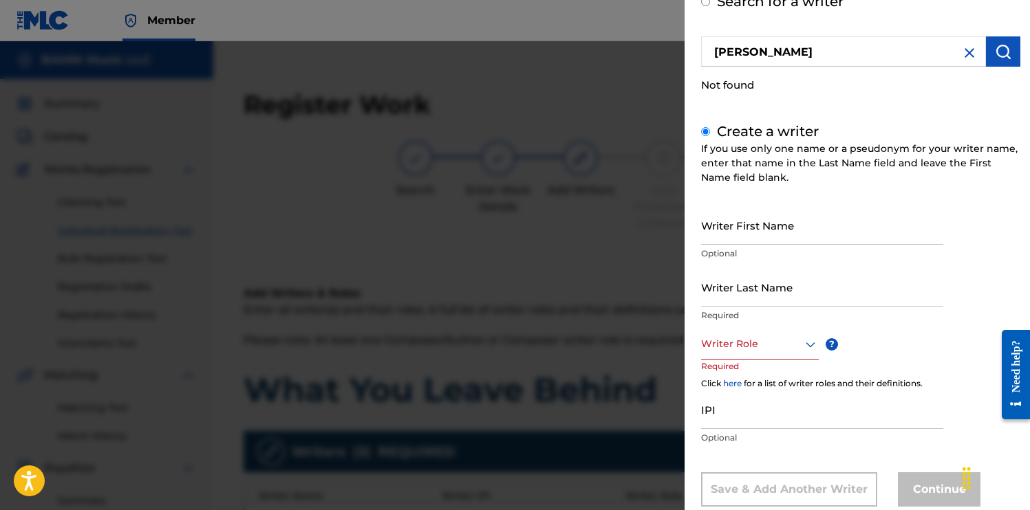
scroll to position [0, 0]
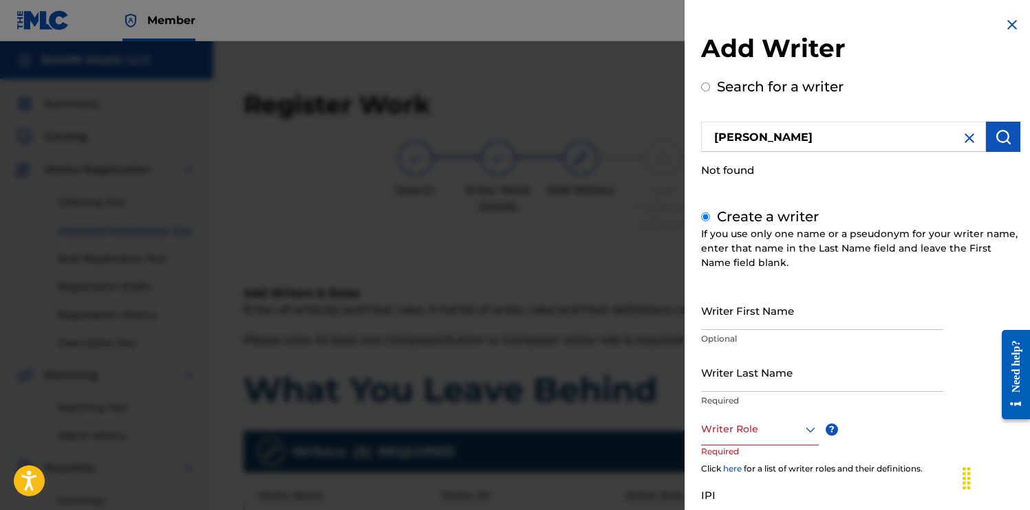
click at [961, 138] on img at bounding box center [969, 138] width 17 height 17
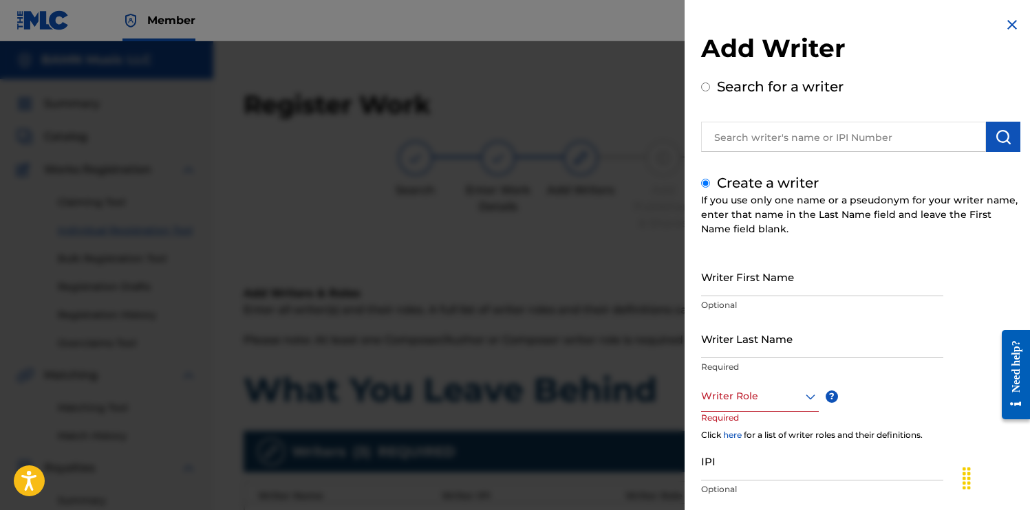
click at [840, 139] on input "text" at bounding box center [843, 137] width 285 height 30
radio input "true"
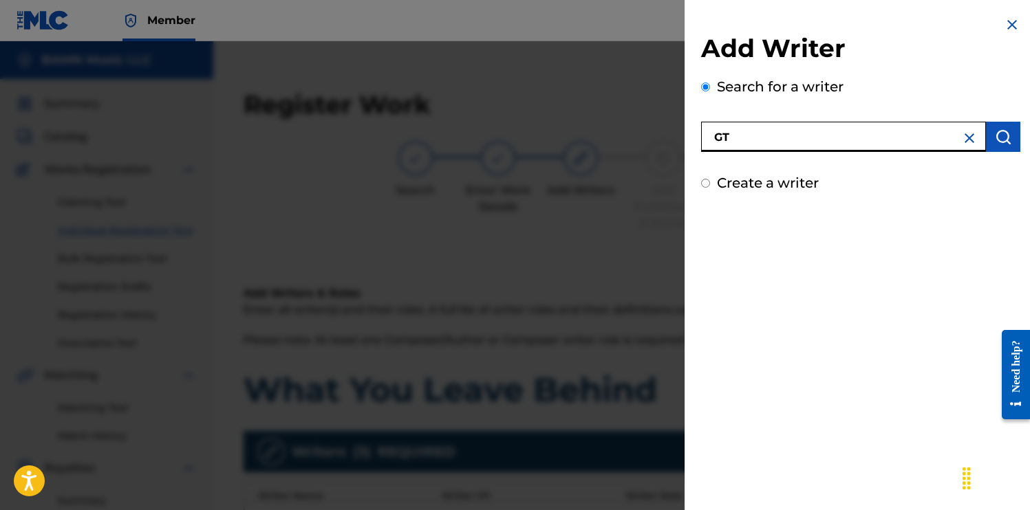
type input "G"
type input "T"
type input "[PERSON_NAME]"
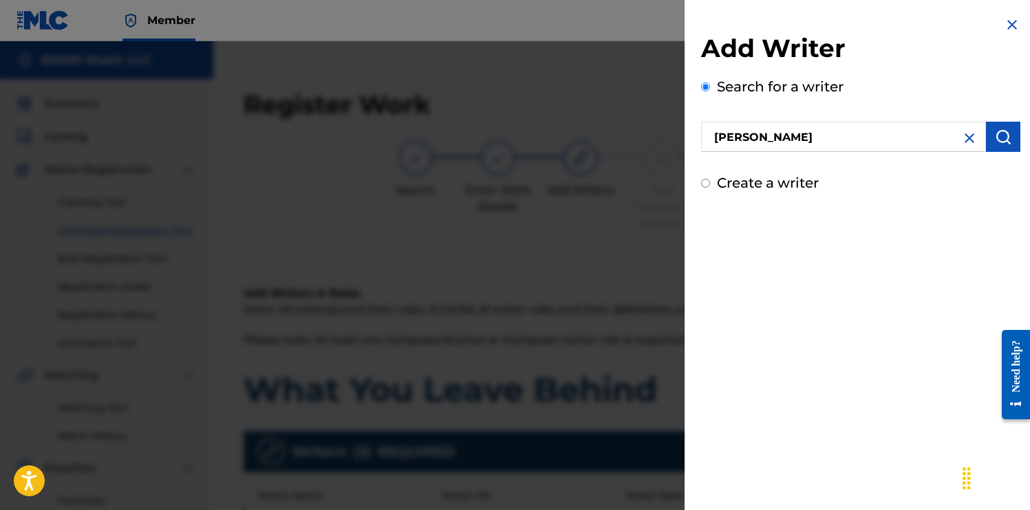
click at [1008, 132] on button "submit" at bounding box center [1003, 137] width 34 height 30
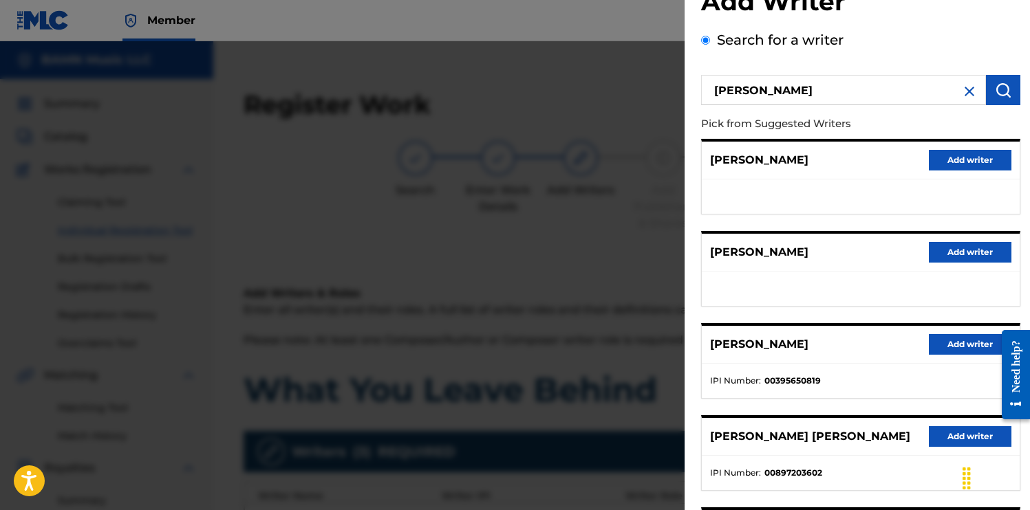
scroll to position [48, 0]
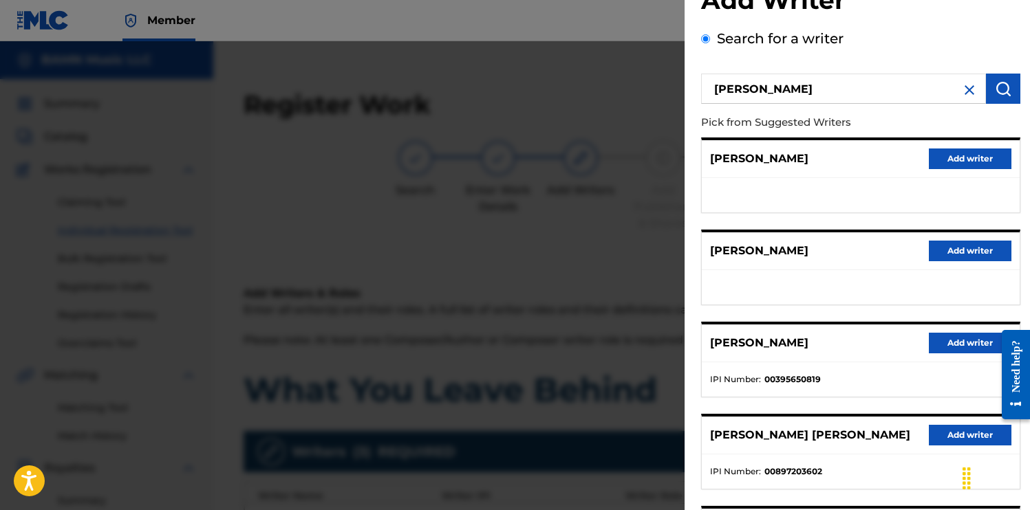
click at [969, 342] on button "Add writer" at bounding box center [969, 343] width 83 height 21
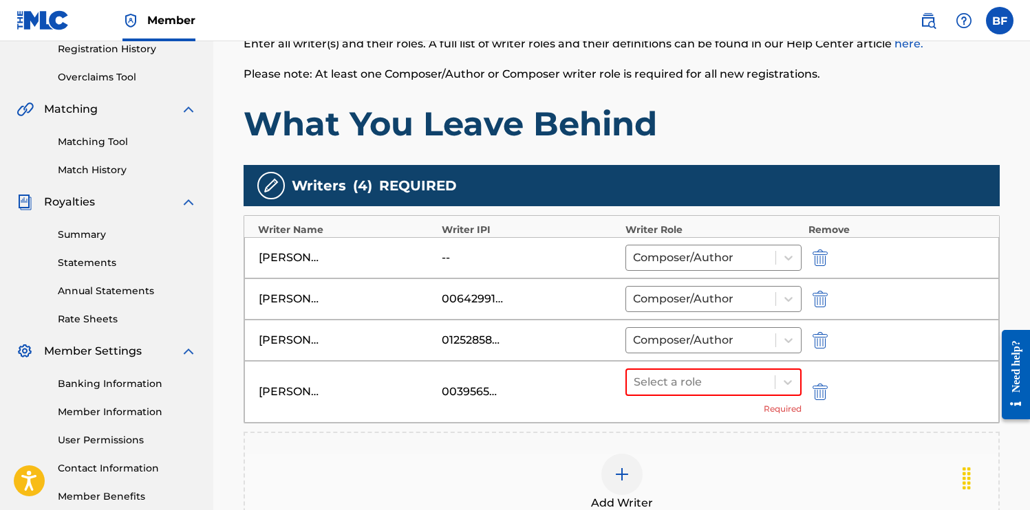
scroll to position [272, 0]
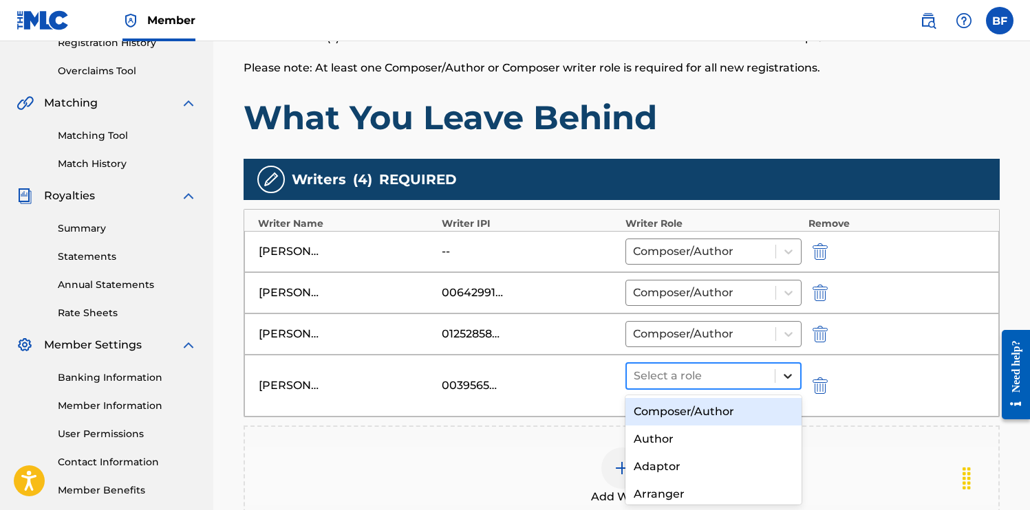
click at [785, 371] on icon at bounding box center [788, 376] width 14 height 14
click at [730, 405] on div "Composer/Author" at bounding box center [713, 412] width 176 height 28
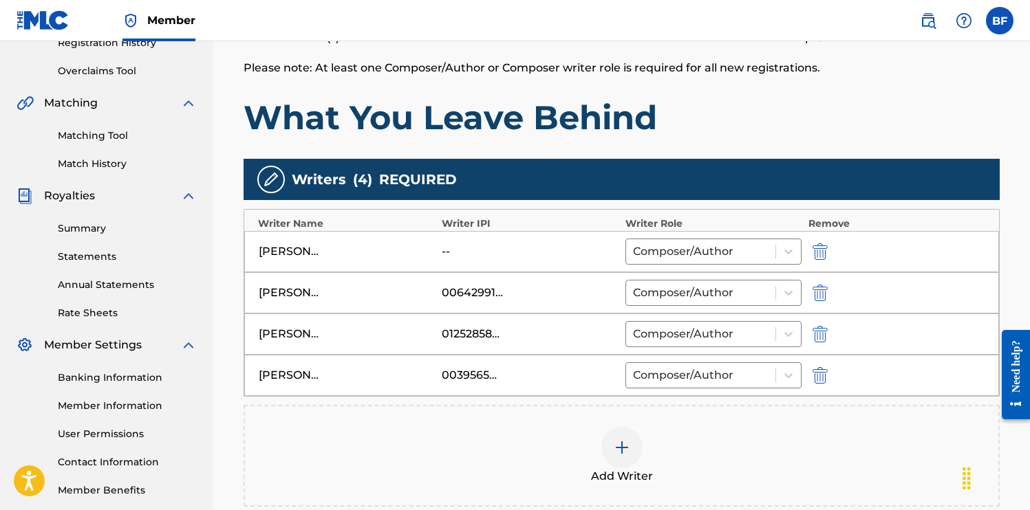
click at [618, 439] on div at bounding box center [621, 447] width 41 height 41
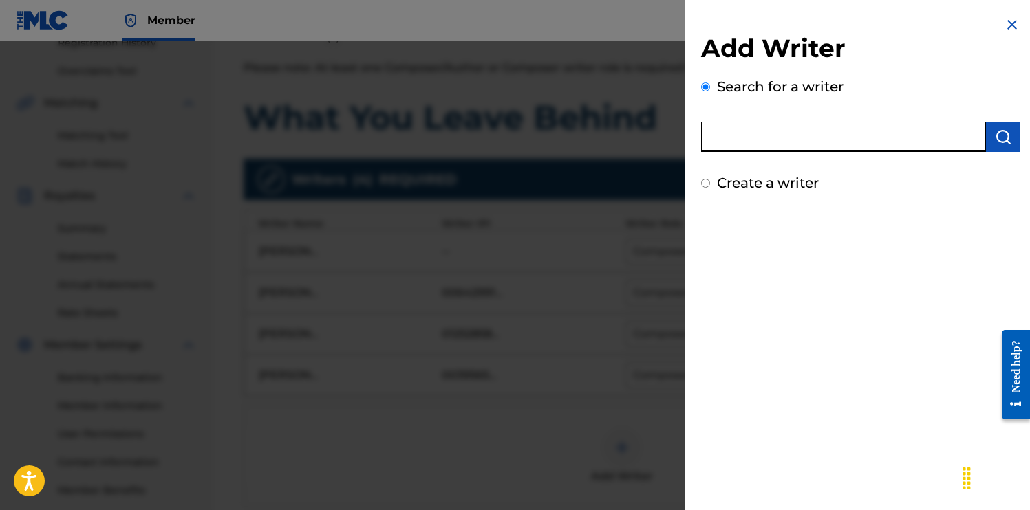
click at [794, 142] on input "text" at bounding box center [843, 137] width 285 height 30
type input "[PERSON_NAME]"
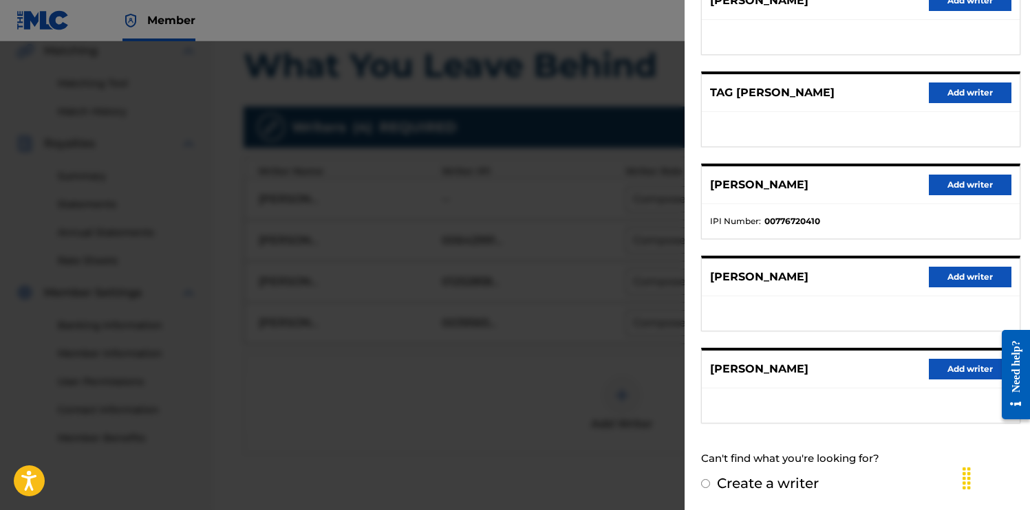
scroll to position [326, 0]
click at [956, 367] on button "Add writer" at bounding box center [969, 369] width 83 height 21
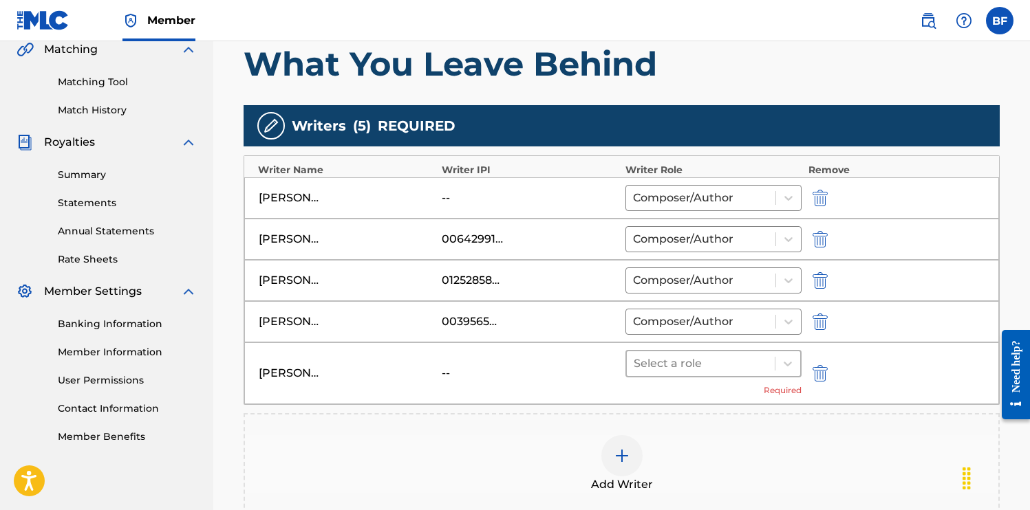
click at [737, 367] on div at bounding box center [700, 363] width 134 height 19
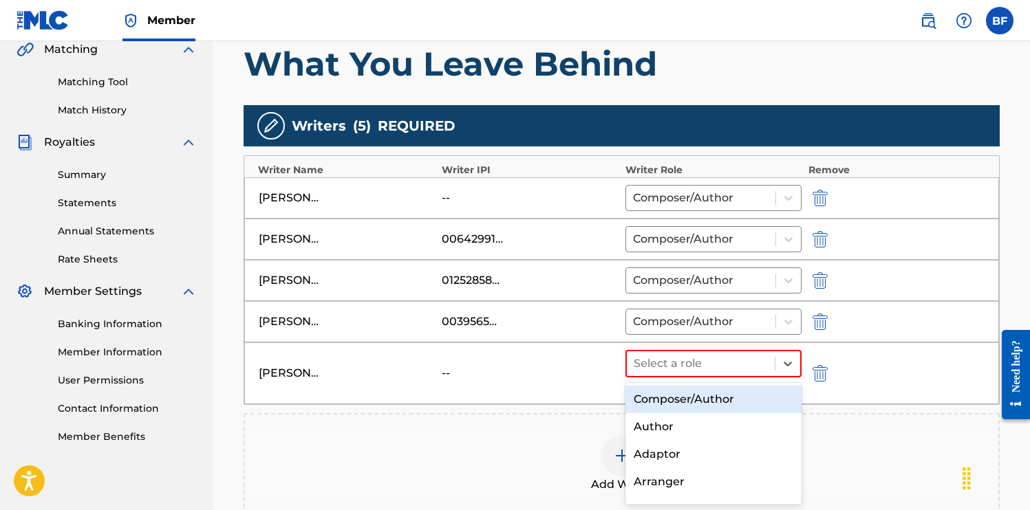
click at [726, 400] on div "Composer/Author" at bounding box center [713, 400] width 176 height 28
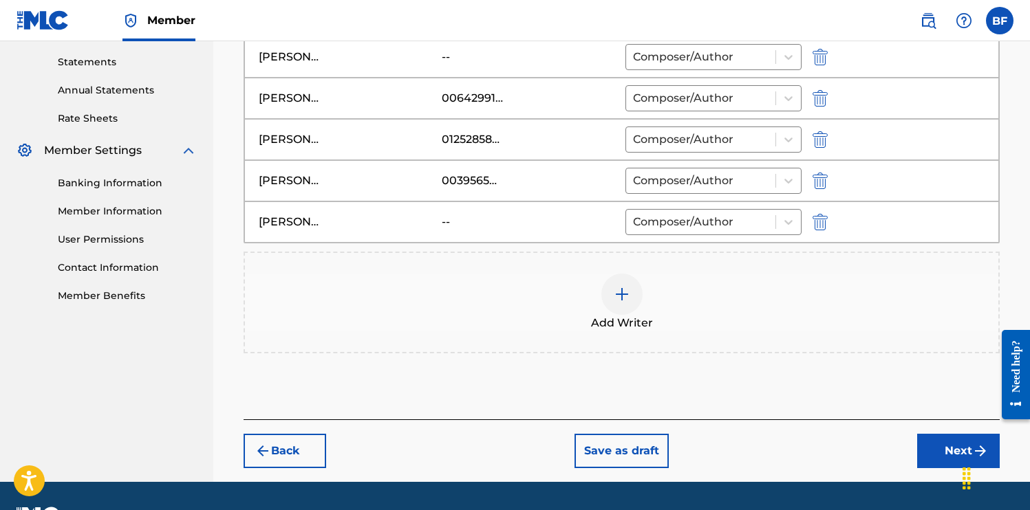
scroll to position [450, 0]
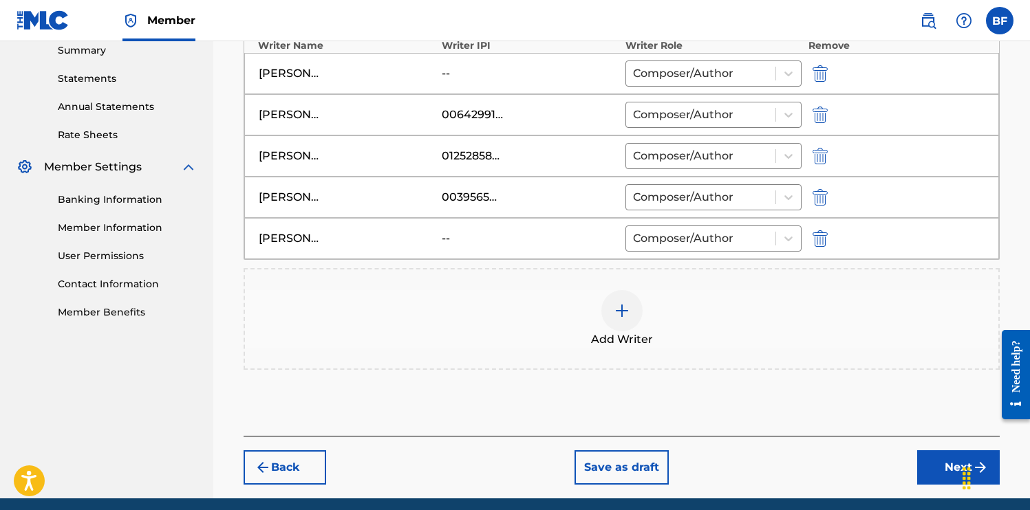
click at [930, 463] on button "Next" at bounding box center [958, 467] width 83 height 34
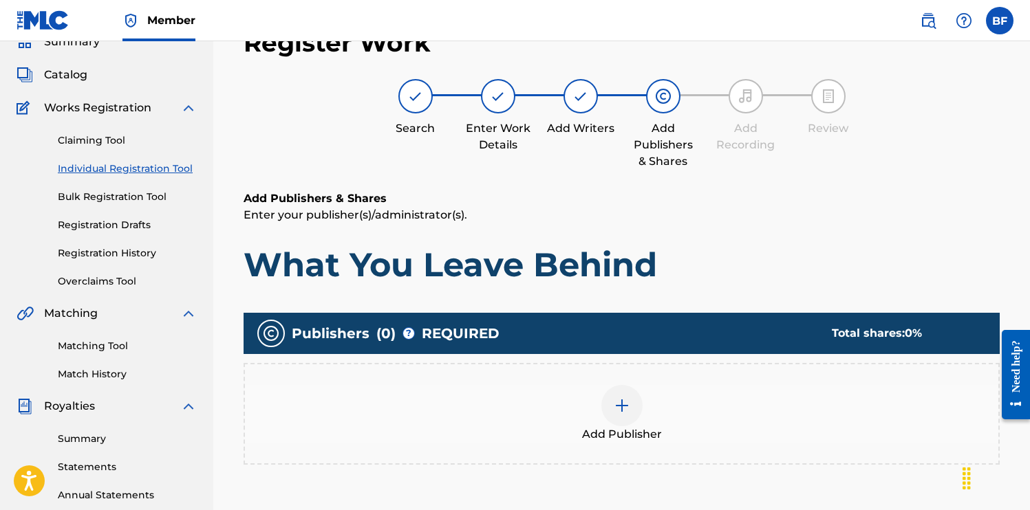
scroll to position [62, 0]
click at [622, 402] on img at bounding box center [621, 406] width 17 height 17
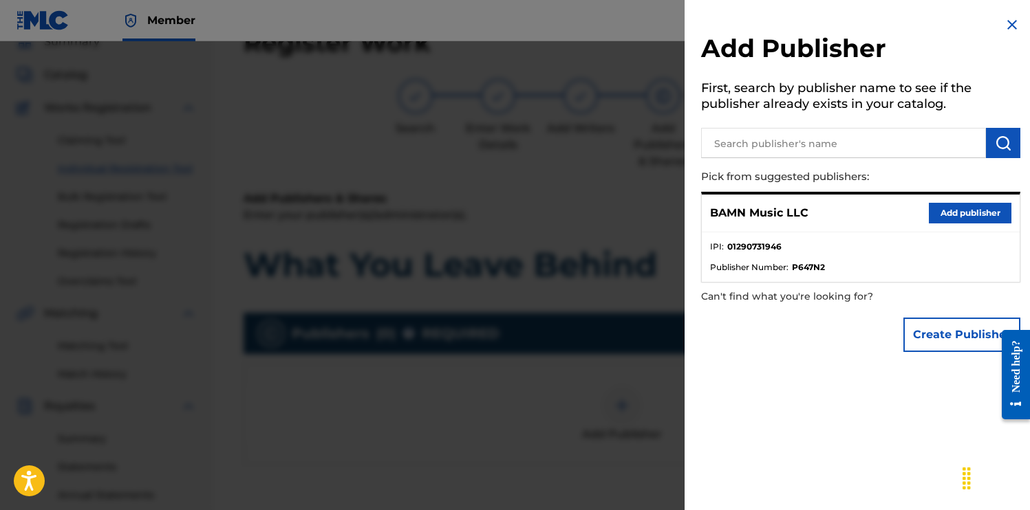
click at [963, 208] on button "Add publisher" at bounding box center [969, 213] width 83 height 21
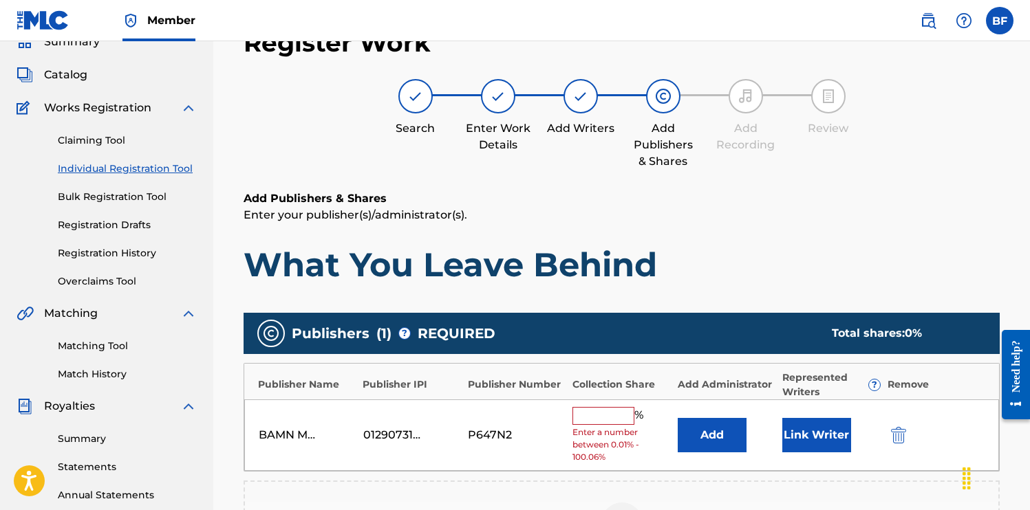
click at [615, 413] on input "text" at bounding box center [603, 416] width 62 height 18
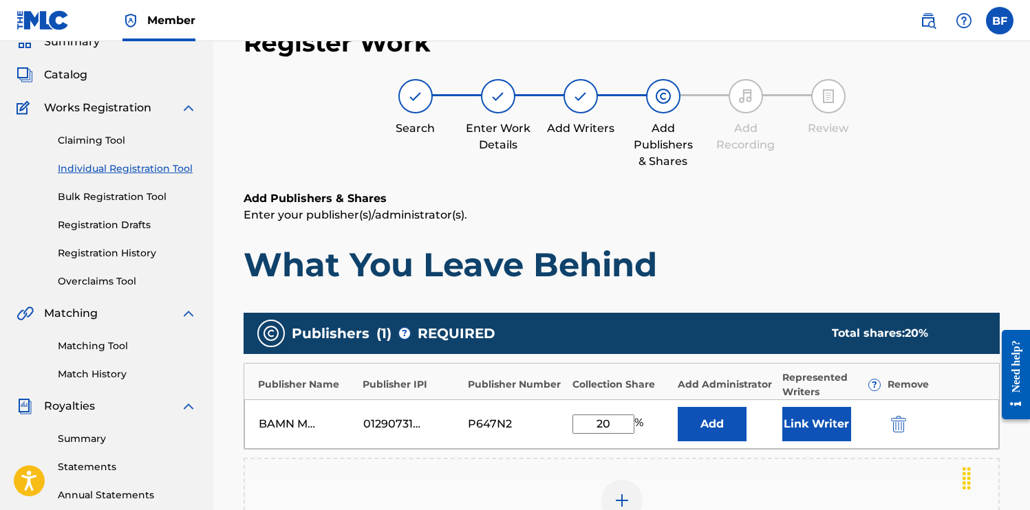
type input "20"
click at [813, 422] on button "Link Writer" at bounding box center [816, 424] width 69 height 34
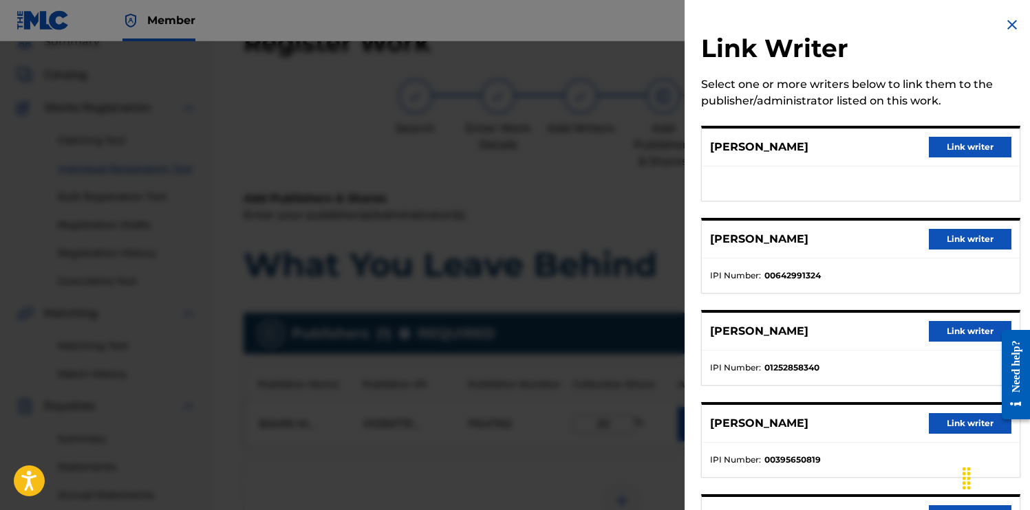
scroll to position [93, 0]
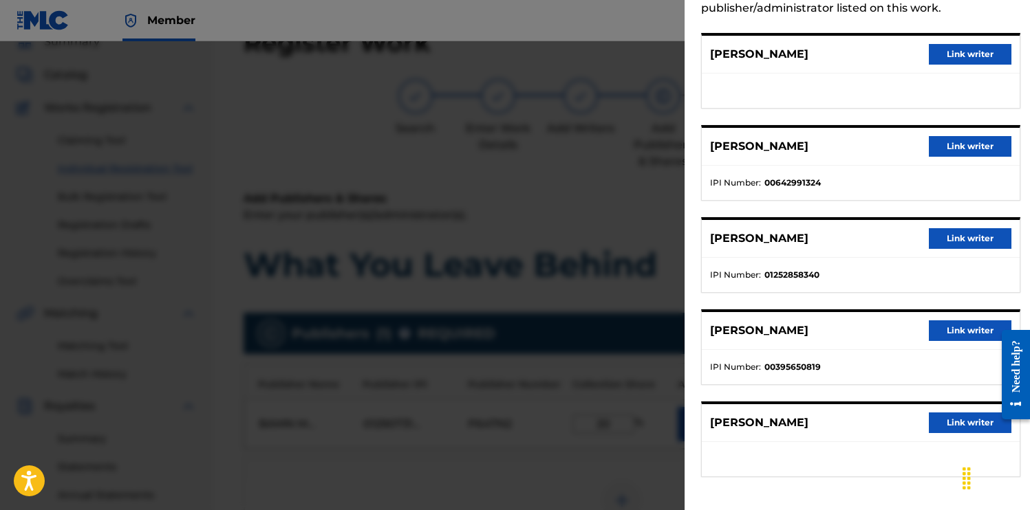
click at [961, 239] on button "Link writer" at bounding box center [969, 238] width 83 height 21
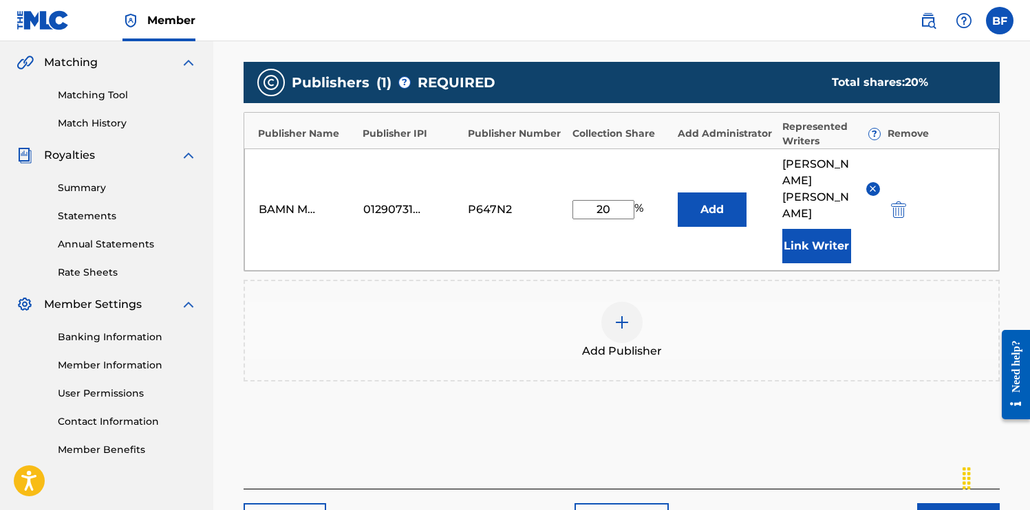
scroll to position [312, 0]
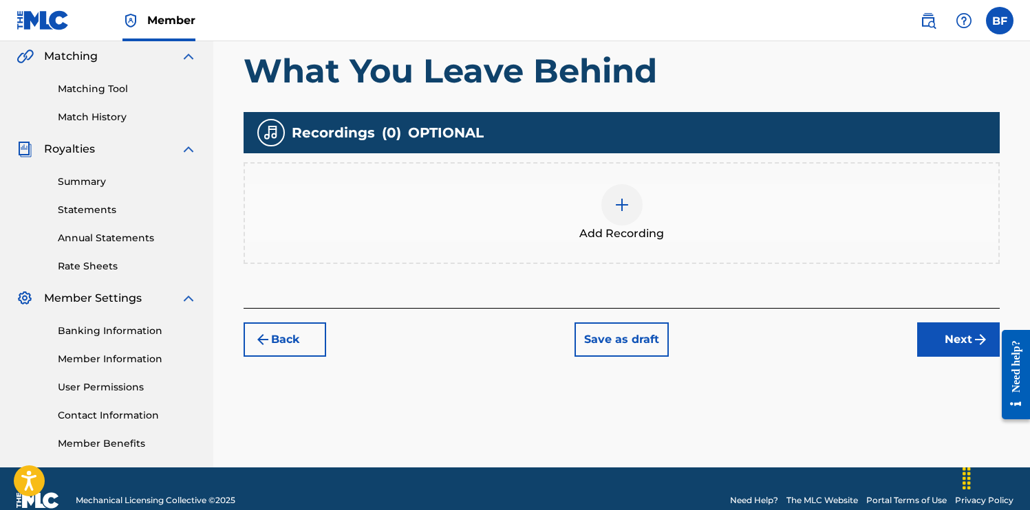
scroll to position [342, 0]
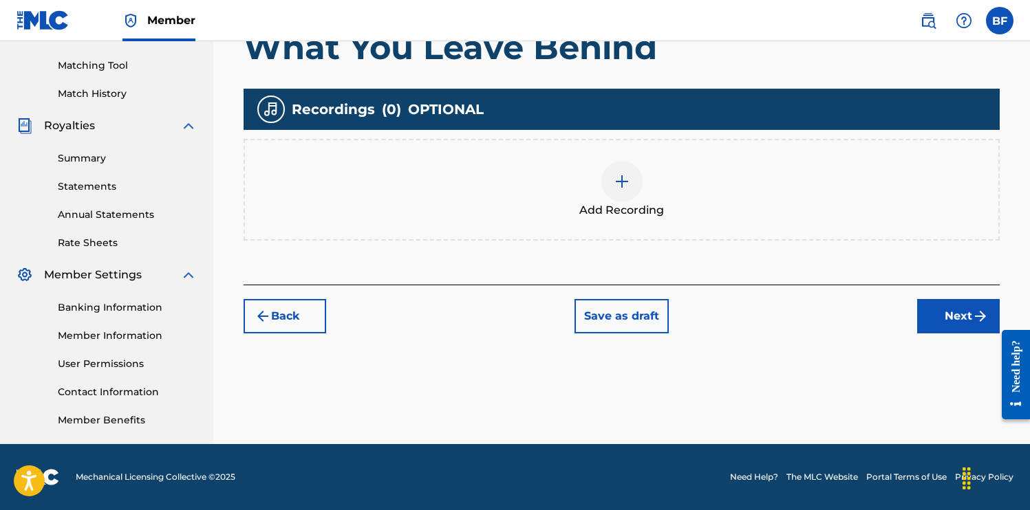
click at [619, 180] on img at bounding box center [621, 181] width 17 height 17
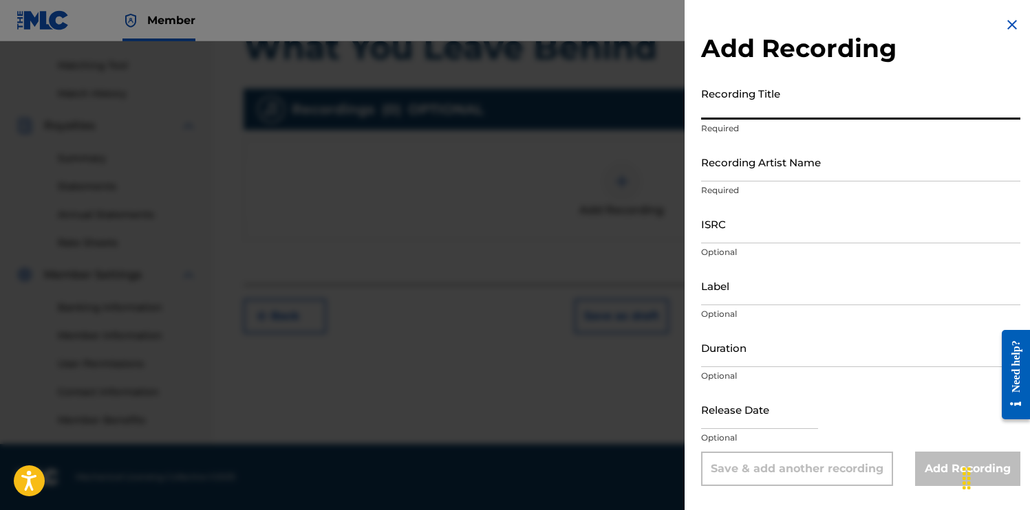
click at [833, 102] on input "Recording Title" at bounding box center [860, 99] width 319 height 39
type input "What You Leave Behind"
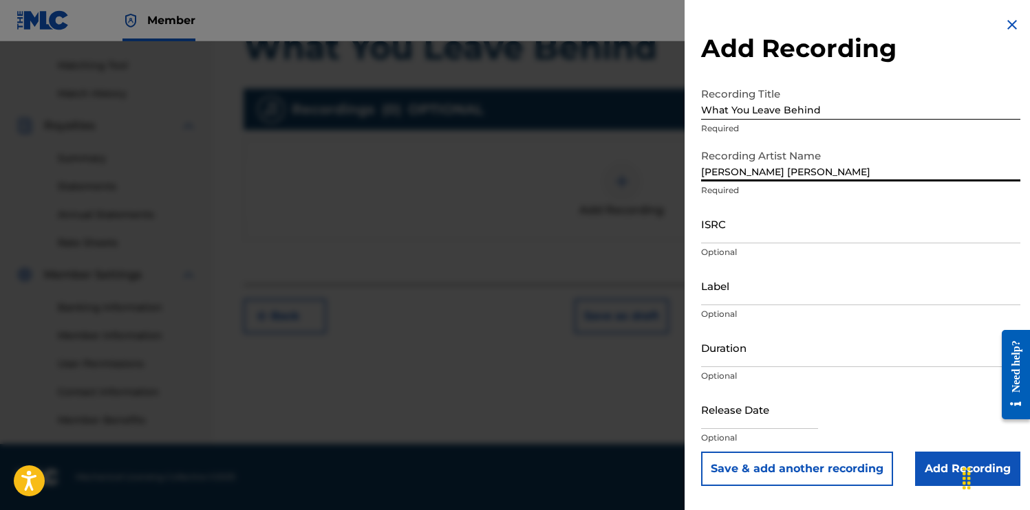
type input "[PERSON_NAME] [PERSON_NAME]"
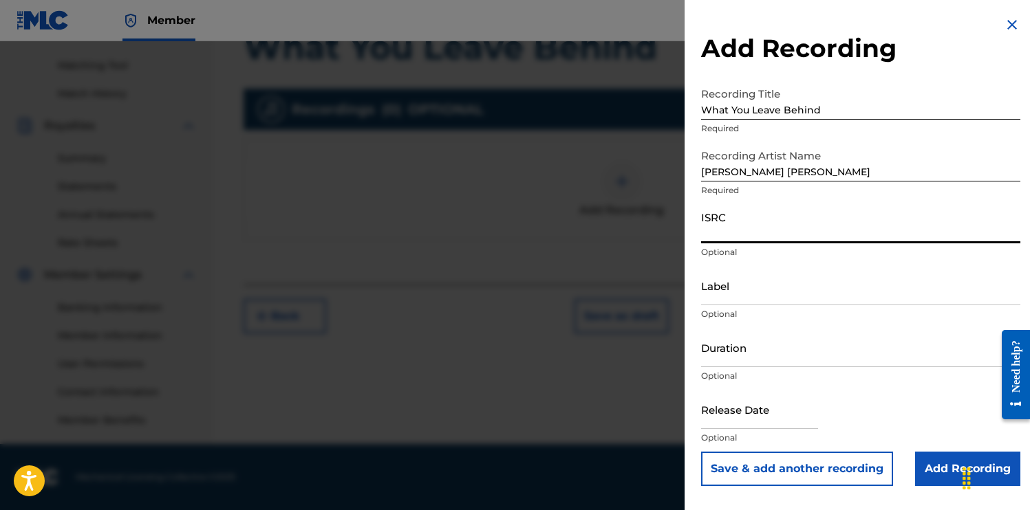
paste input "QZWFK2542980"
type input "QZWFK2542980"
click at [748, 295] on input "Label" at bounding box center [860, 285] width 319 height 39
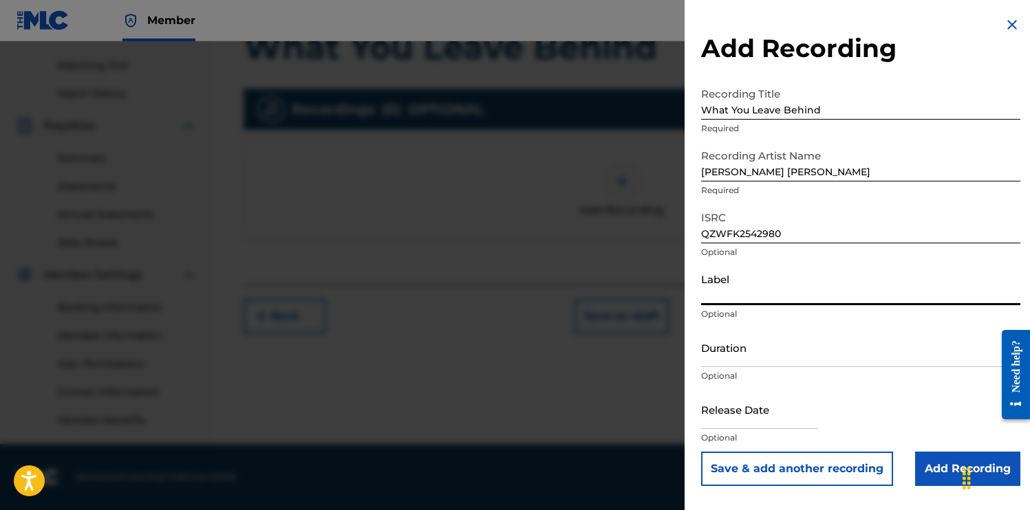
type input "BAMN Music"
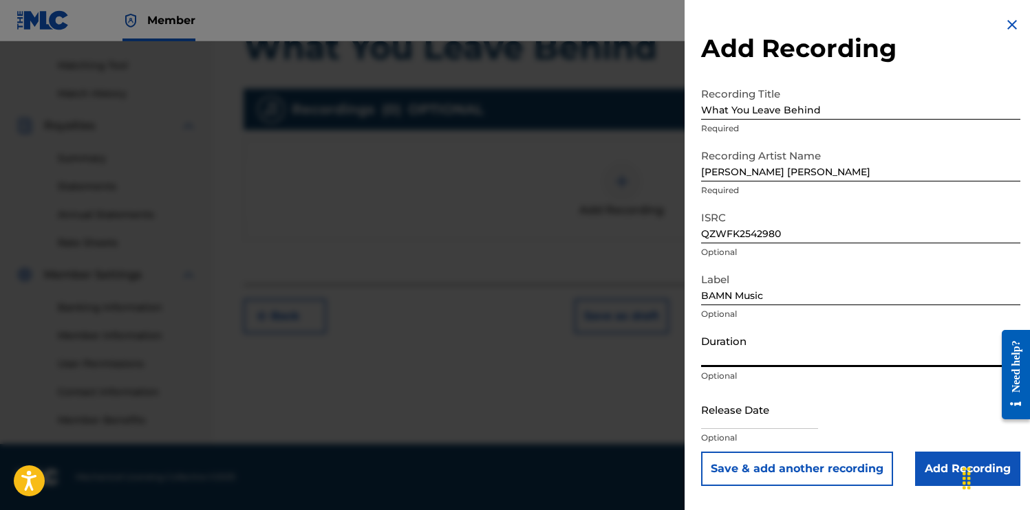
drag, startPoint x: 748, startPoint y: 347, endPoint x: 695, endPoint y: 296, distance: 73.5
click at [734, 330] on input "Duration" at bounding box center [860, 347] width 319 height 39
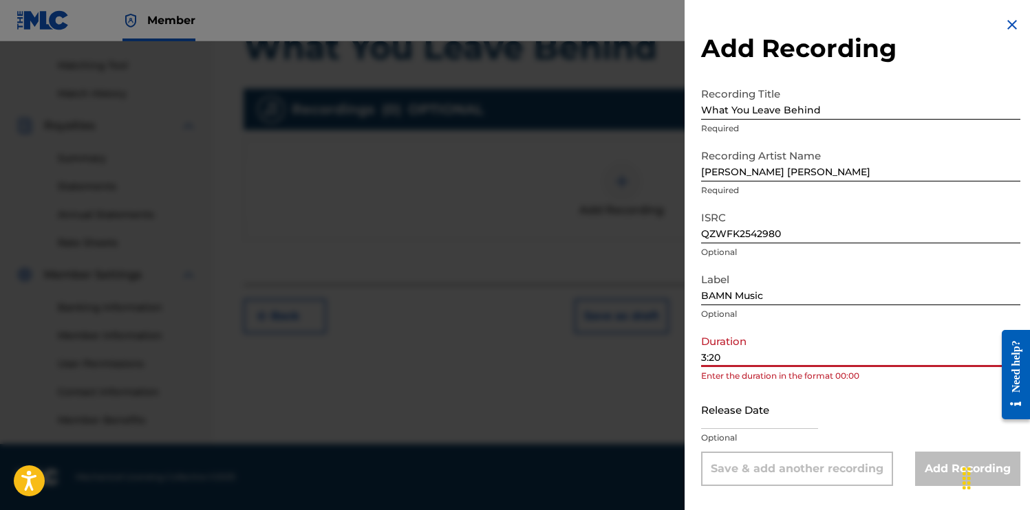
type input "3:20"
type input "[DATE]"
select select "7"
select select "2025"
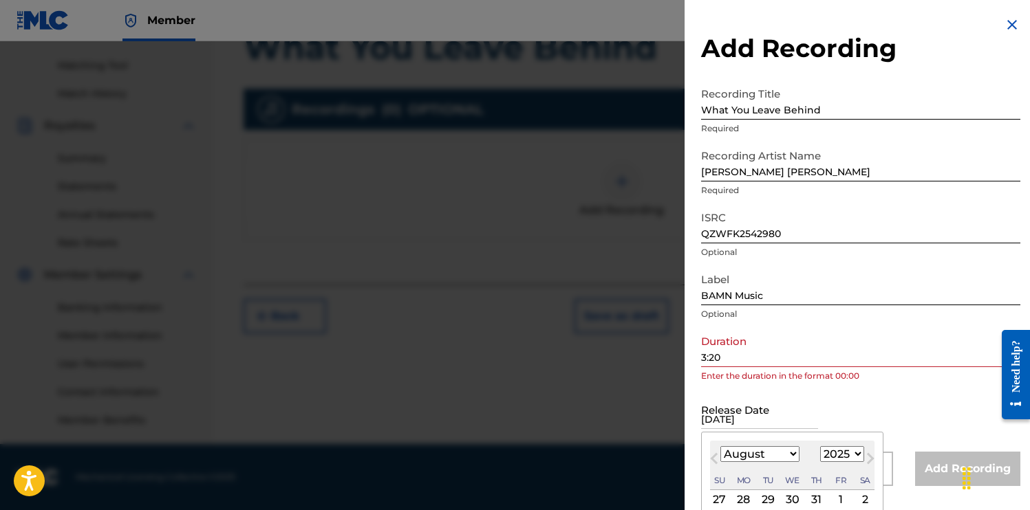
click at [760, 418] on input "[DATE]" at bounding box center [759, 409] width 117 height 39
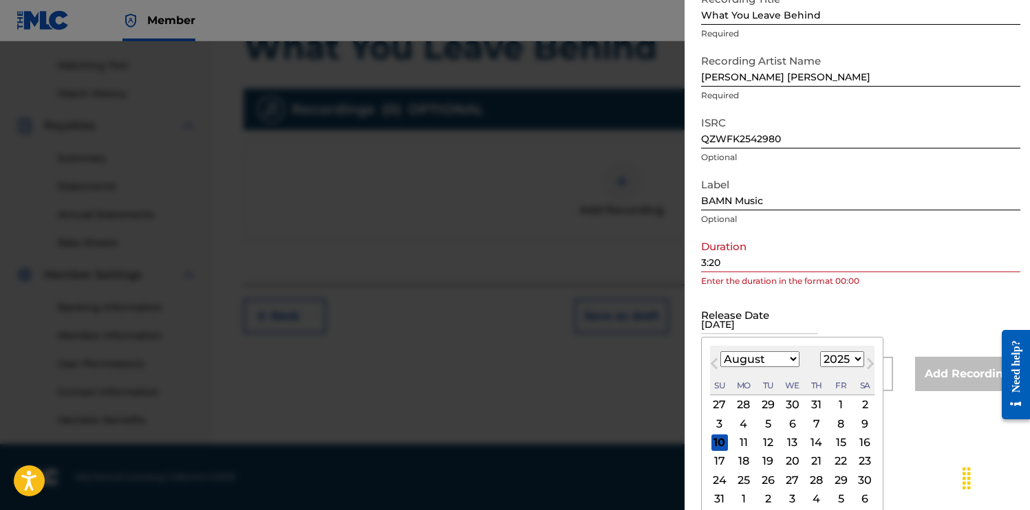
scroll to position [120, 0]
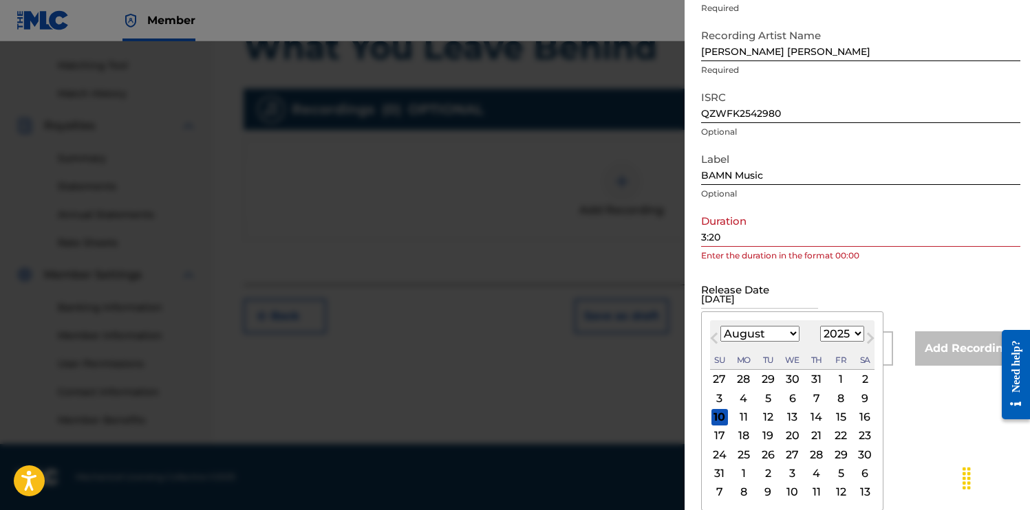
click at [844, 377] on div "1" at bounding box center [840, 379] width 17 height 17
type input "[DATE]"
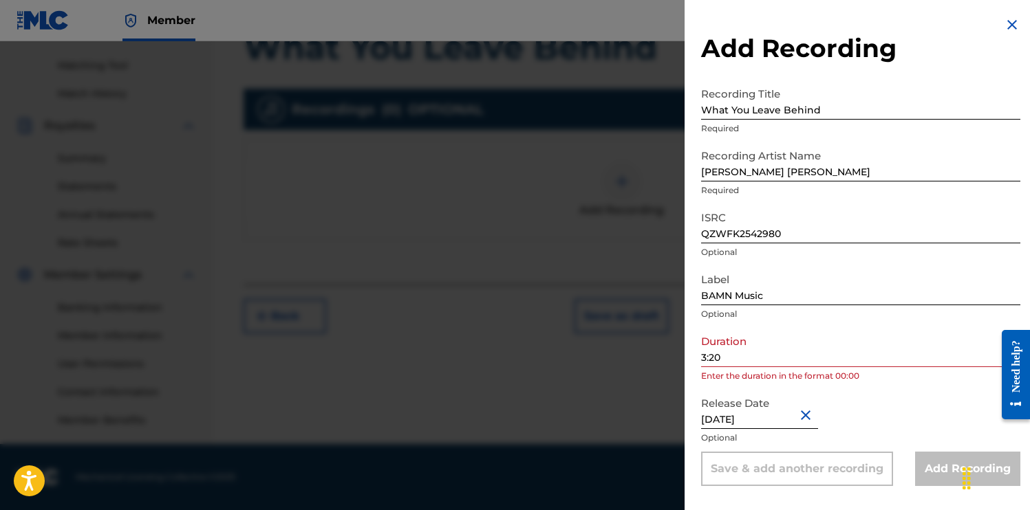
scroll to position [0, 0]
click at [878, 356] on input "3:20" at bounding box center [860, 347] width 319 height 39
click at [704, 355] on input "3:20" at bounding box center [860, 347] width 319 height 39
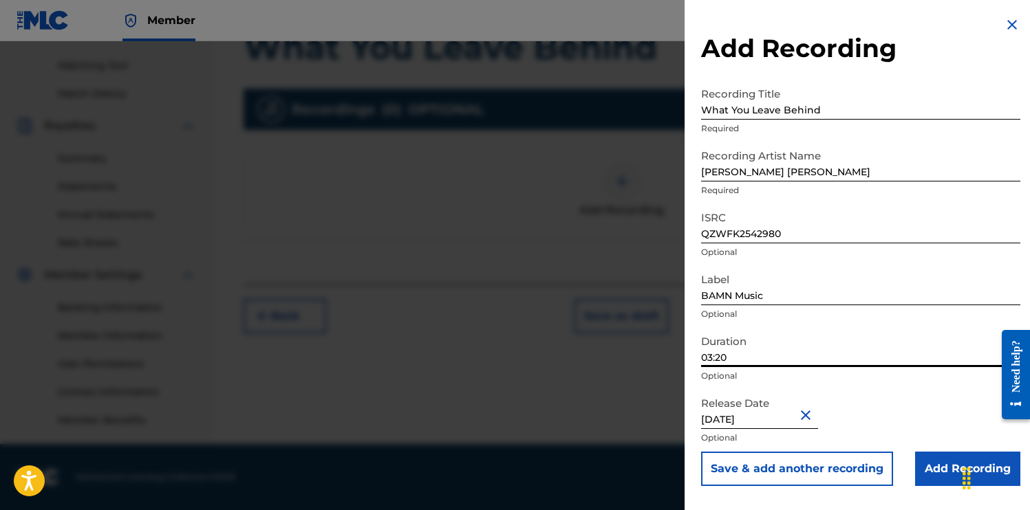
type input "03:20"
click at [939, 462] on input "Add Recording" at bounding box center [967, 469] width 105 height 34
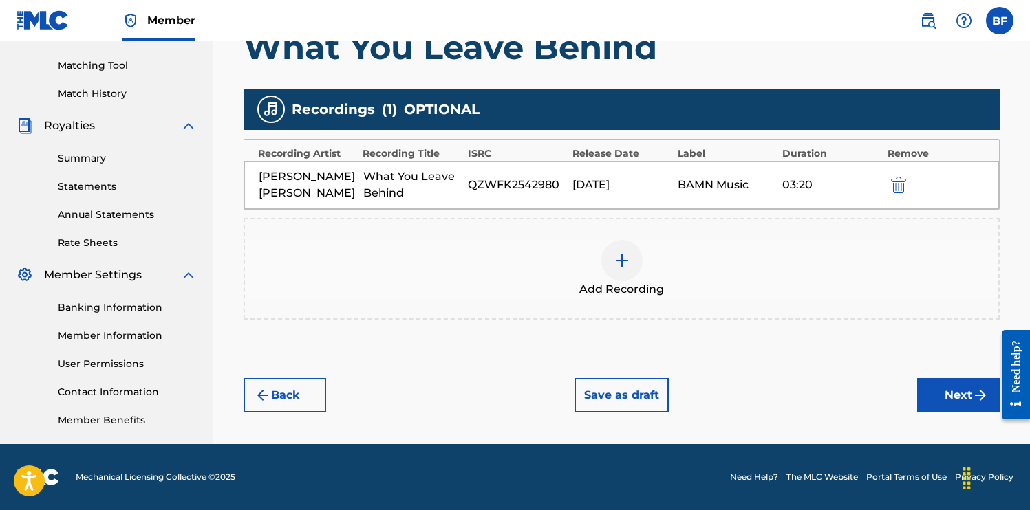
click at [942, 399] on button "Next" at bounding box center [958, 395] width 83 height 34
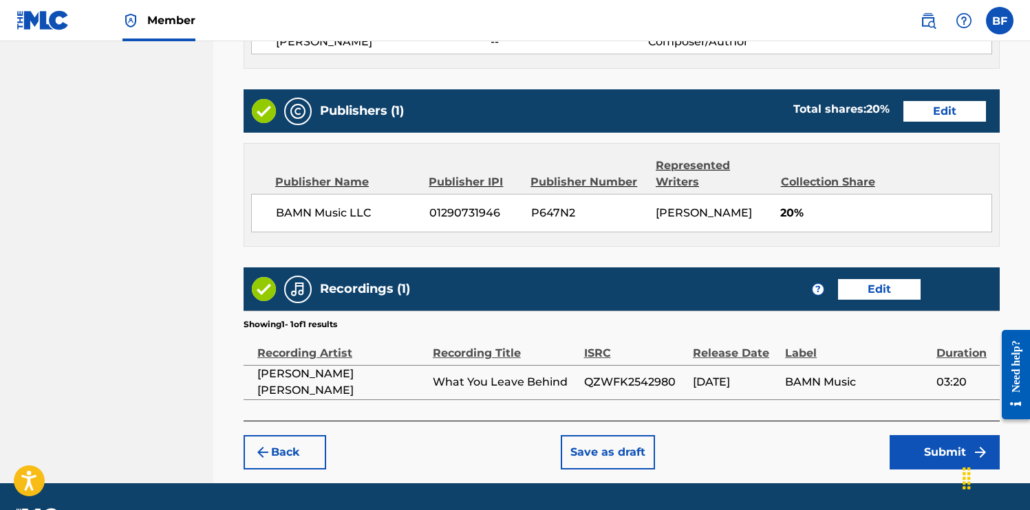
scroll to position [765, 0]
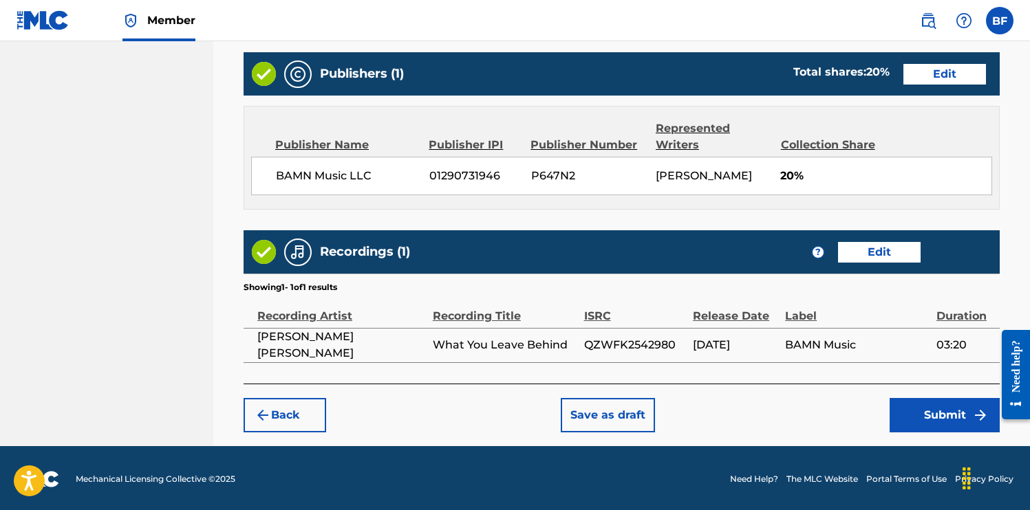
click at [946, 407] on button "Submit" at bounding box center [944, 415] width 110 height 34
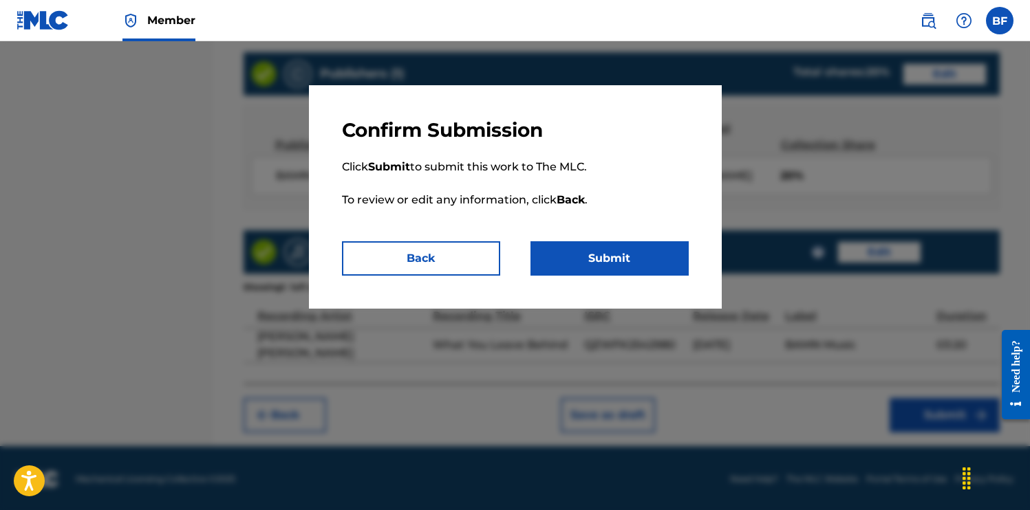
click at [657, 259] on button "Submit" at bounding box center [609, 258] width 158 height 34
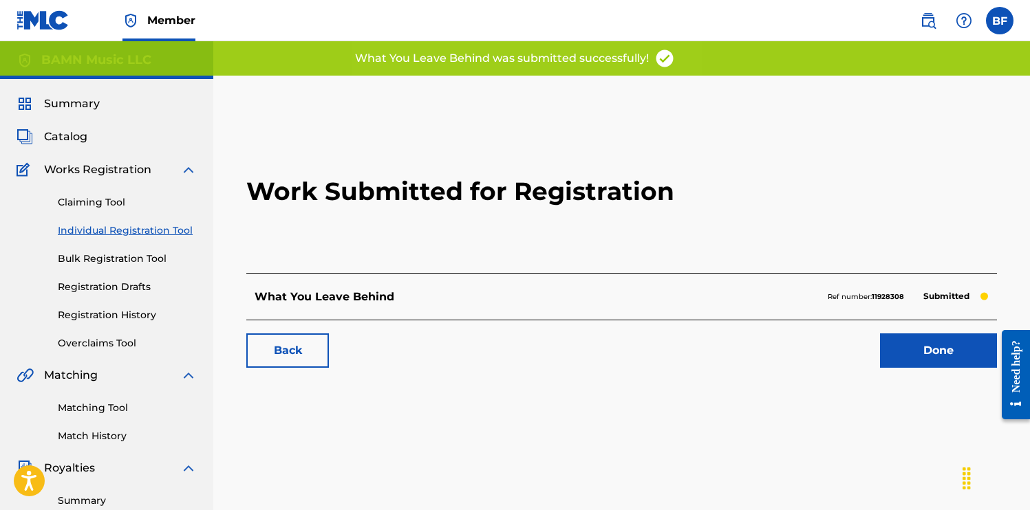
click at [928, 349] on link "Done" at bounding box center [938, 351] width 117 height 34
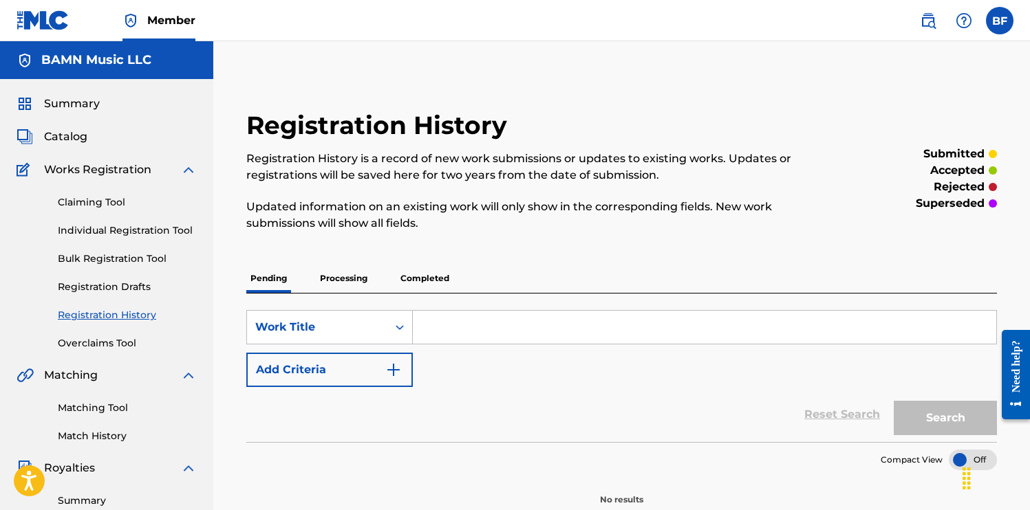
click at [119, 208] on link "Claiming Tool" at bounding box center [127, 202] width 139 height 14
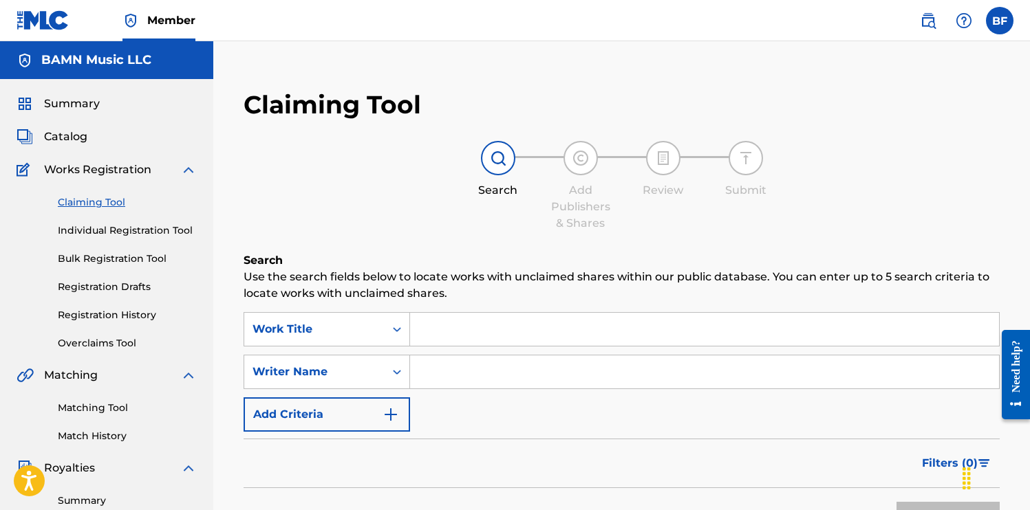
click at [120, 290] on link "Registration Drafts" at bounding box center [127, 287] width 139 height 14
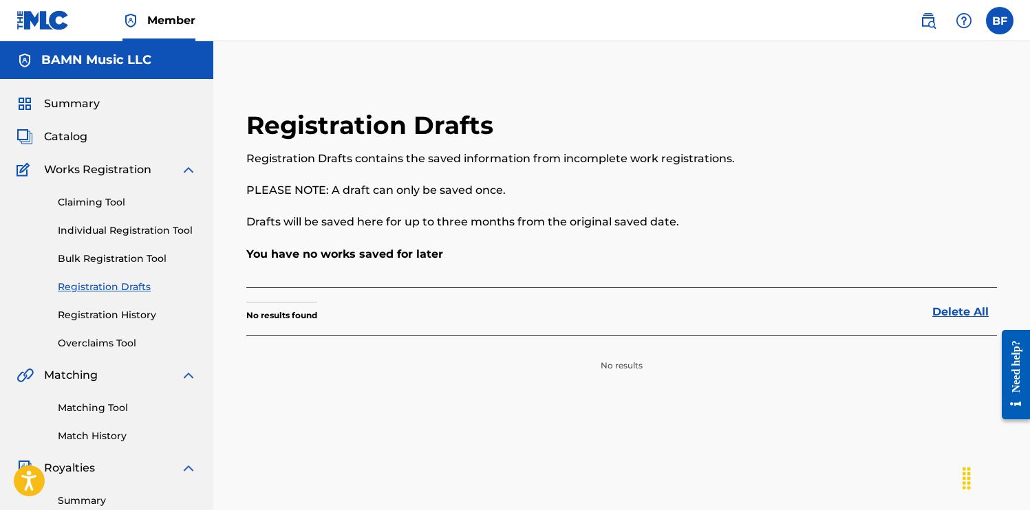
click at [77, 133] on span "Catalog" at bounding box center [65, 137] width 43 height 17
